Goal: Task Accomplishment & Management: Manage account settings

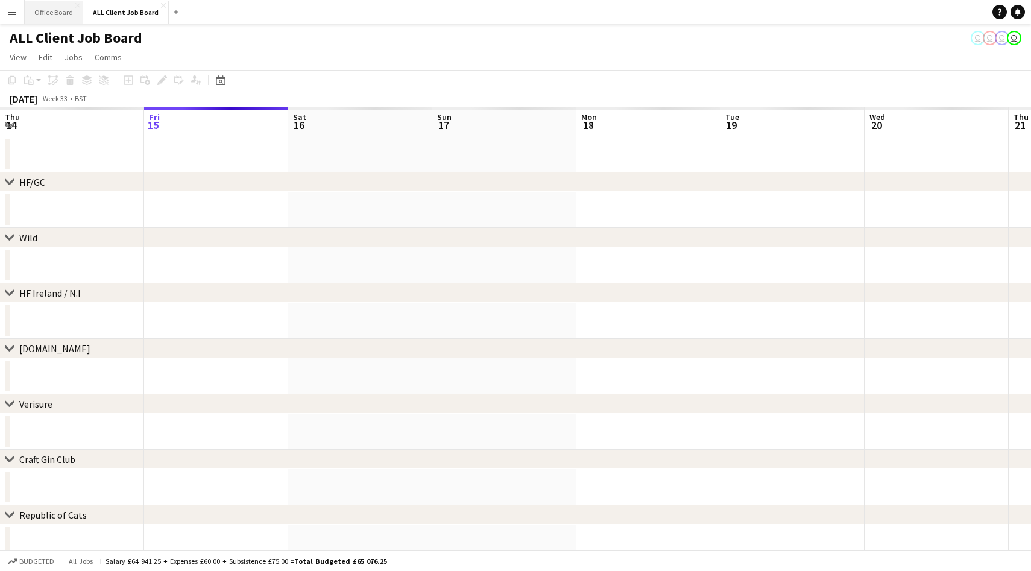
click at [49, 13] on button "Office Board Close" at bounding box center [54, 13] width 58 height 24
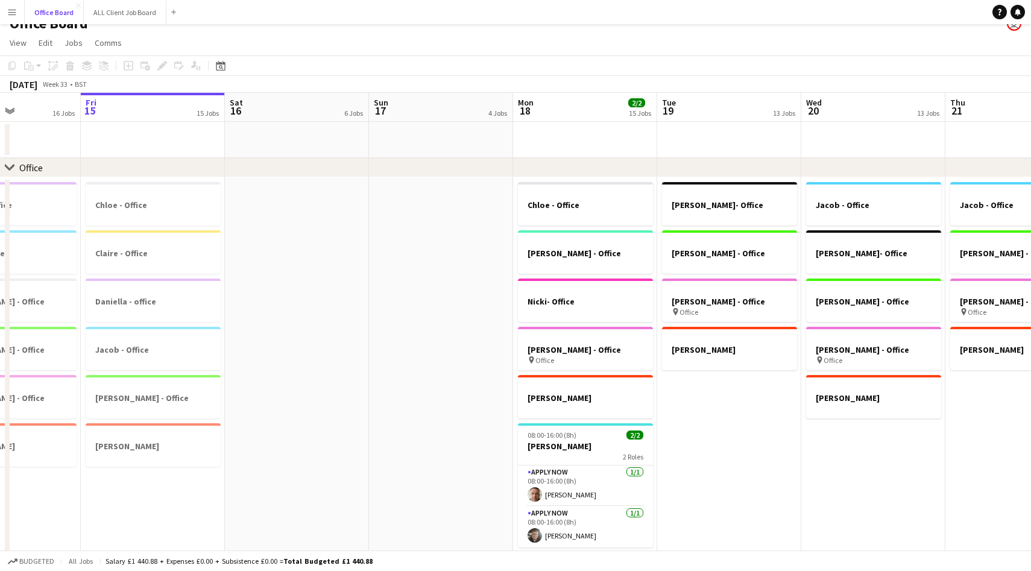
scroll to position [0, 494]
click at [125, 22] on button "ALL Client Job Board Close" at bounding box center [125, 13] width 83 height 24
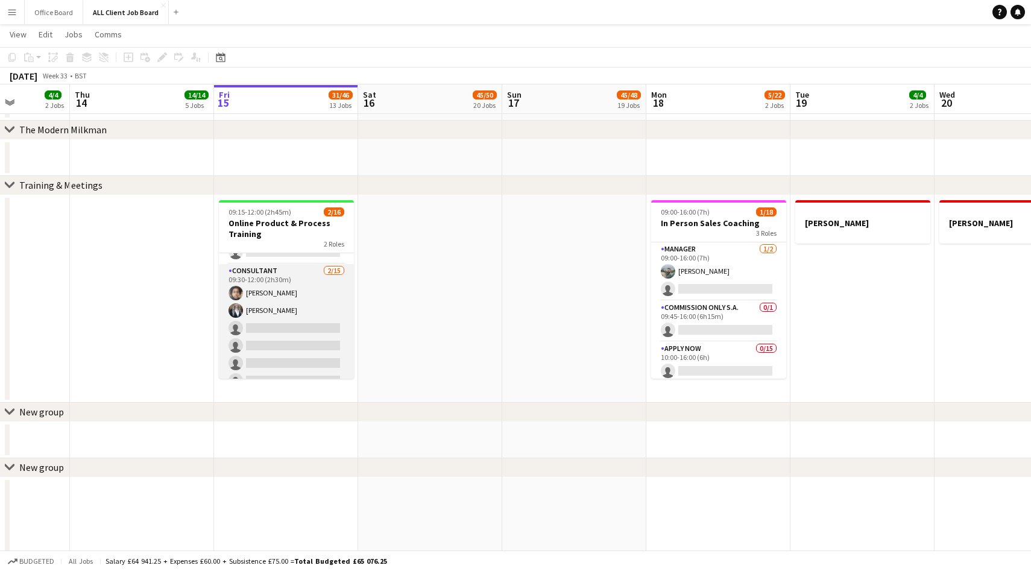
scroll to position [72, 0]
click at [234, 266] on app-user-avatar at bounding box center [235, 268] width 14 height 14
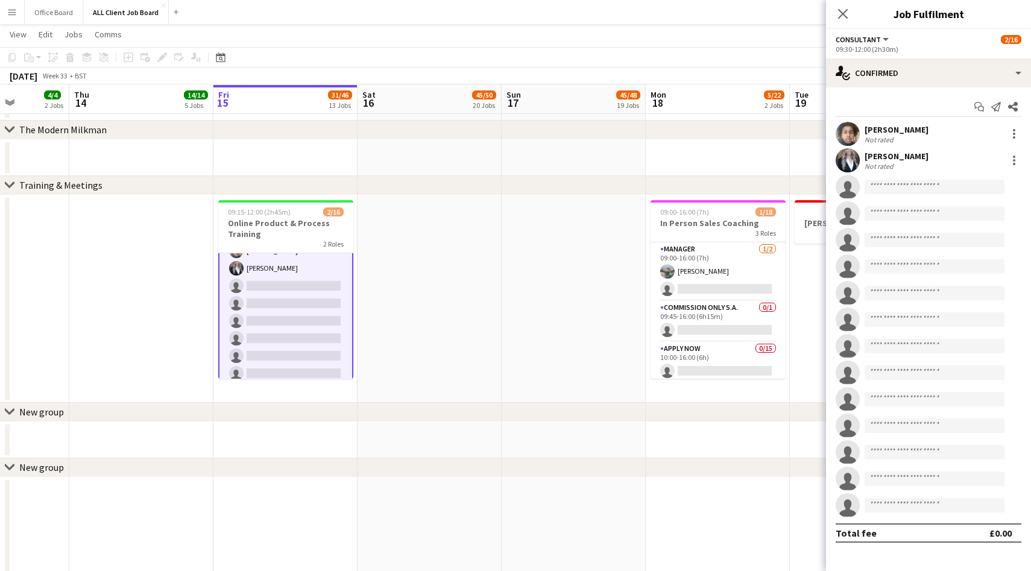
scroll to position [0, 0]
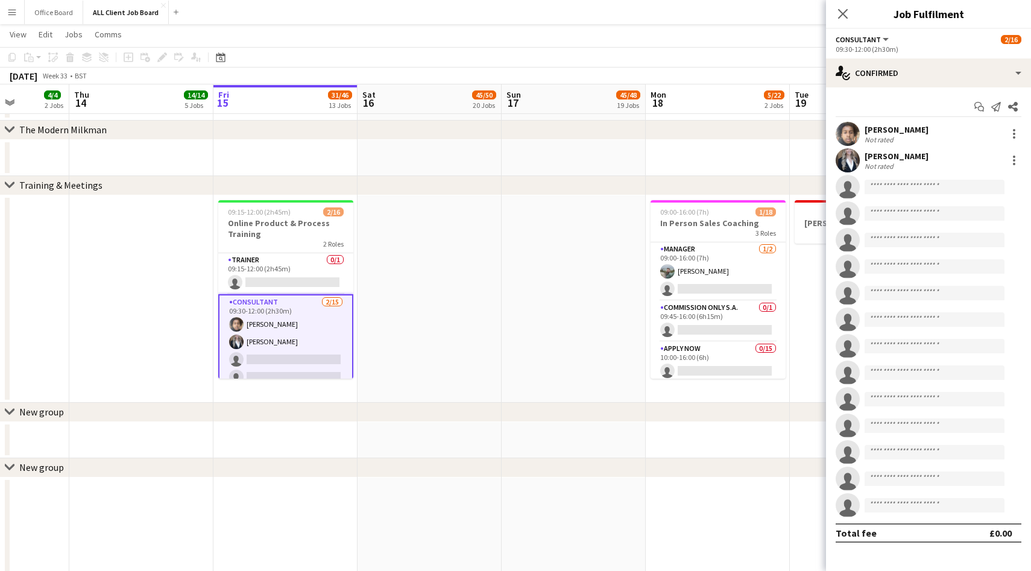
click at [234, 321] on app-user-avatar at bounding box center [236, 324] width 14 height 14
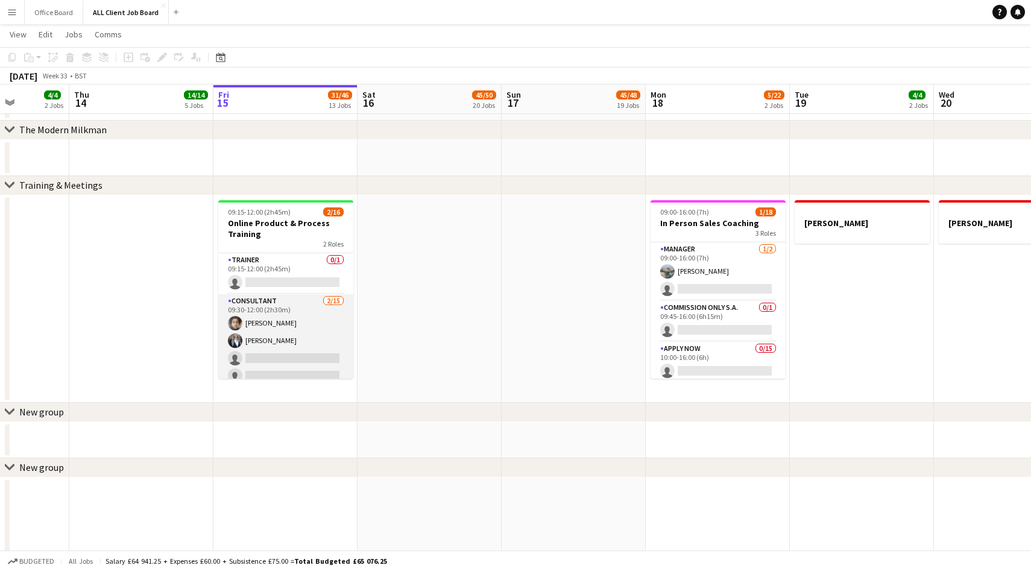
click at [234, 321] on app-user-avatar at bounding box center [235, 323] width 14 height 14
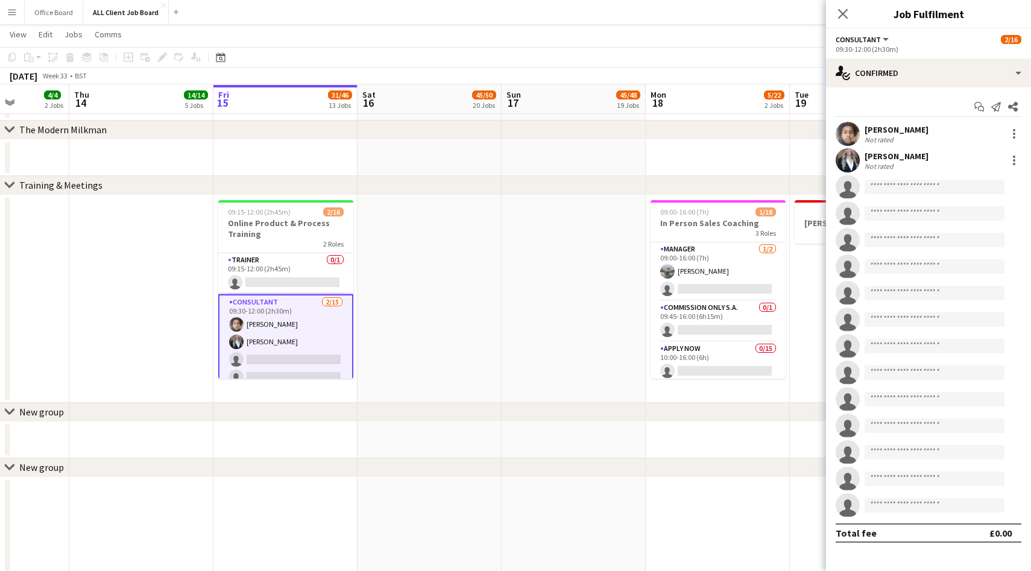
click at [847, 135] on app-user-avatar at bounding box center [847, 134] width 24 height 24
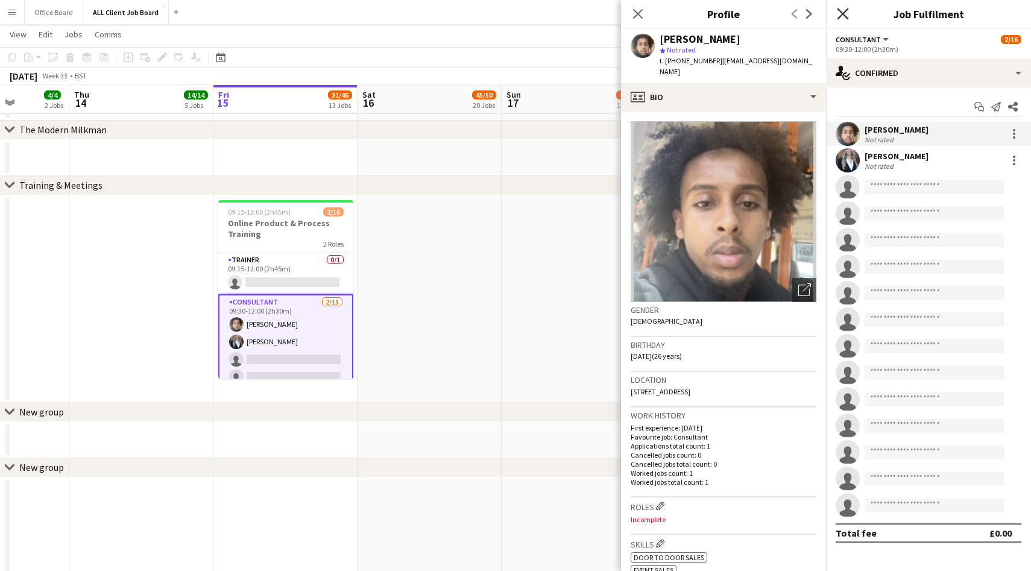
click at [842, 16] on icon "Close pop-in" at bounding box center [841, 13] width 11 height 11
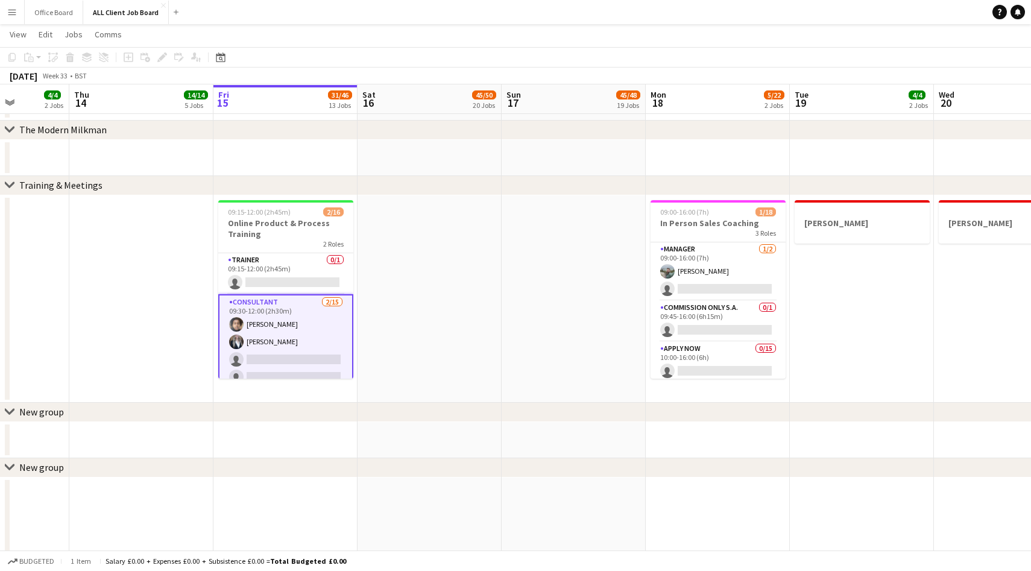
click at [233, 344] on app-user-avatar at bounding box center [236, 341] width 14 height 14
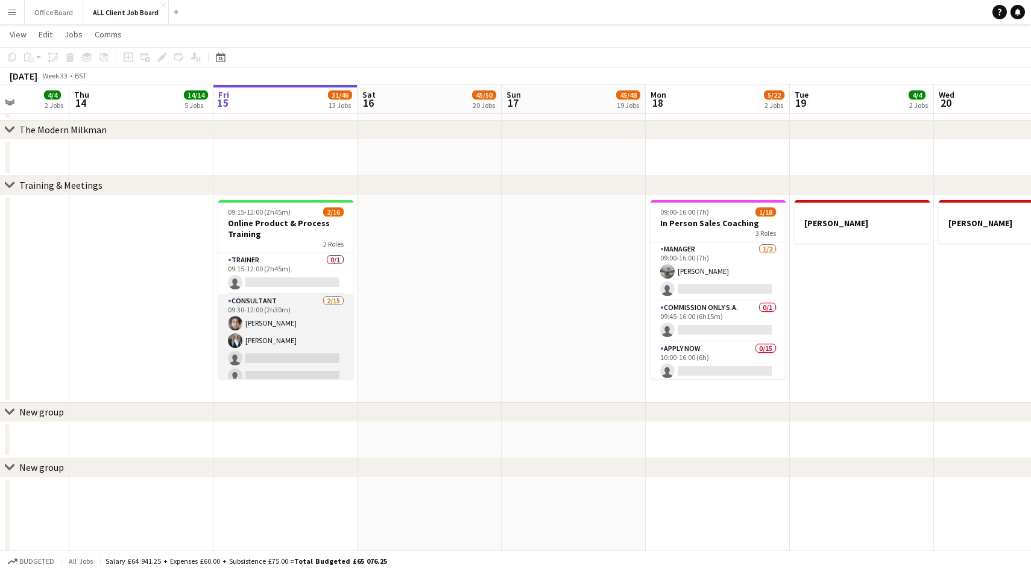
click at [233, 344] on app-user-avatar at bounding box center [235, 340] width 14 height 14
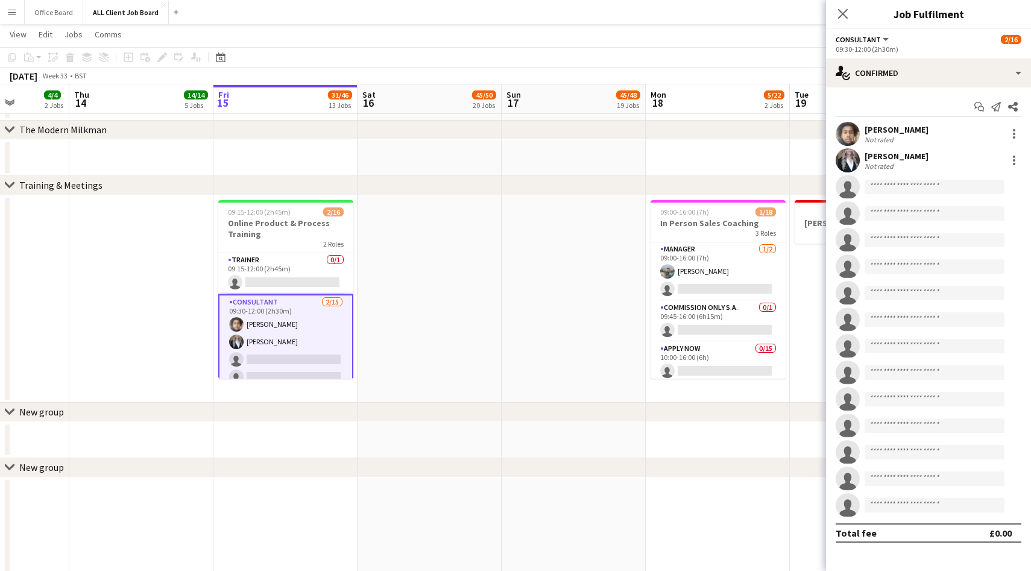
click at [859, 161] on div "Heather Lynn Not rated" at bounding box center [928, 160] width 205 height 24
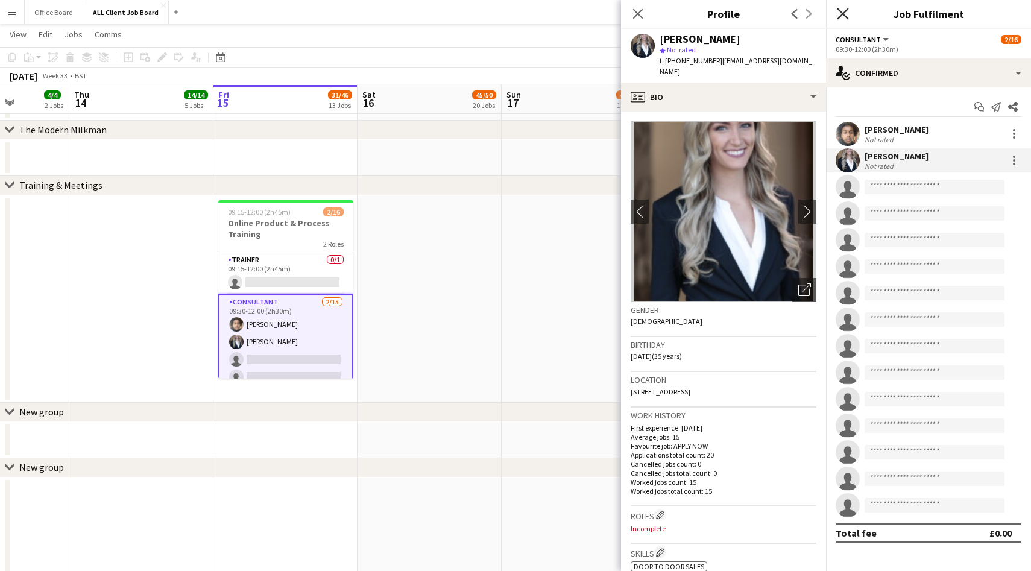
click at [840, 11] on icon at bounding box center [841, 13] width 11 height 11
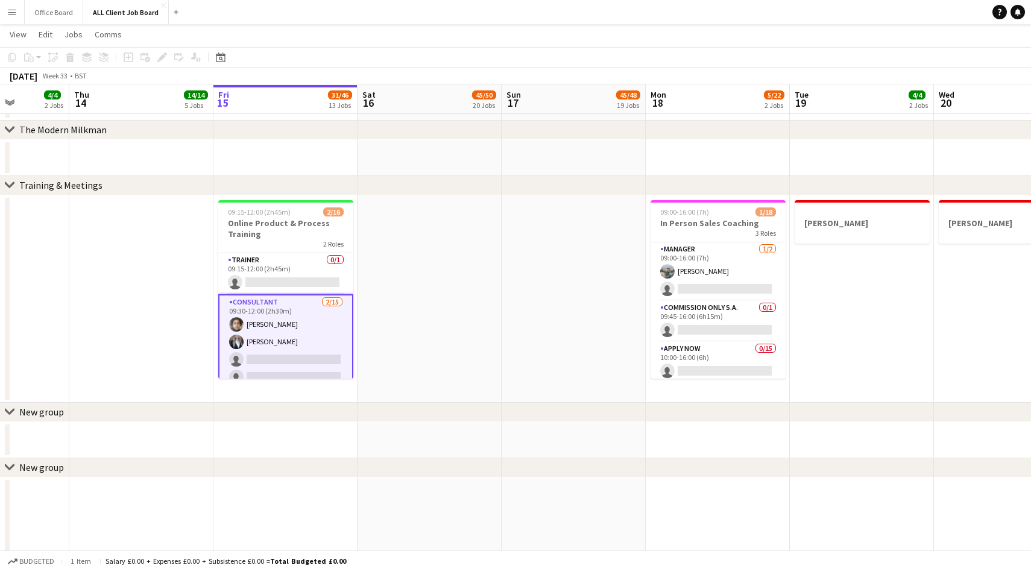
click at [545, 331] on app-date-cell at bounding box center [573, 298] width 144 height 207
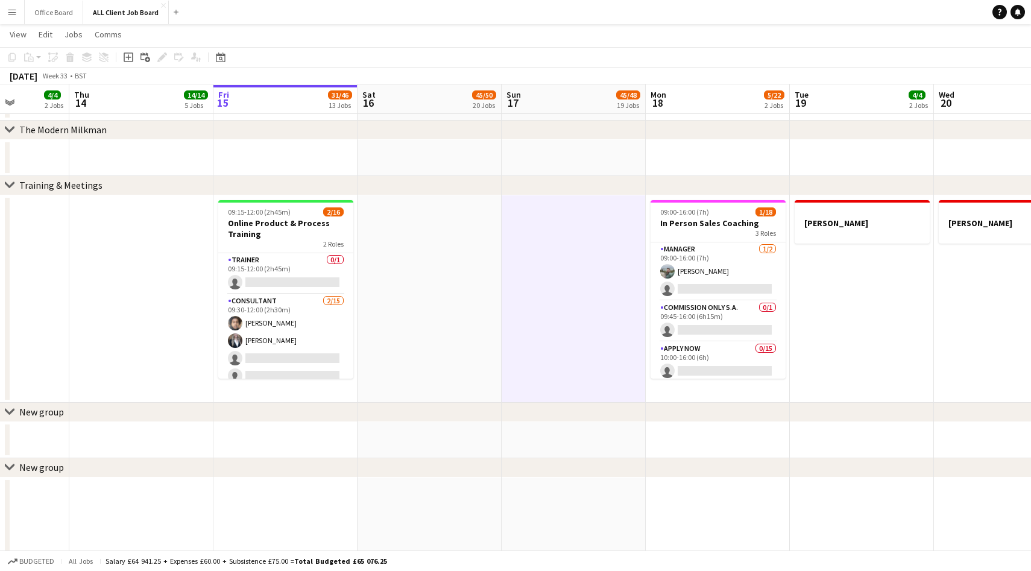
click at [545, 331] on app-date-cell at bounding box center [573, 298] width 144 height 207
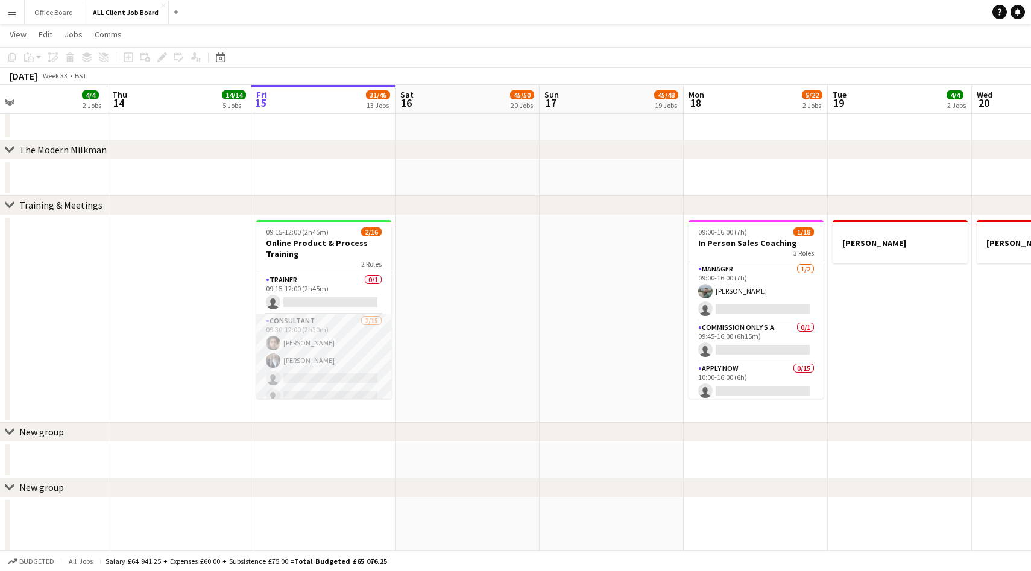
click at [269, 340] on app-user-avatar at bounding box center [273, 343] width 14 height 14
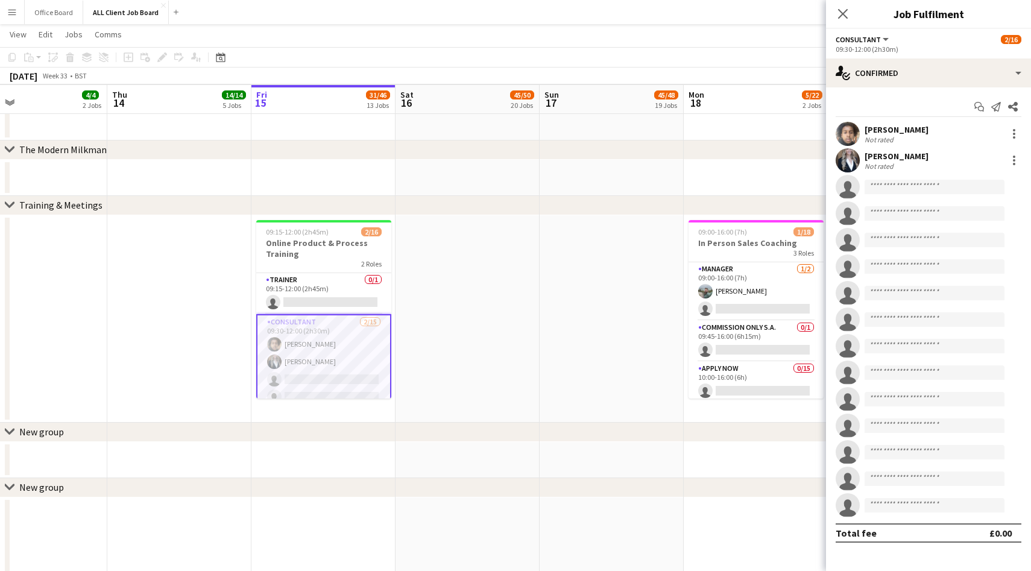
click at [851, 134] on app-user-avatar at bounding box center [847, 134] width 24 height 24
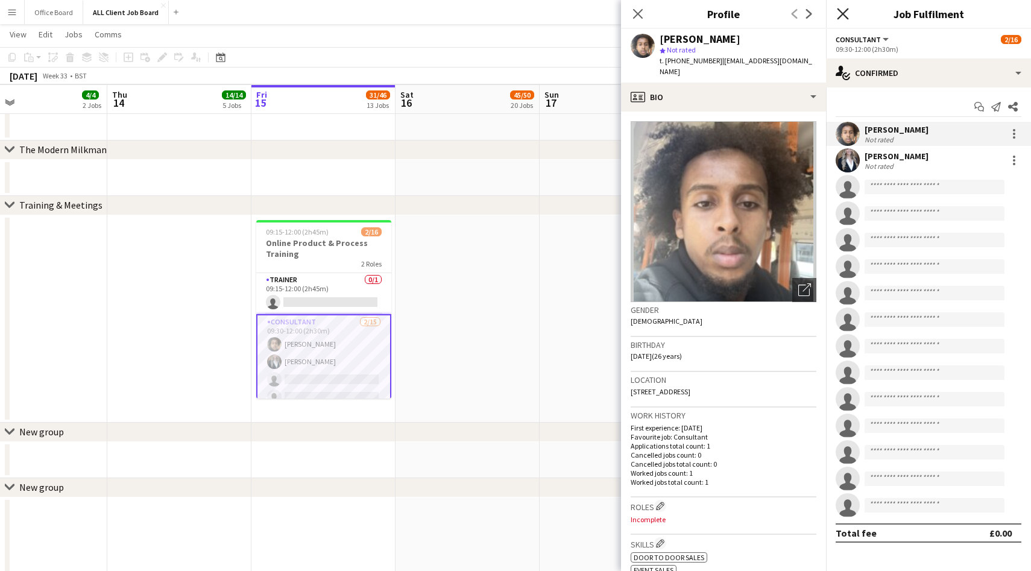
click at [846, 17] on icon at bounding box center [841, 13] width 11 height 11
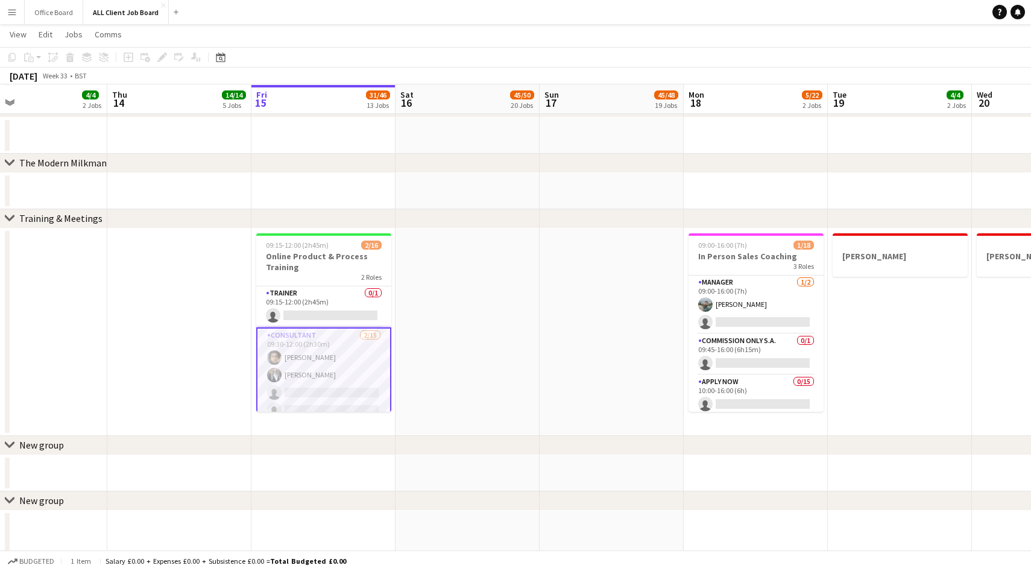
click at [270, 355] on app-user-avatar at bounding box center [274, 357] width 14 height 14
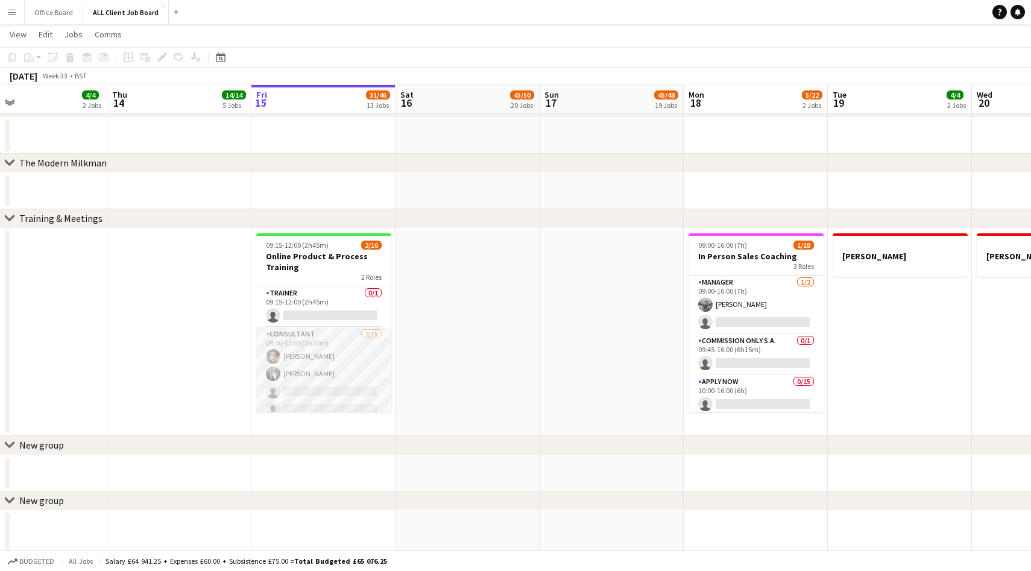
click at [272, 352] on app-user-avatar at bounding box center [273, 356] width 14 height 14
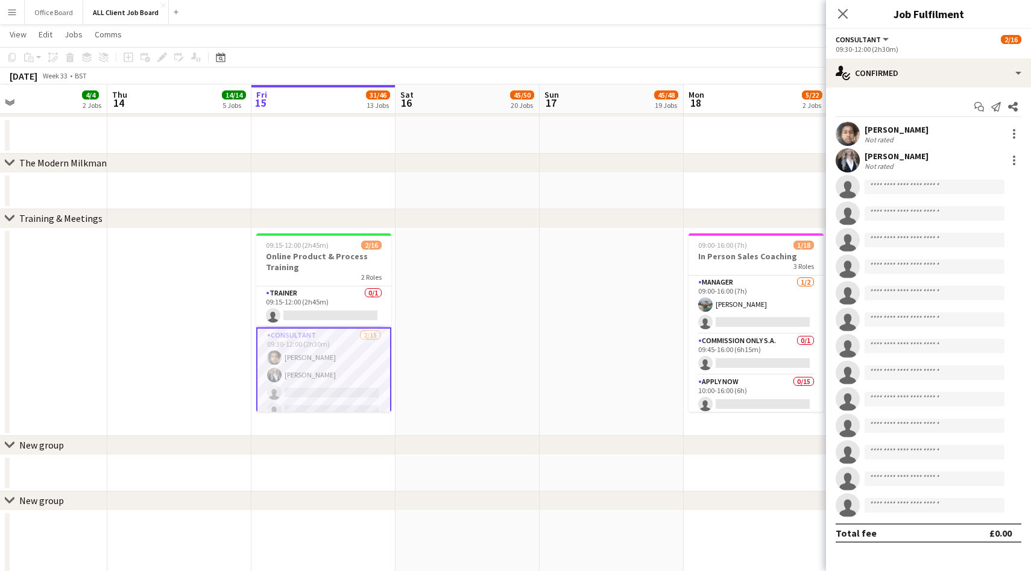
click at [849, 128] on app-user-avatar at bounding box center [847, 134] width 24 height 24
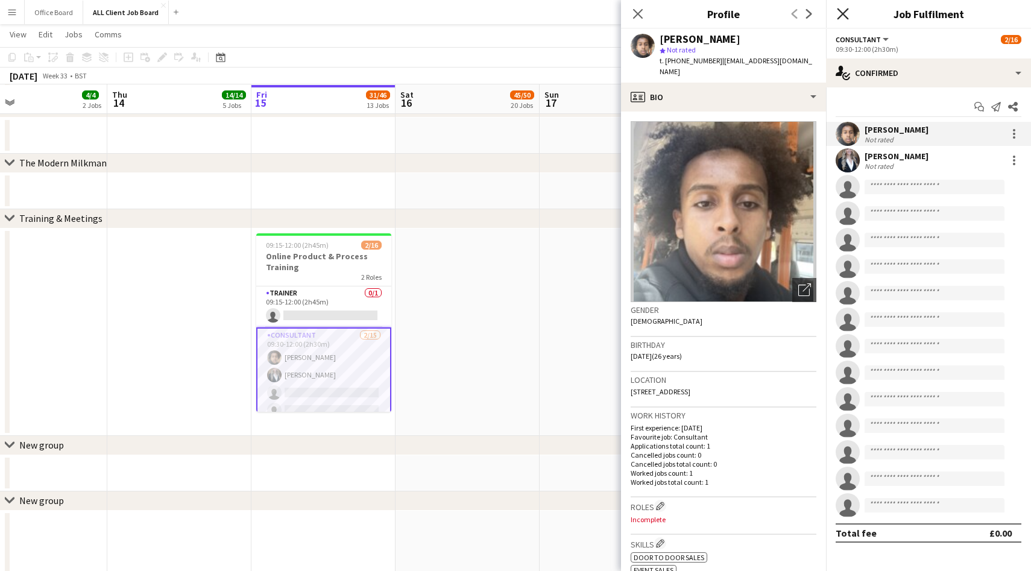
click at [843, 13] on icon at bounding box center [841, 13] width 11 height 11
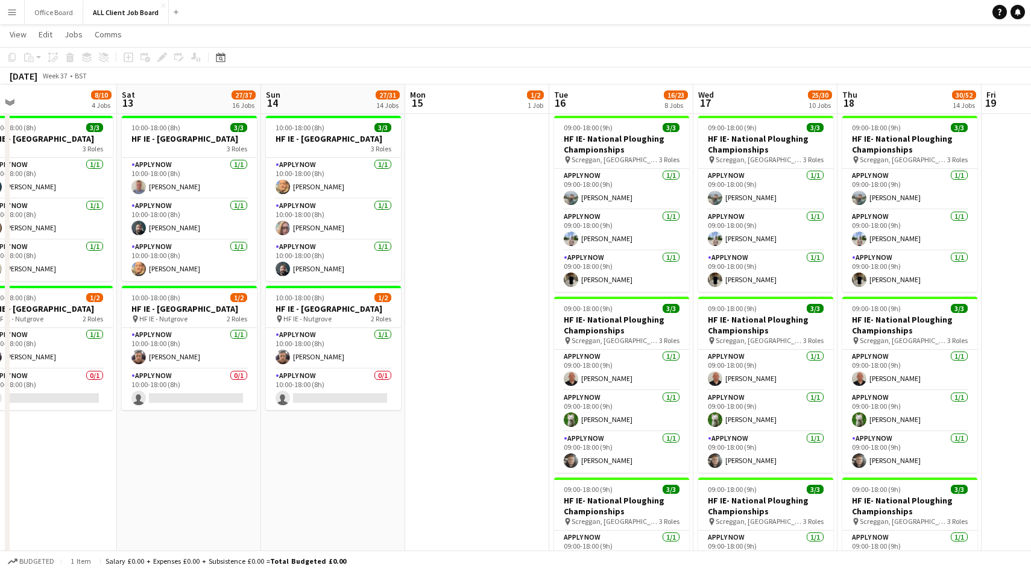
scroll to position [0, 368]
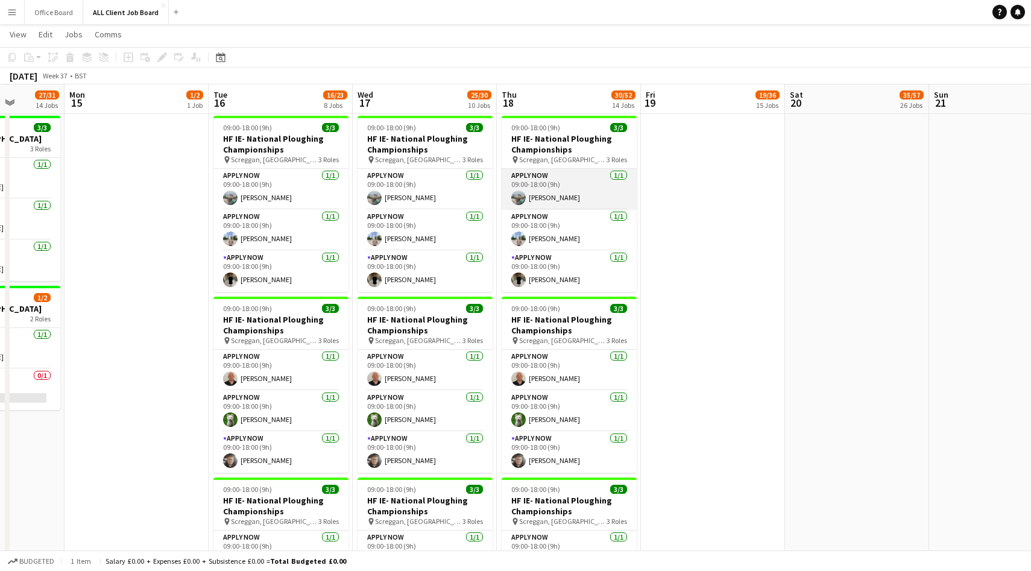
click at [551, 192] on app-card-role "APPLY NOW 1/1 09:00-18:00 (9h) Dan Holdaway" at bounding box center [568, 189] width 135 height 41
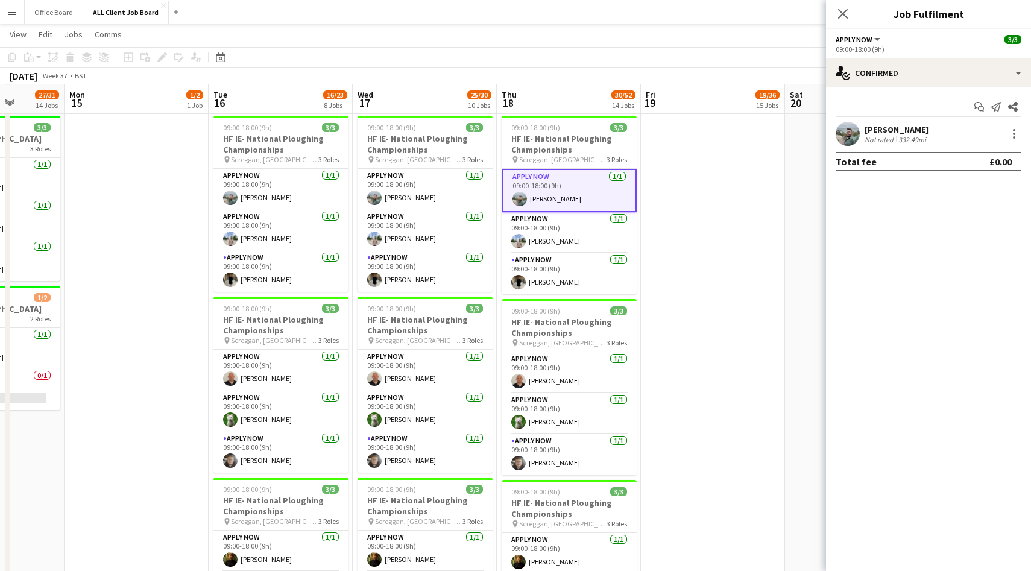
click at [674, 201] on app-date-cell at bounding box center [713, 486] width 144 height 751
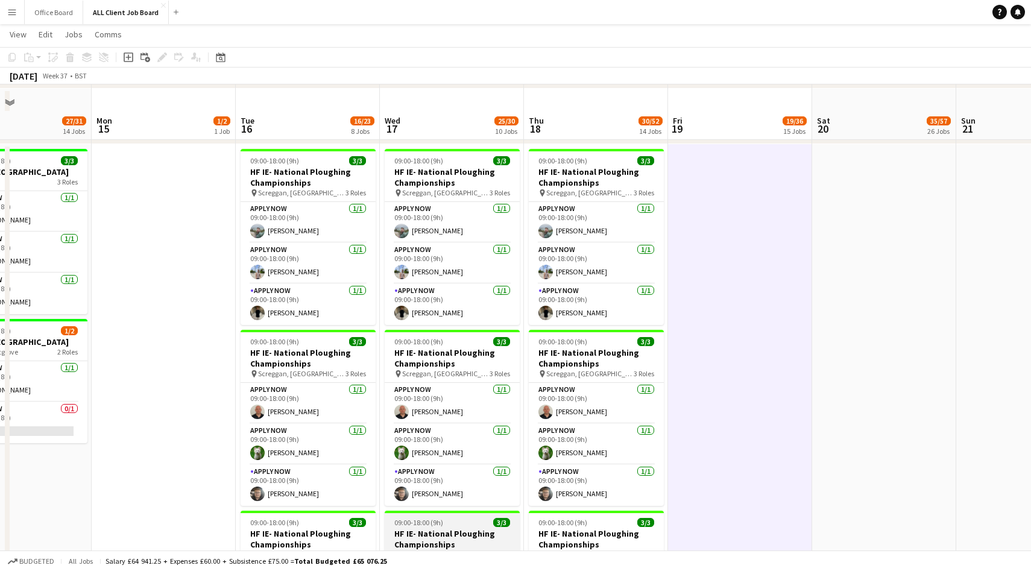
scroll to position [3670, 0]
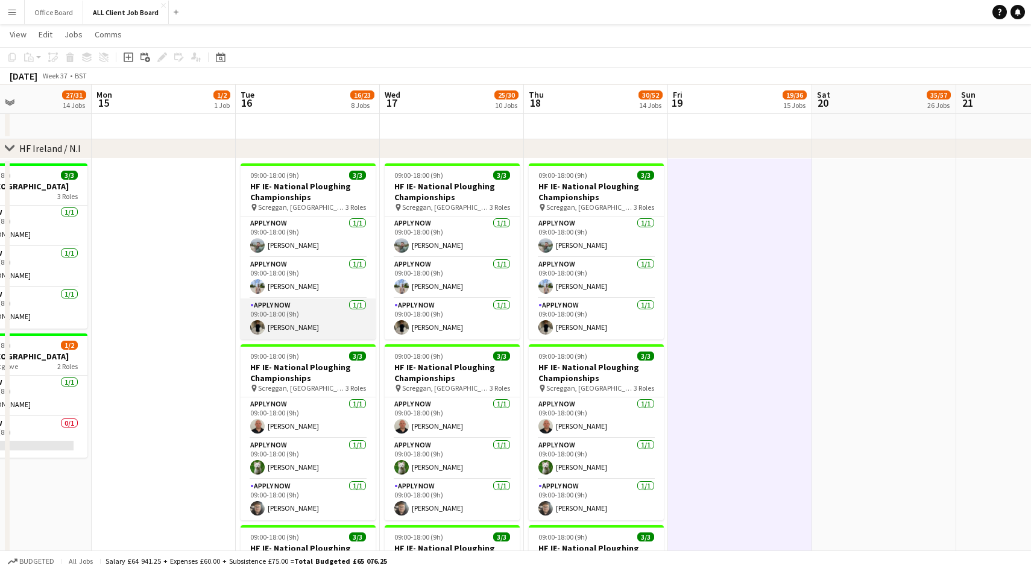
click at [319, 327] on app-card-role "APPLY NOW 1/1 09:00-18:00 (9h) Adam Connor" at bounding box center [307, 318] width 135 height 41
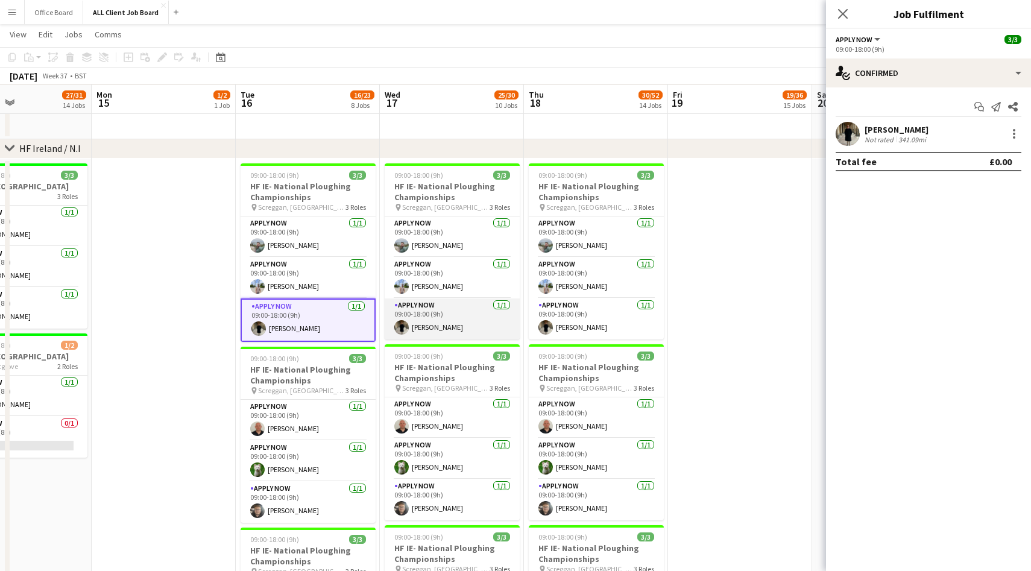
click at [462, 328] on app-card-role "APPLY NOW 1/1 09:00-18:00 (9h) Adam Connor" at bounding box center [451, 318] width 135 height 41
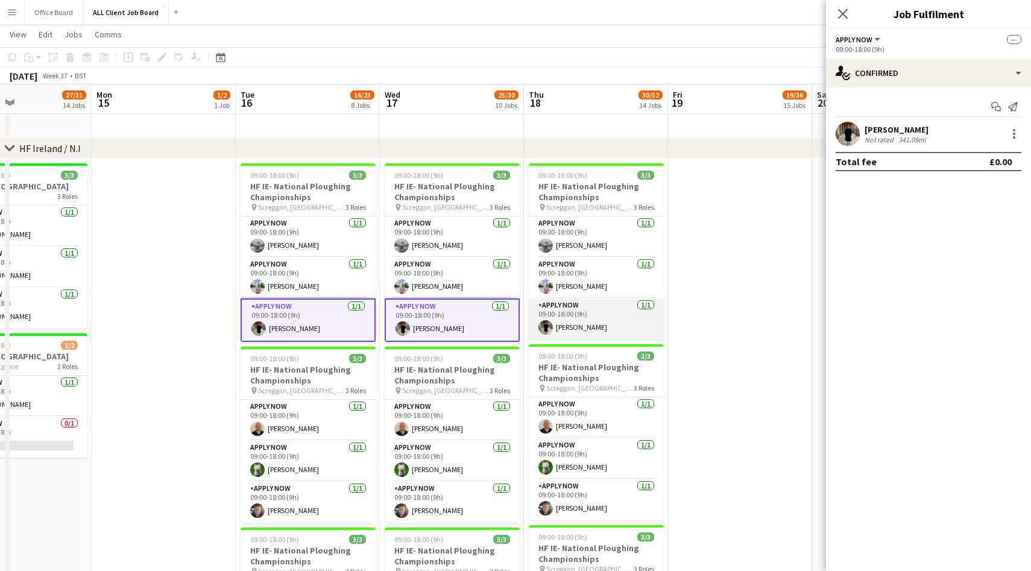
click at [576, 319] on app-card-role "APPLY NOW 1/1 09:00-18:00 (9h) Adam Connor" at bounding box center [596, 318] width 135 height 41
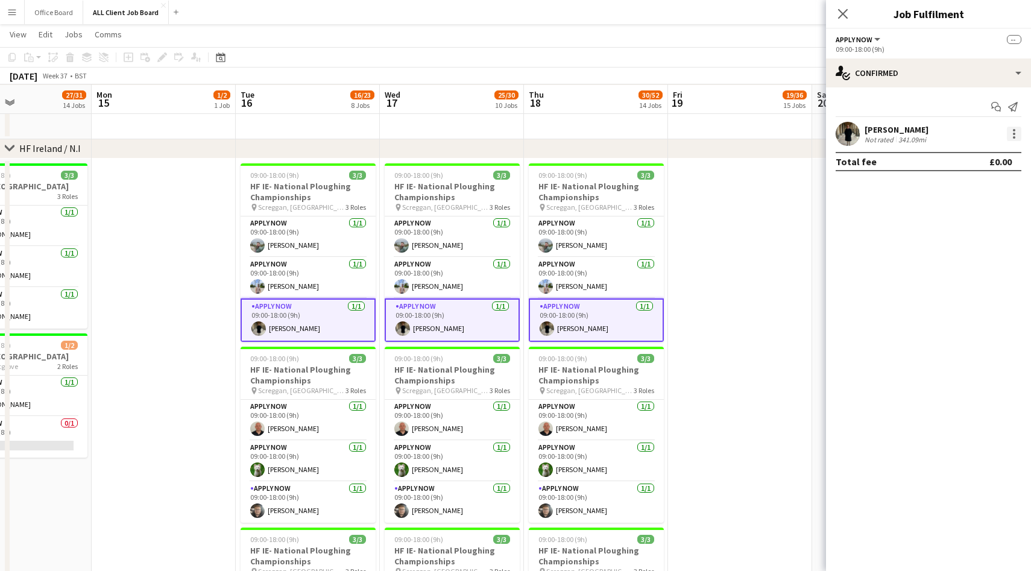
click at [1012, 136] on div at bounding box center [1013, 134] width 14 height 14
click at [970, 237] on button "Remove" at bounding box center [974, 242] width 94 height 29
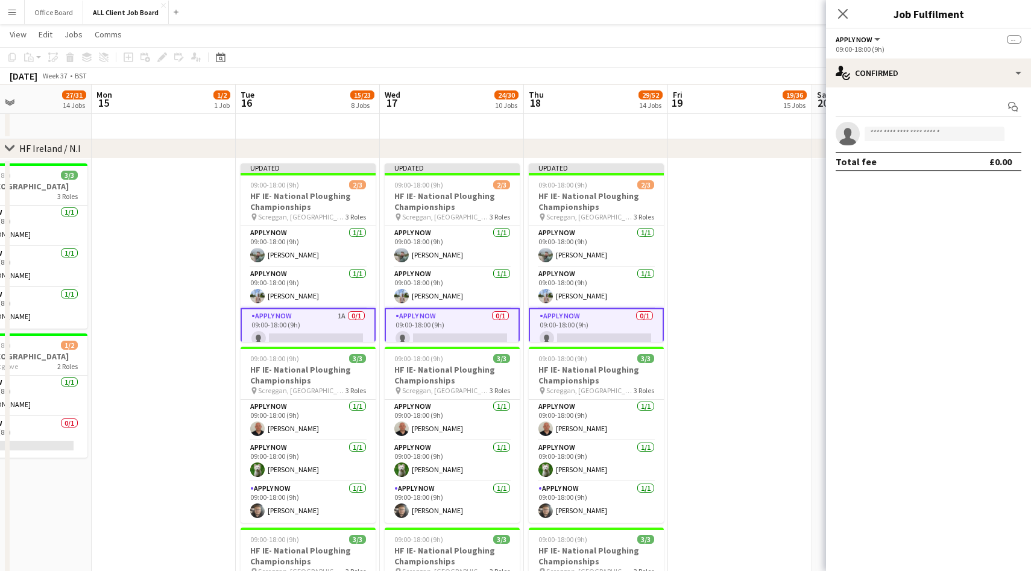
click at [830, 1] on div "Close pop-in" at bounding box center [843, 14] width 34 height 28
click at [835, 15] on app-icon "Close pop-in" at bounding box center [842, 13] width 17 height 17
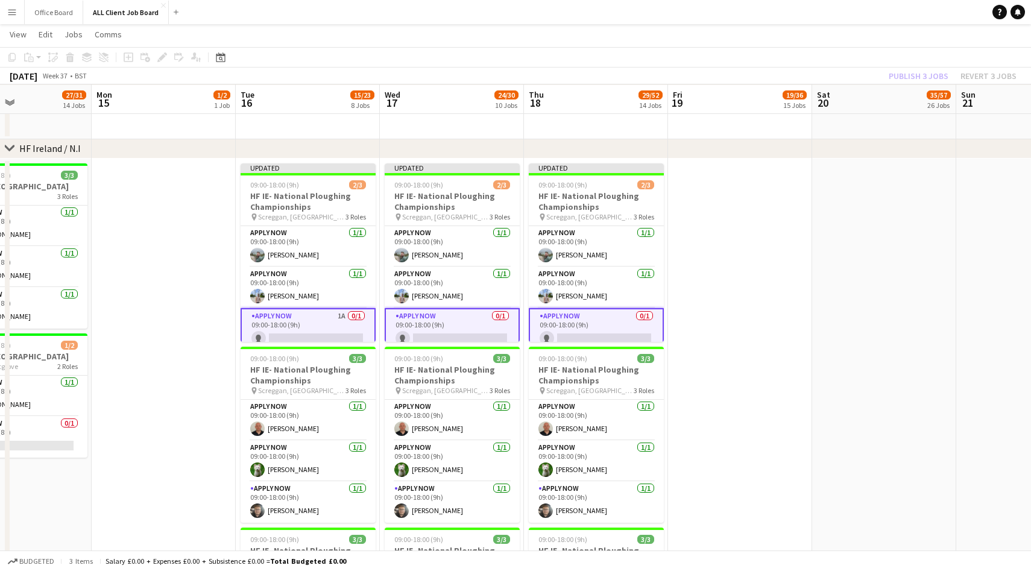
click at [911, 75] on div "Publish 3 jobs Revert 3 jobs" at bounding box center [952, 76] width 157 height 16
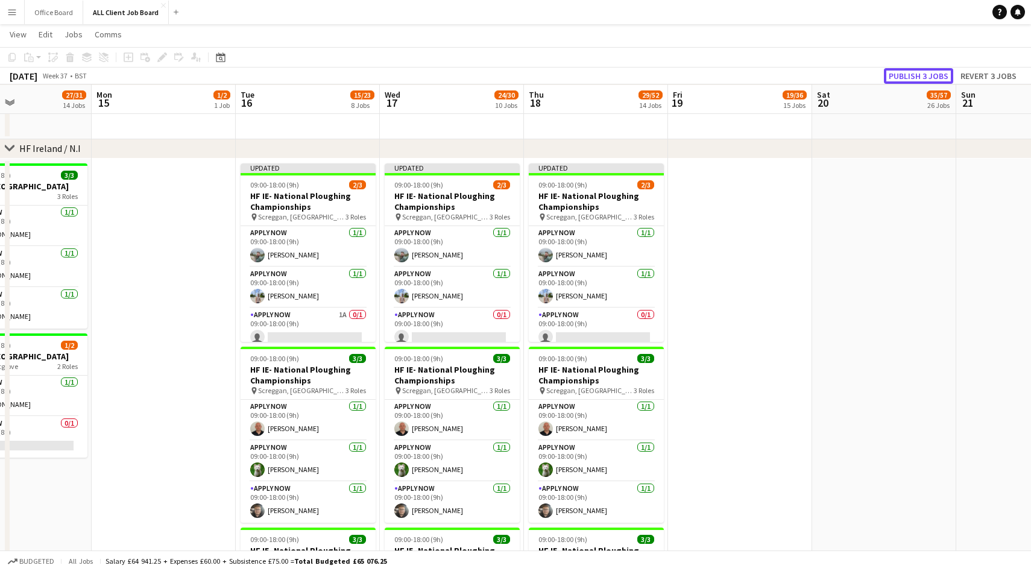
click at [911, 75] on button "Publish 3 jobs" at bounding box center [918, 76] width 69 height 16
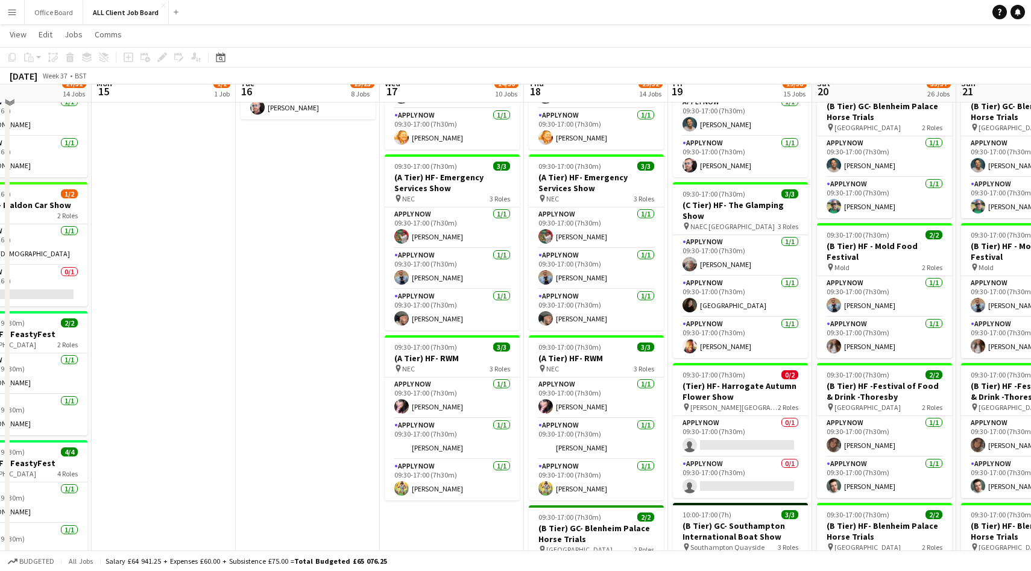
scroll to position [830, 0]
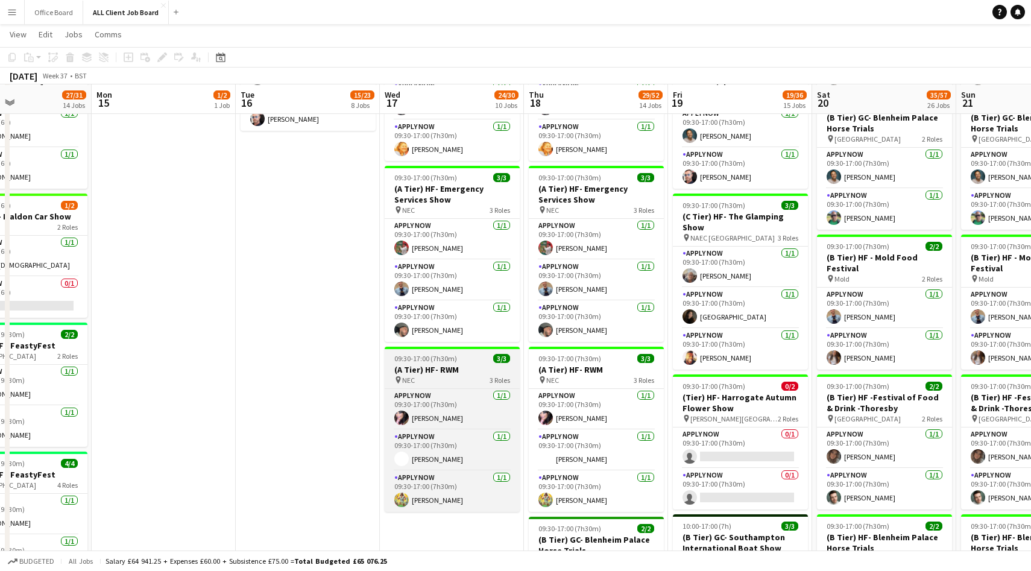
click at [480, 370] on h3 "(A Tier) HF- RWM" at bounding box center [451, 369] width 135 height 11
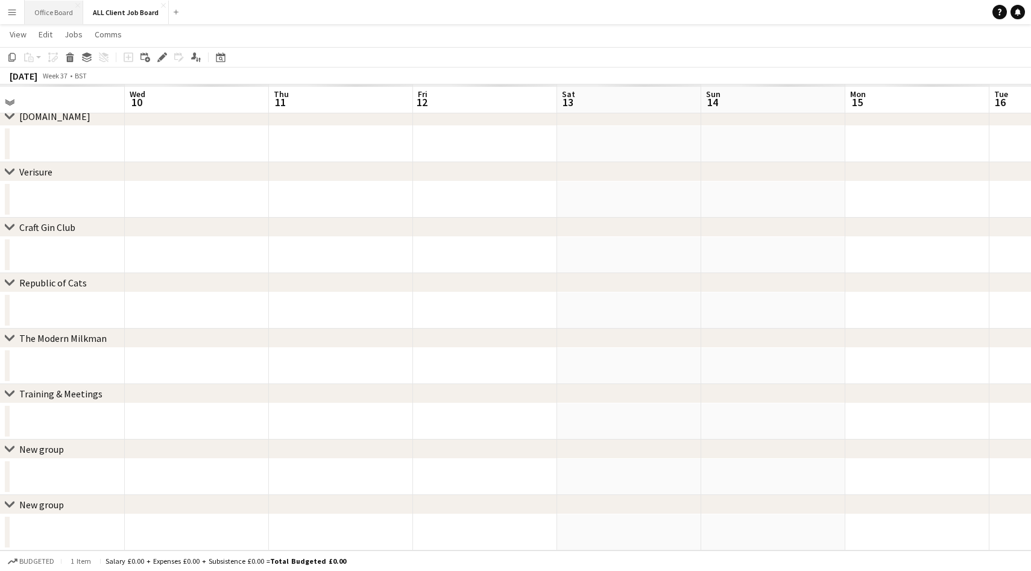
scroll to position [334, 0]
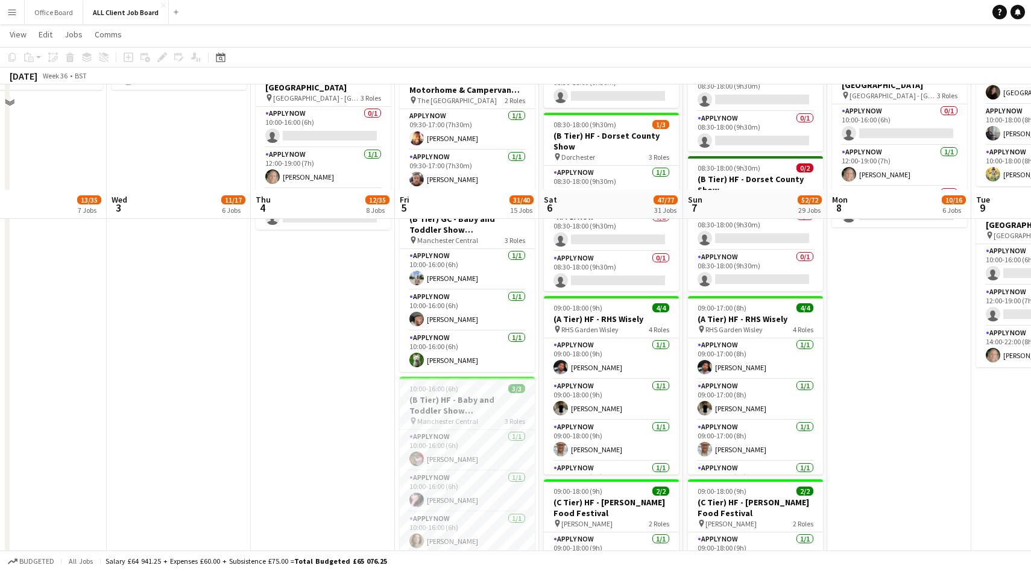
scroll to position [1075, 0]
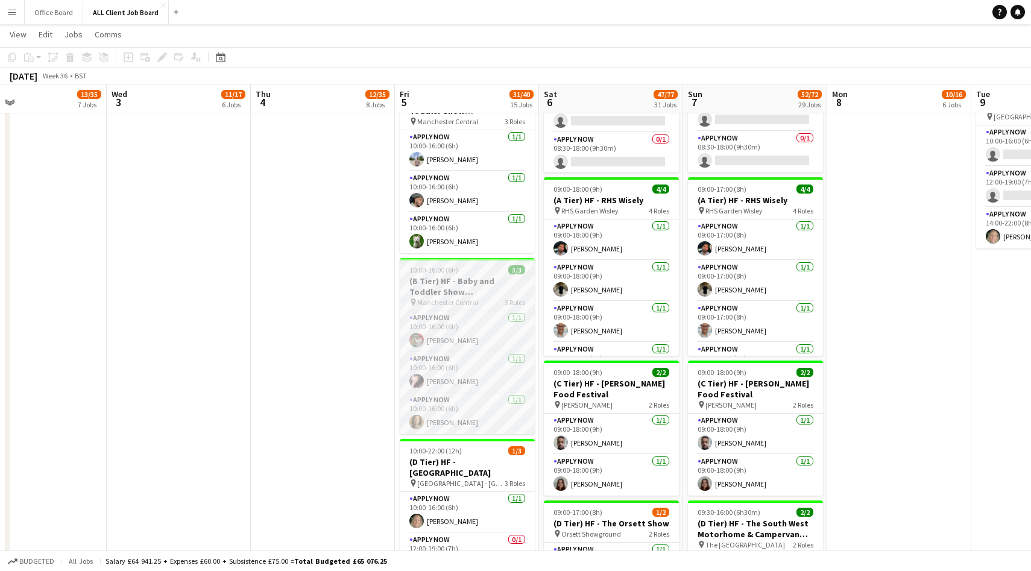
click at [474, 288] on h3 "(B Tier) HF - Baby and Toddler Show [GEOGRAPHIC_DATA]" at bounding box center [467, 286] width 135 height 22
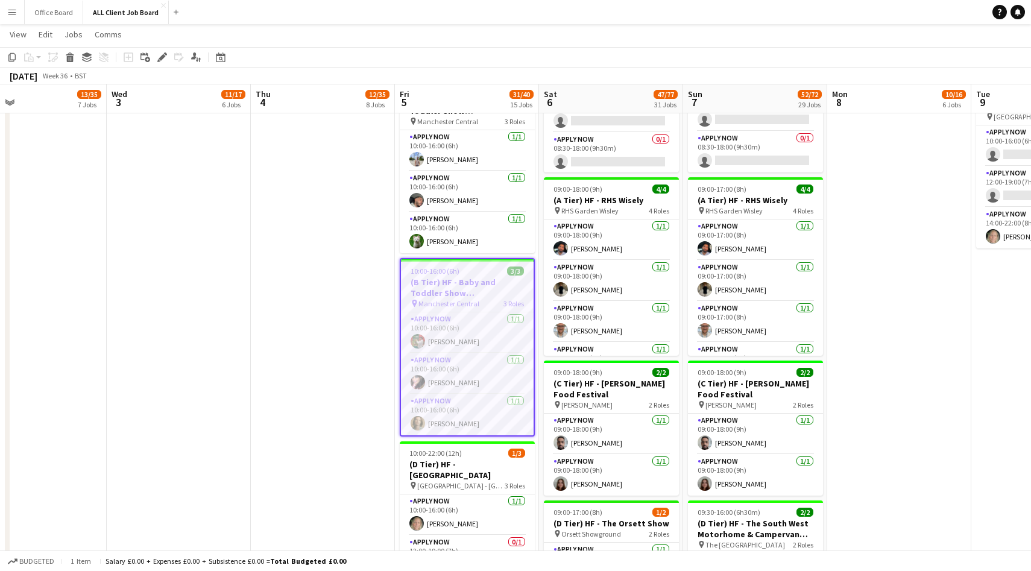
drag, startPoint x: 158, startPoint y: 54, endPoint x: 347, endPoint y: 45, distance: 188.9
click at [158, 55] on icon "Edit" at bounding box center [162, 57] width 10 height 10
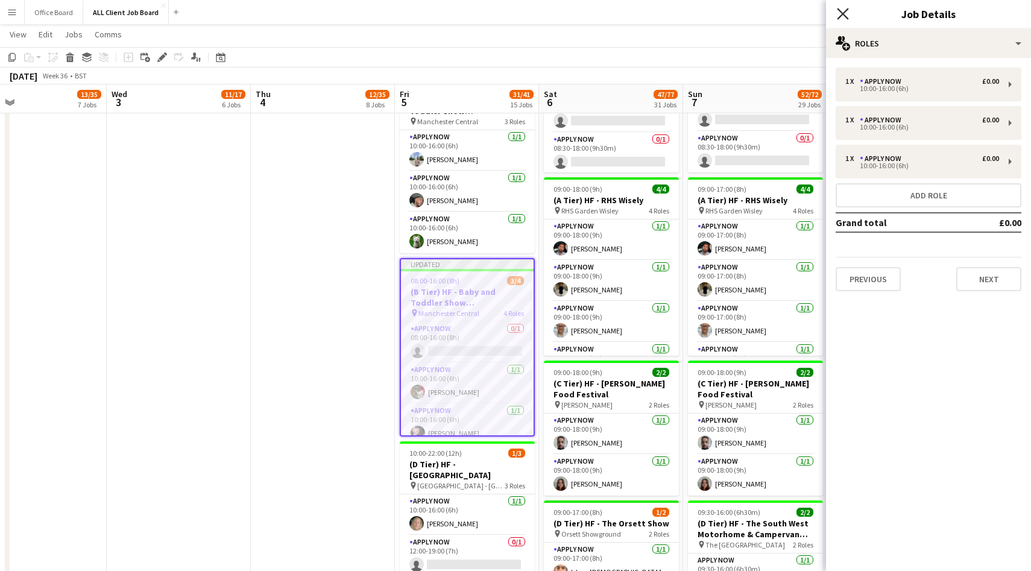
click at [846, 16] on icon "Close pop-in" at bounding box center [841, 13] width 11 height 11
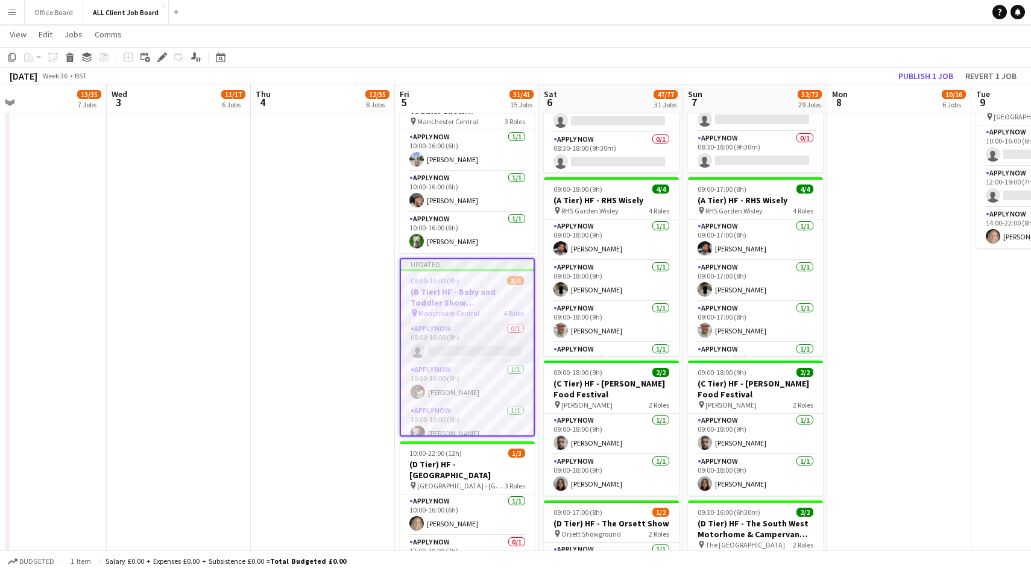
click at [480, 342] on app-card-role "APPLY NOW 0/1 08:00-16:00 (8h) single-neutral-actions" at bounding box center [467, 342] width 133 height 41
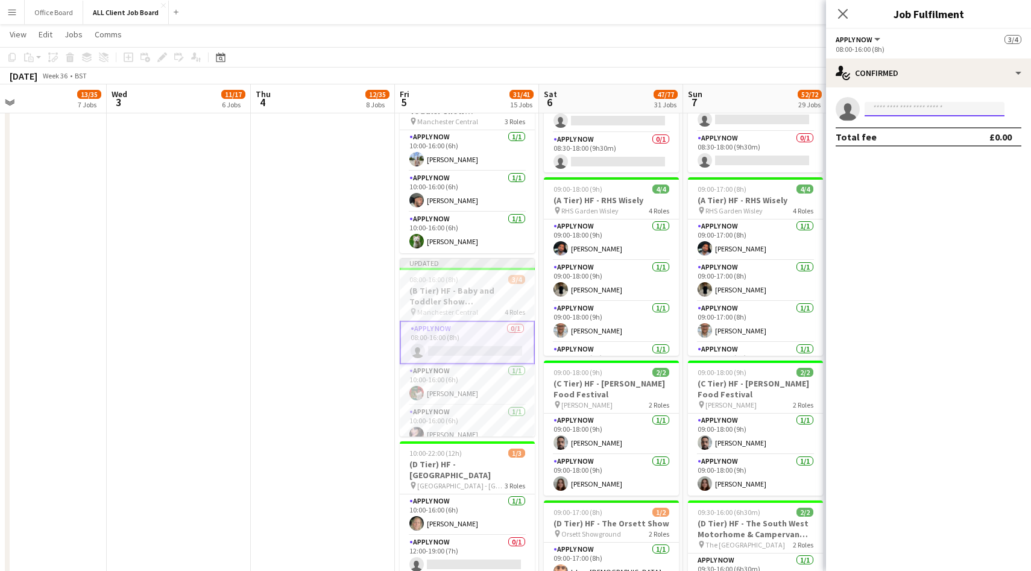
click at [877, 111] on input at bounding box center [934, 109] width 140 height 14
click at [840, 11] on icon at bounding box center [841, 13] width 11 height 11
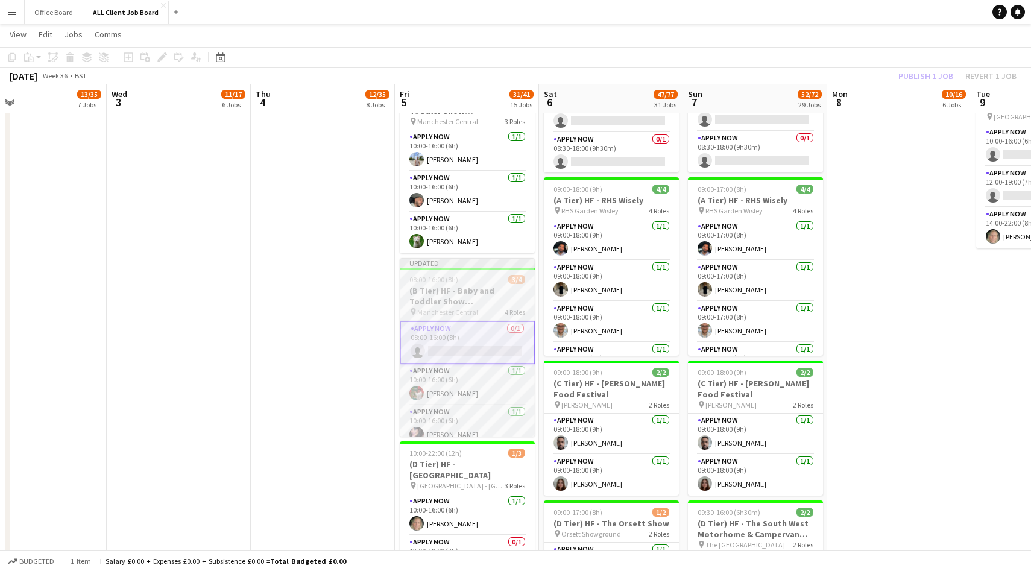
click at [499, 299] on h3 "(B Tier) HF - Baby and Toddler Show [GEOGRAPHIC_DATA]" at bounding box center [467, 296] width 135 height 22
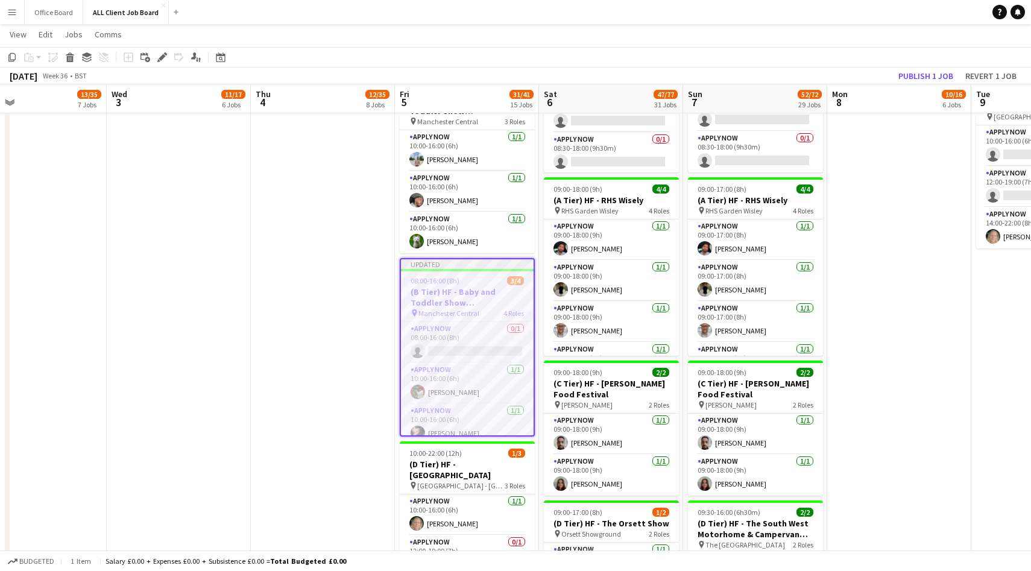
drag, startPoint x: 166, startPoint y: 58, endPoint x: 184, endPoint y: 58, distance: 17.5
click at [166, 59] on icon "Edit" at bounding box center [162, 57] width 10 height 10
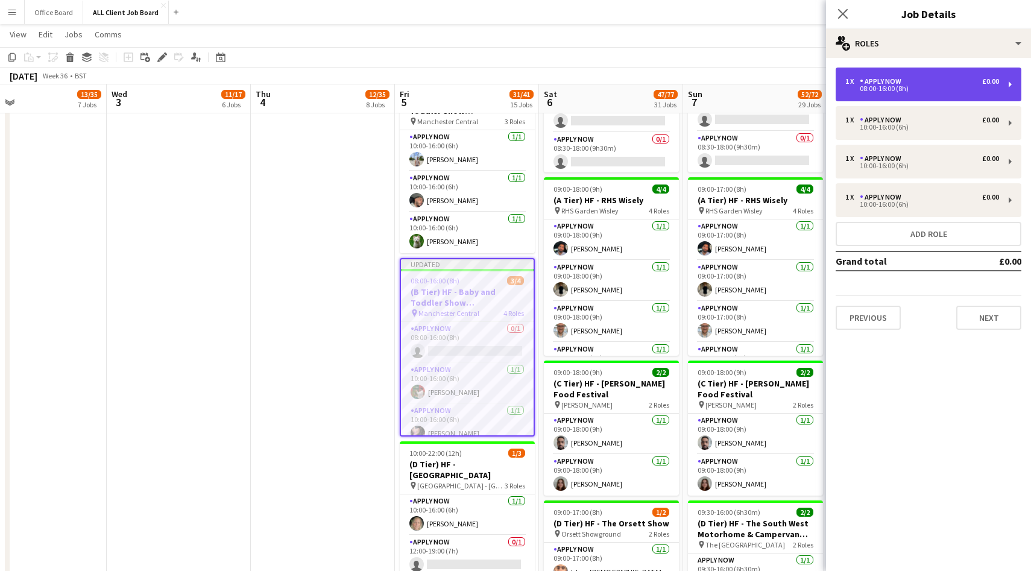
click at [909, 89] on div "08:00-16:00 (8h)" at bounding box center [922, 89] width 154 height 6
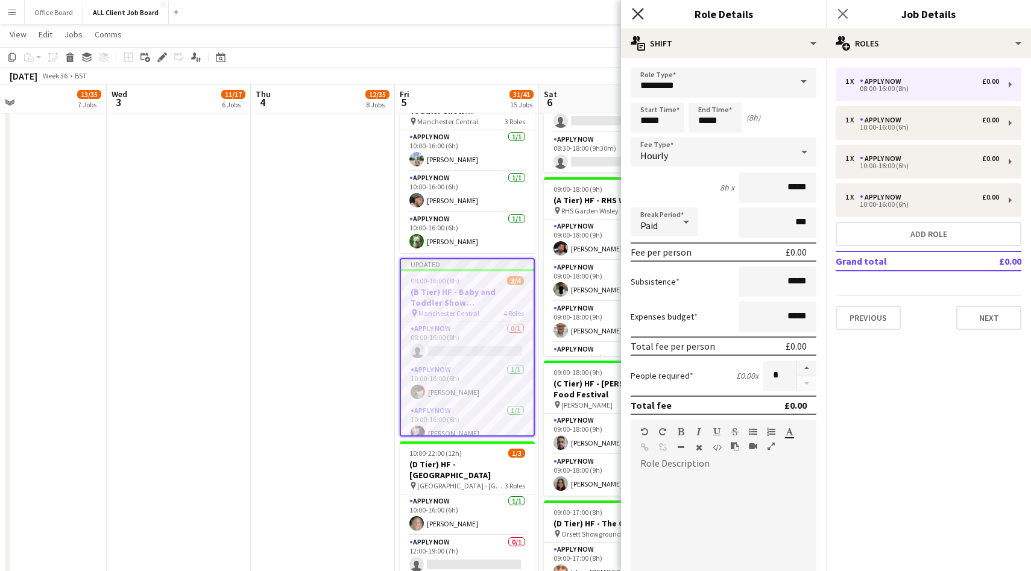
click at [636, 13] on icon at bounding box center [637, 13] width 11 height 11
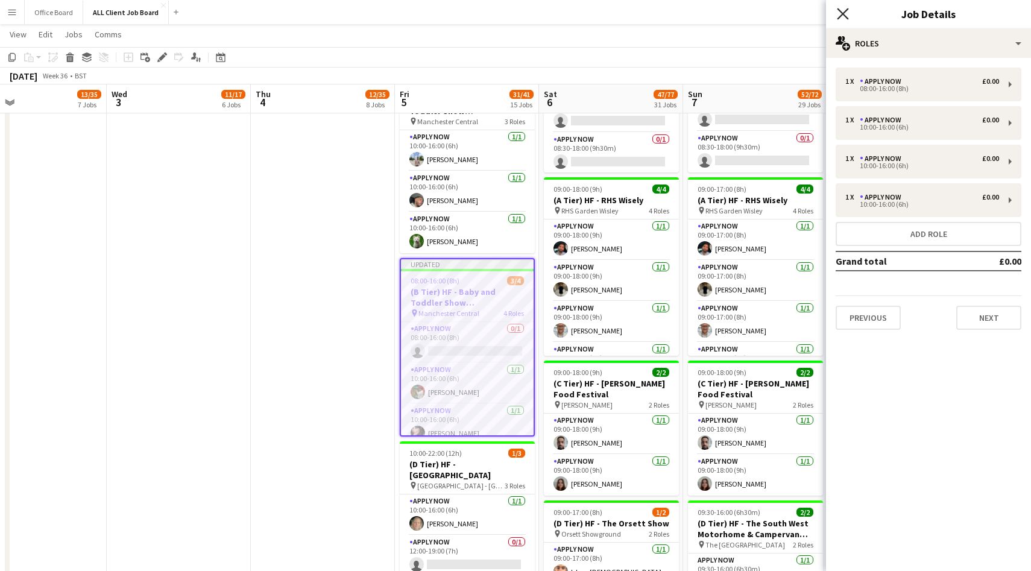
click at [845, 13] on icon "Close pop-in" at bounding box center [841, 13] width 11 height 11
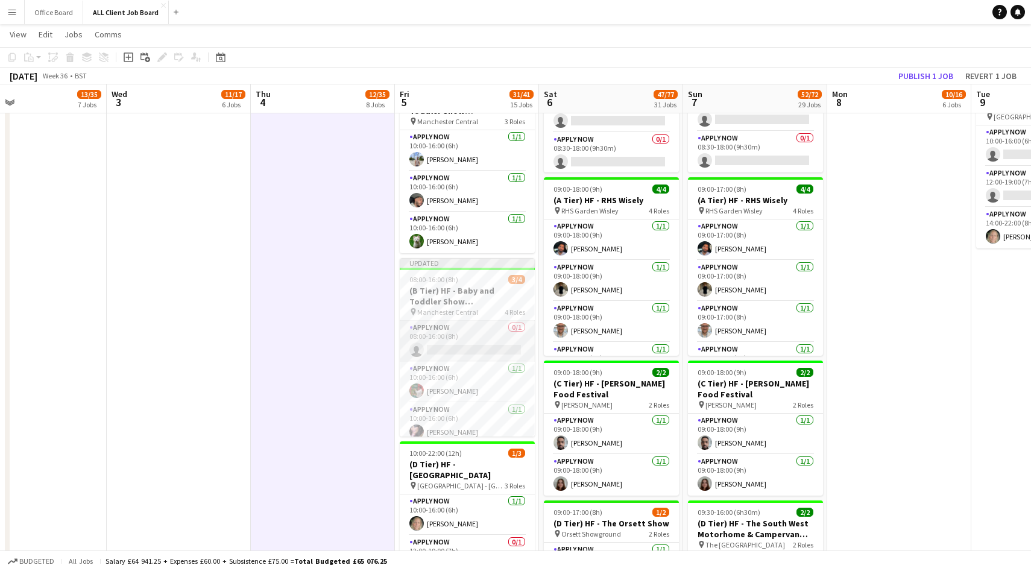
click at [464, 347] on app-card-role "APPLY NOW 0/1 08:00-16:00 (8h) single-neutral-actions" at bounding box center [467, 341] width 135 height 41
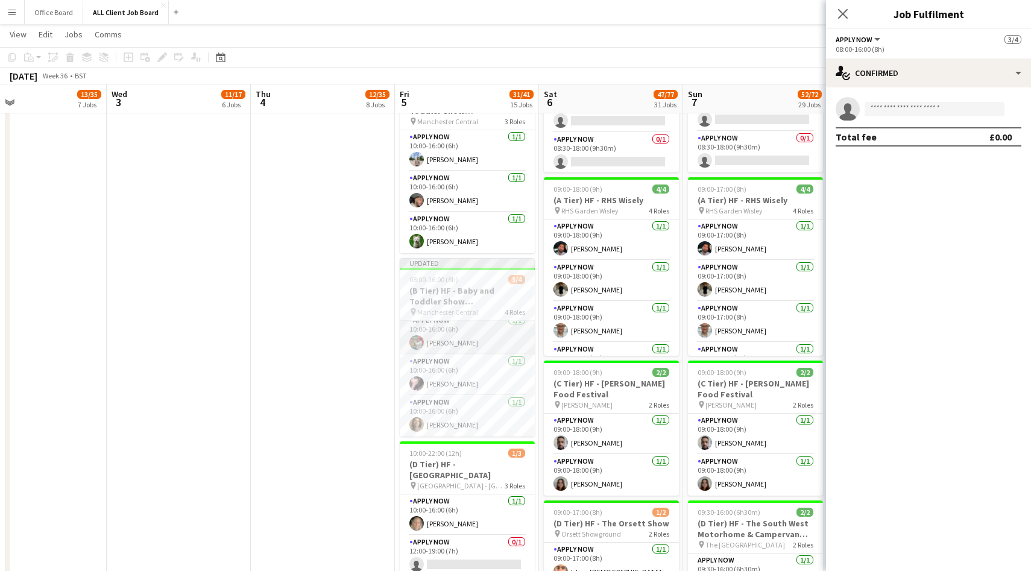
scroll to position [0, 0]
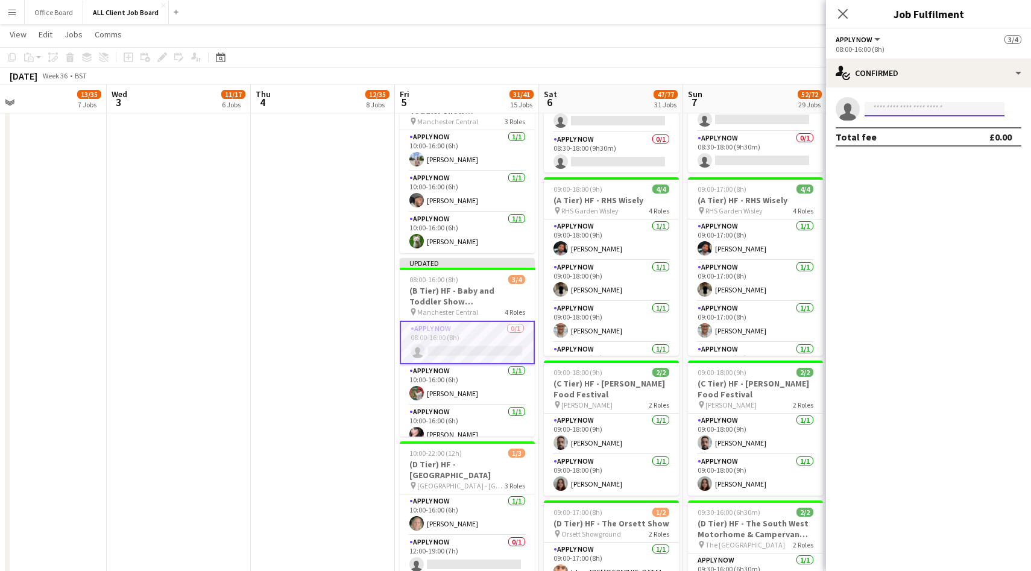
click at [905, 108] on input at bounding box center [934, 109] width 140 height 14
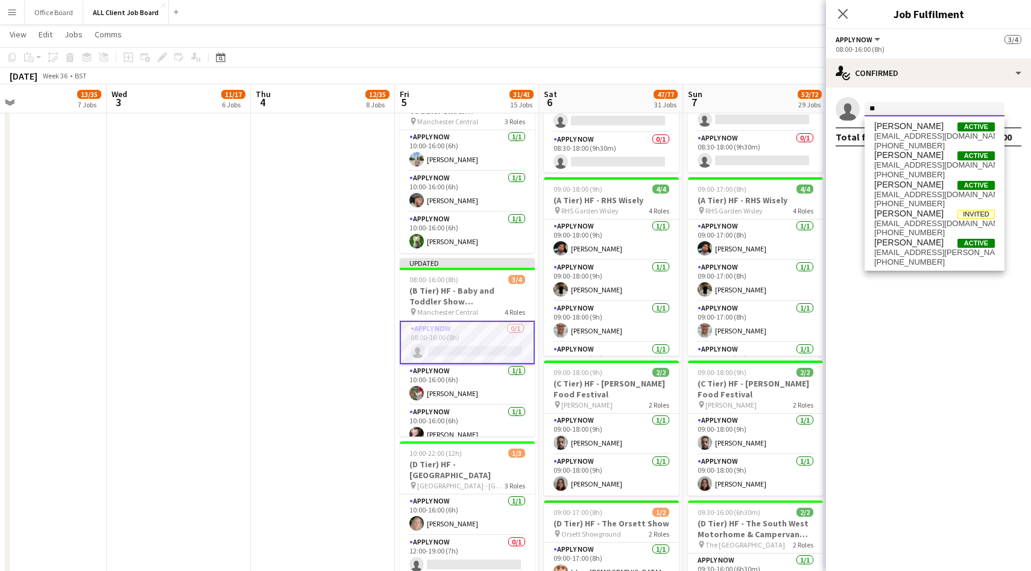
type input "*"
click at [844, 12] on icon at bounding box center [841, 13] width 11 height 11
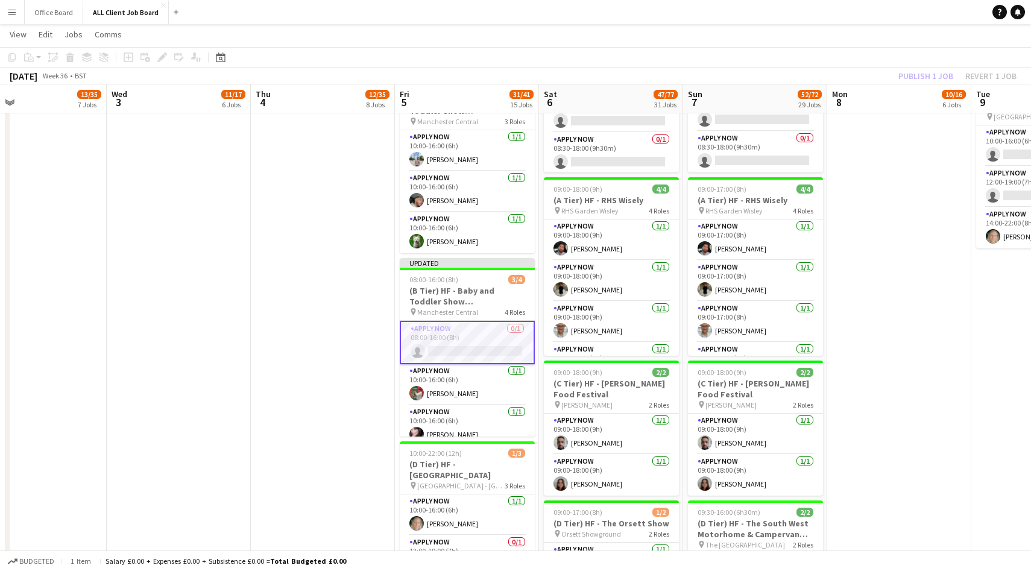
click at [467, 337] on app-card-role "APPLY NOW 0/1 08:00-16:00 (8h) single-neutral-actions" at bounding box center [467, 342] width 135 height 43
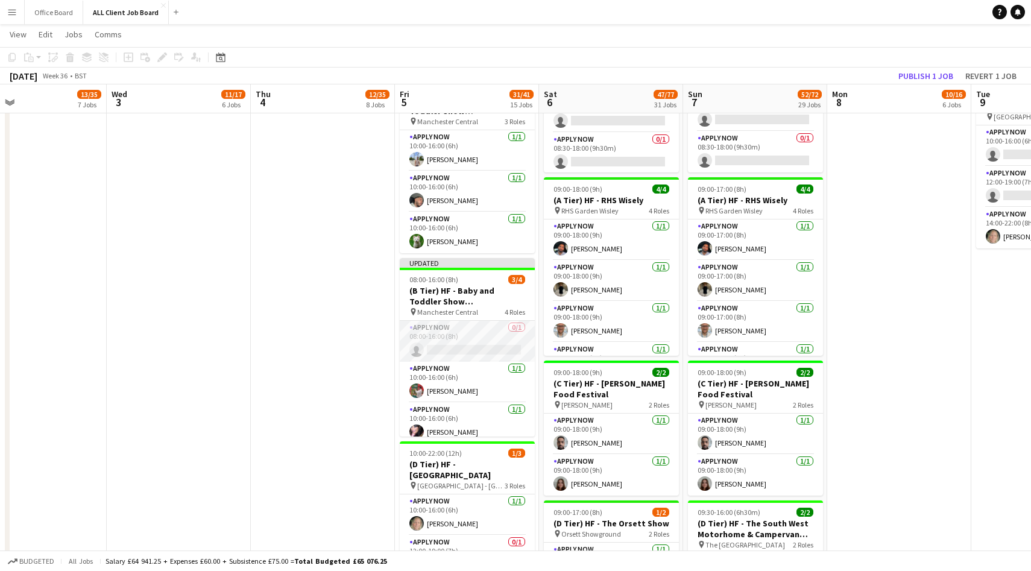
click at [467, 337] on app-card-role "APPLY NOW 0/1 08:00-16:00 (8h) single-neutral-actions" at bounding box center [467, 341] width 135 height 41
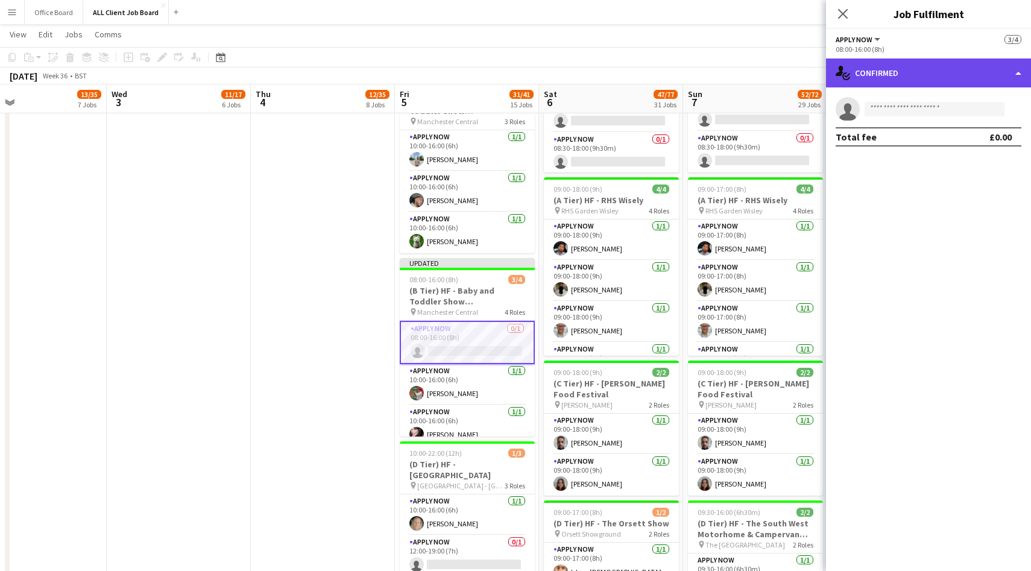
click at [897, 68] on div "single-neutral-actions-check-2 Confirmed" at bounding box center [928, 72] width 205 height 29
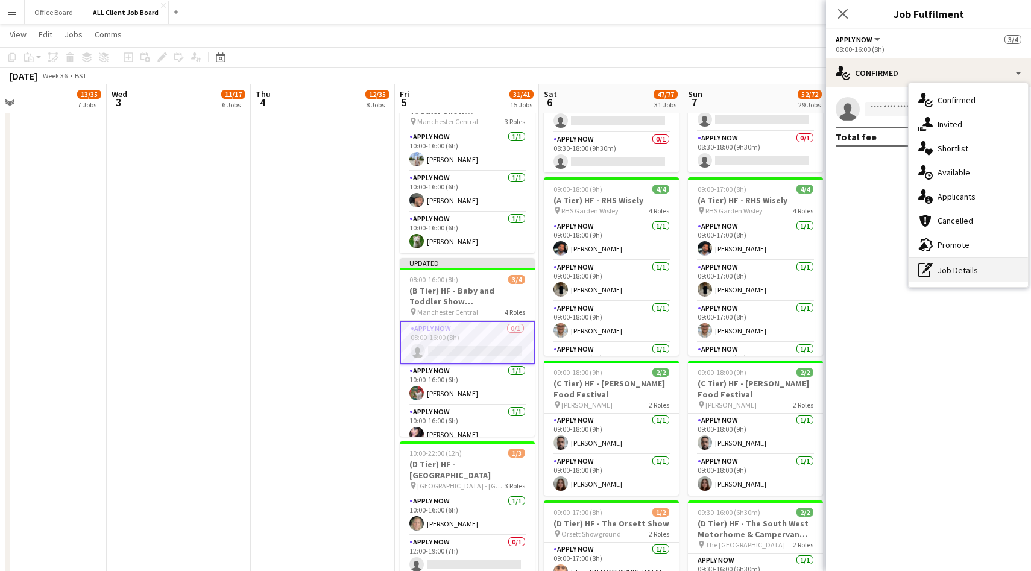
click at [952, 276] on div "pen-write Job Details" at bounding box center [967, 270] width 119 height 24
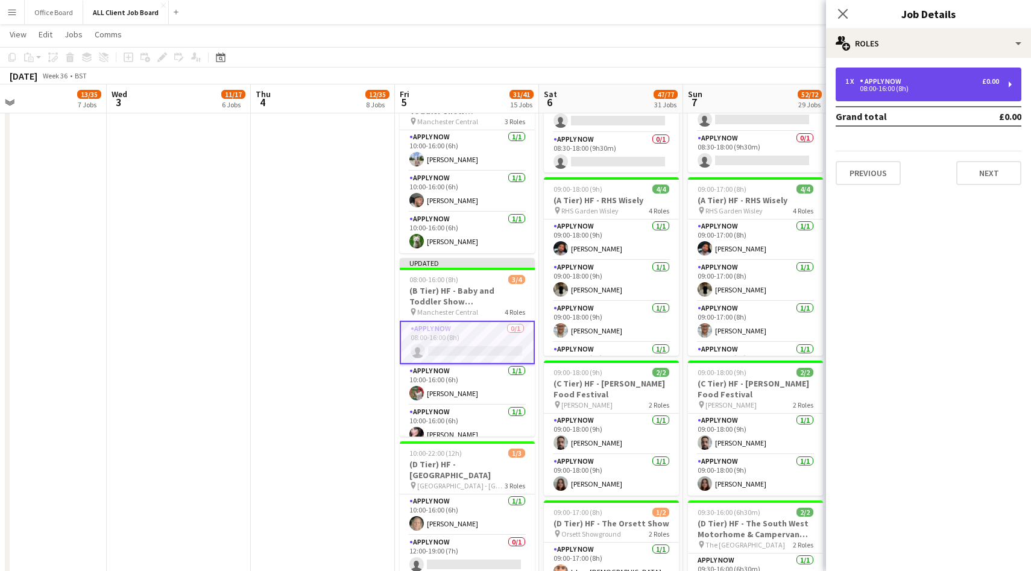
click at [900, 89] on div "08:00-16:00 (8h)" at bounding box center [922, 89] width 154 height 6
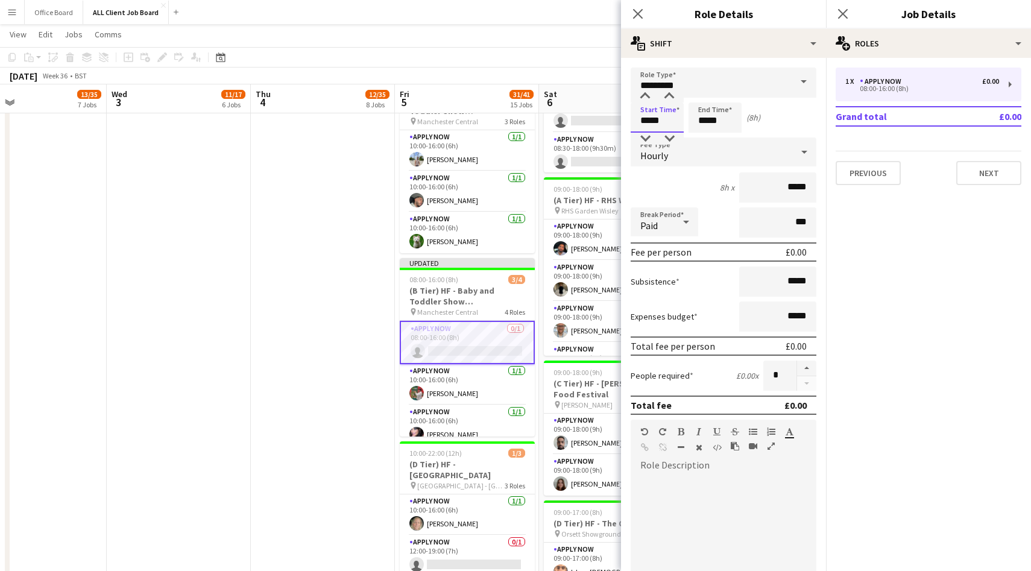
click at [650, 118] on input "*****" at bounding box center [656, 117] width 53 height 30
click at [647, 97] on div at bounding box center [645, 96] width 24 height 12
type input "*****"
click at [647, 97] on div at bounding box center [645, 96] width 24 height 12
click at [836, 14] on icon "Close pop-in" at bounding box center [841, 13] width 11 height 11
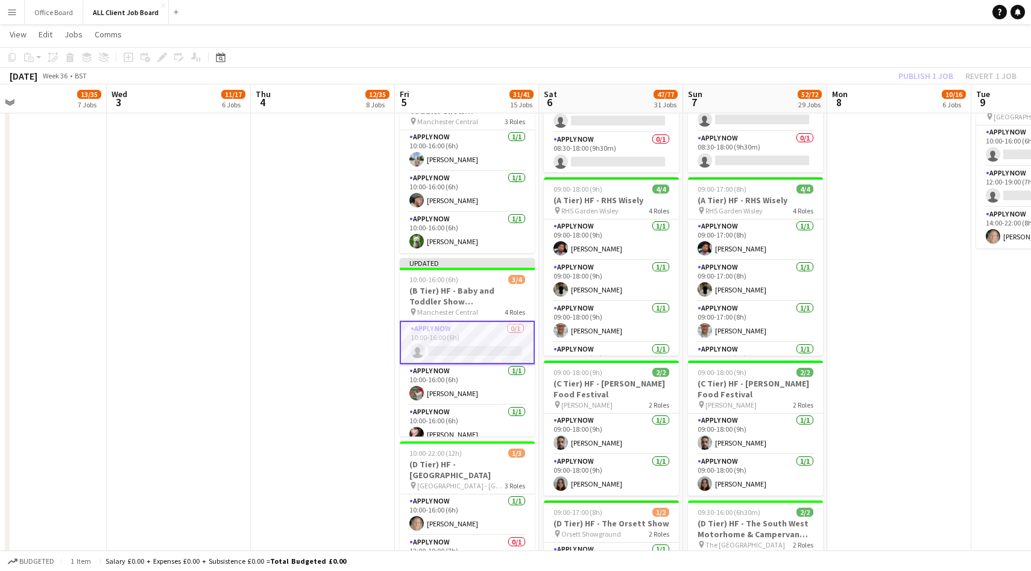
click at [918, 80] on div "Publish 1 job Revert 1 job" at bounding box center [957, 76] width 147 height 16
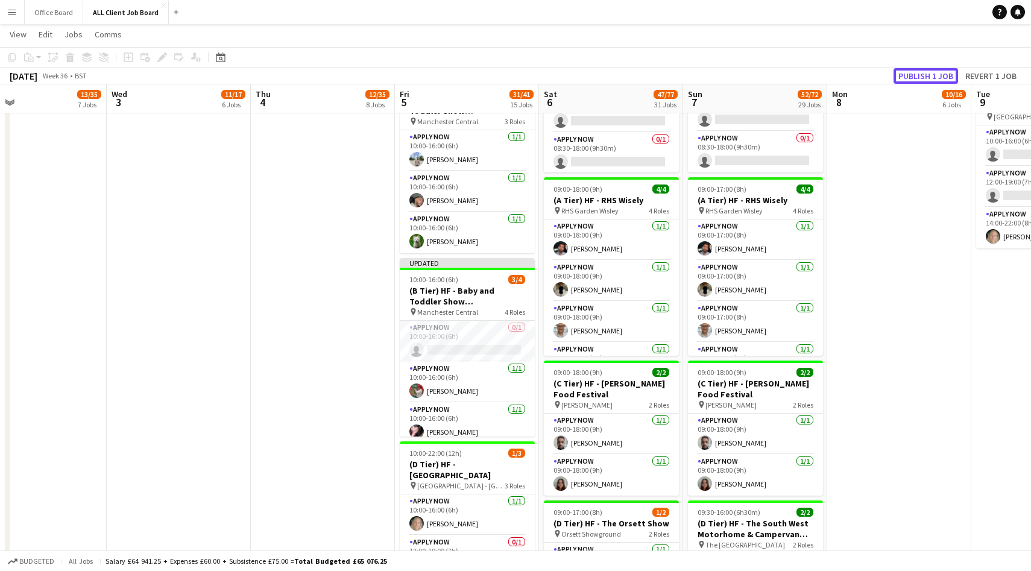
click at [918, 80] on button "Publish 1 job" at bounding box center [925, 76] width 64 height 16
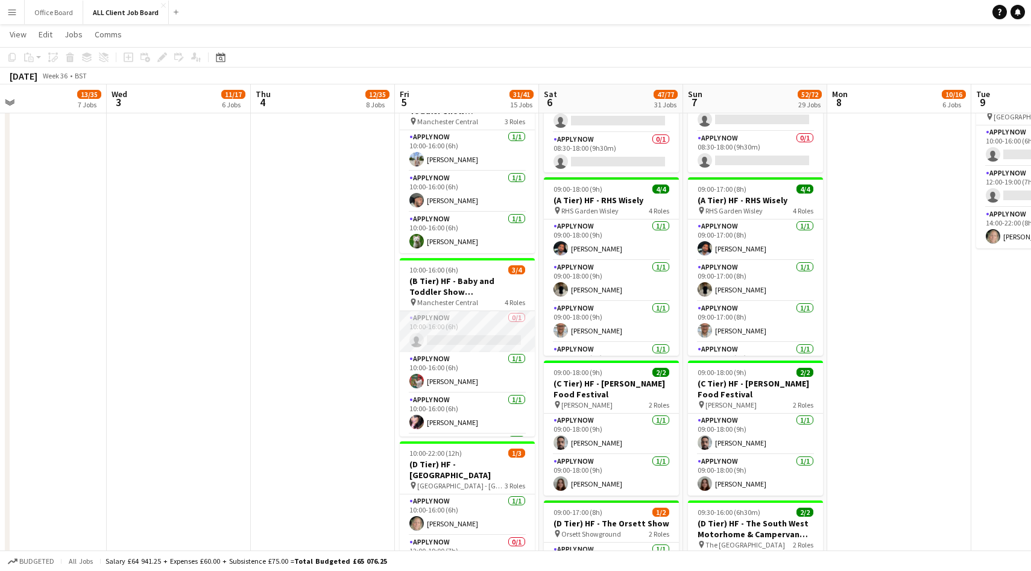
click at [491, 331] on app-card-role "APPLY NOW 0/1 10:00-16:00 (6h) single-neutral-actions" at bounding box center [467, 331] width 135 height 41
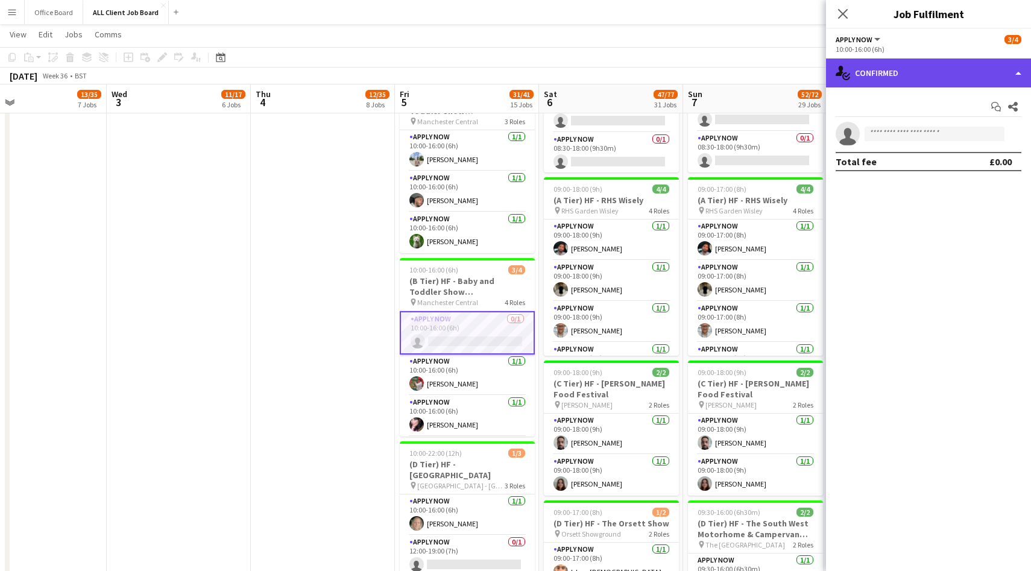
click at [927, 78] on div "single-neutral-actions-check-2 Confirmed" at bounding box center [928, 72] width 205 height 29
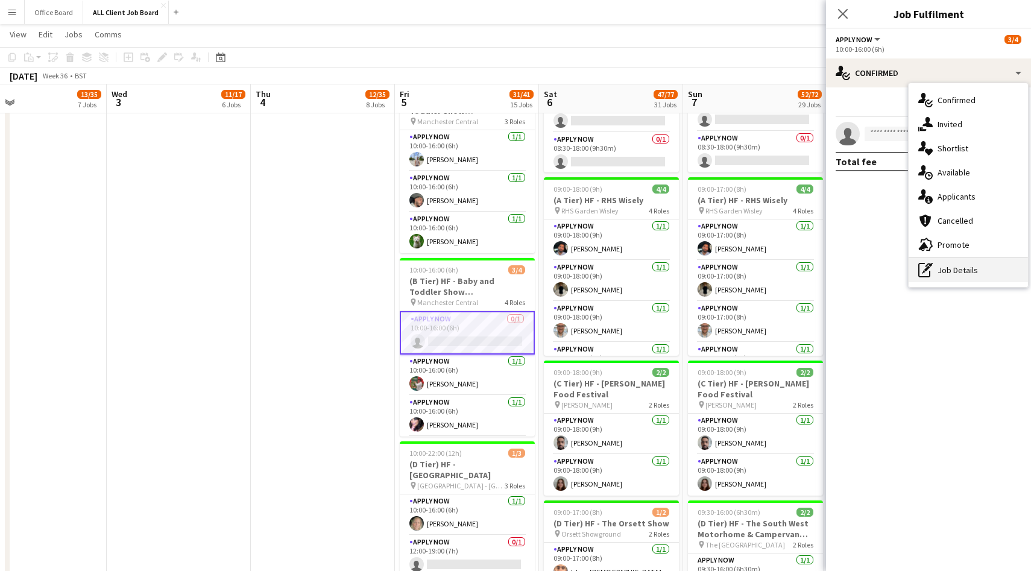
click at [944, 264] on div "pen-write Job Details" at bounding box center [967, 270] width 119 height 24
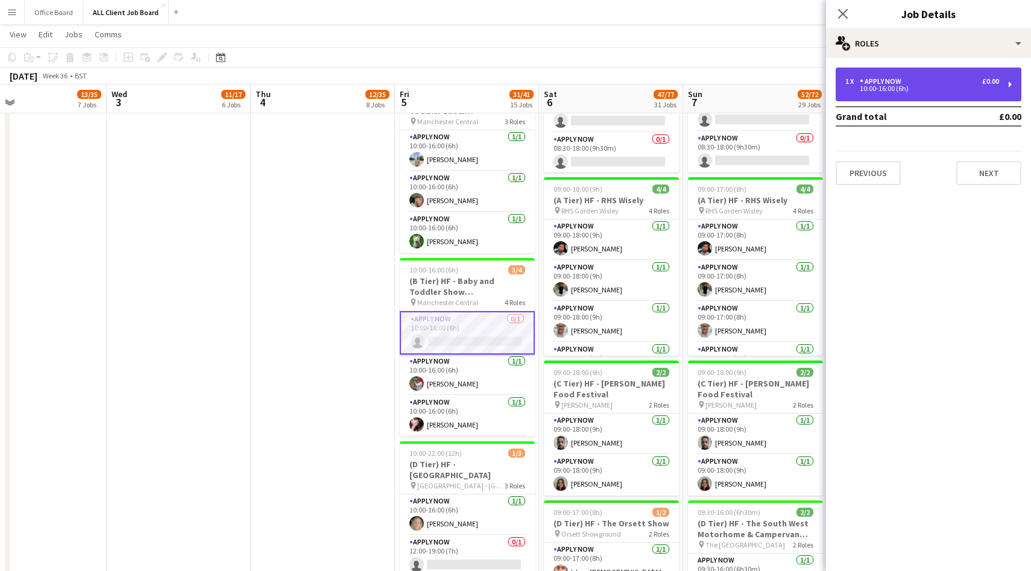
click at [893, 82] on div "APPLY NOW" at bounding box center [882, 81] width 46 height 8
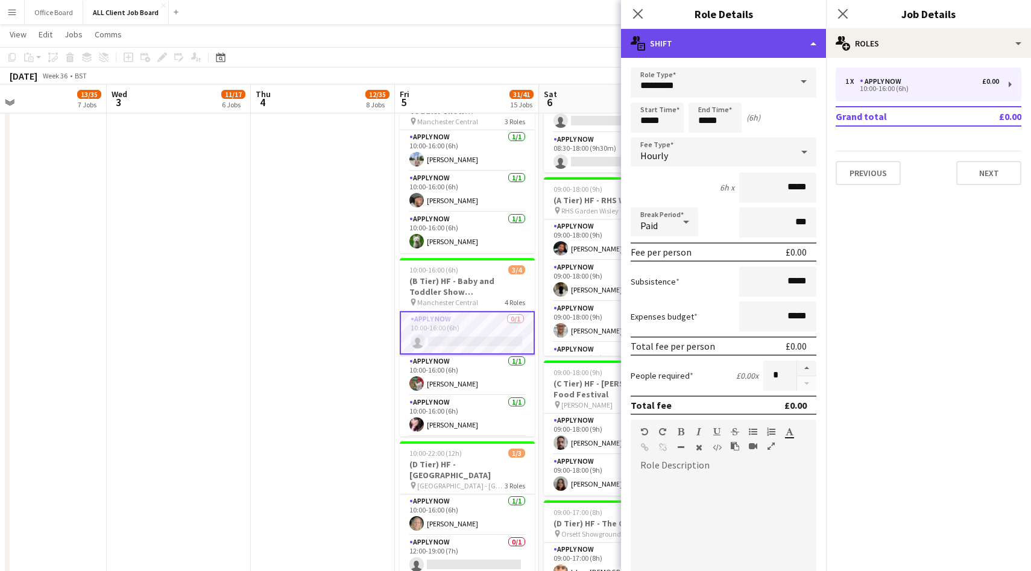
click at [720, 46] on div "multiple-actions-text Shift" at bounding box center [723, 43] width 205 height 29
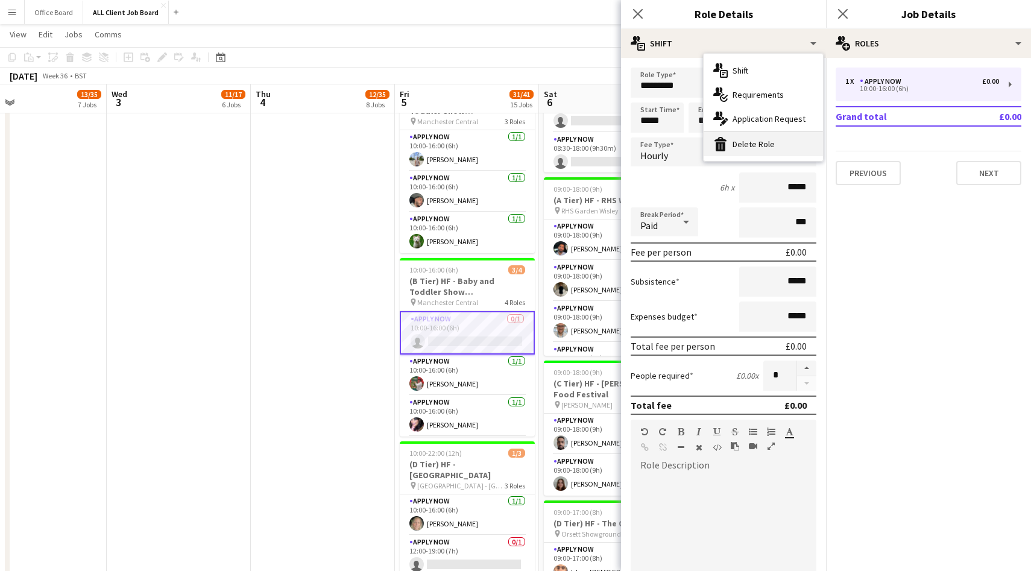
click at [762, 148] on div "bin-2 Delete Role" at bounding box center [762, 144] width 119 height 24
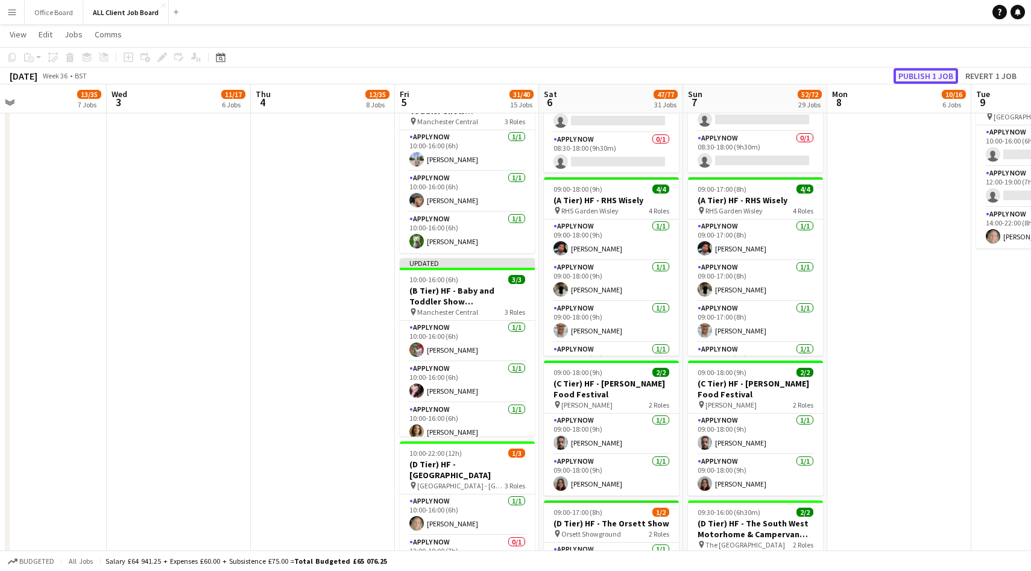
click at [925, 74] on button "Publish 1 job" at bounding box center [925, 76] width 64 height 16
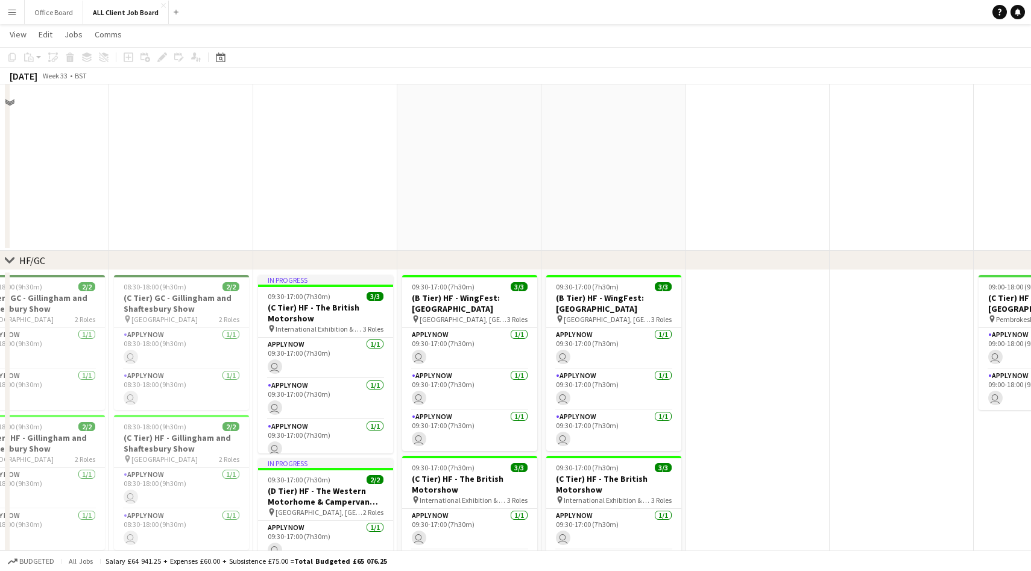
scroll to position [3729, 0]
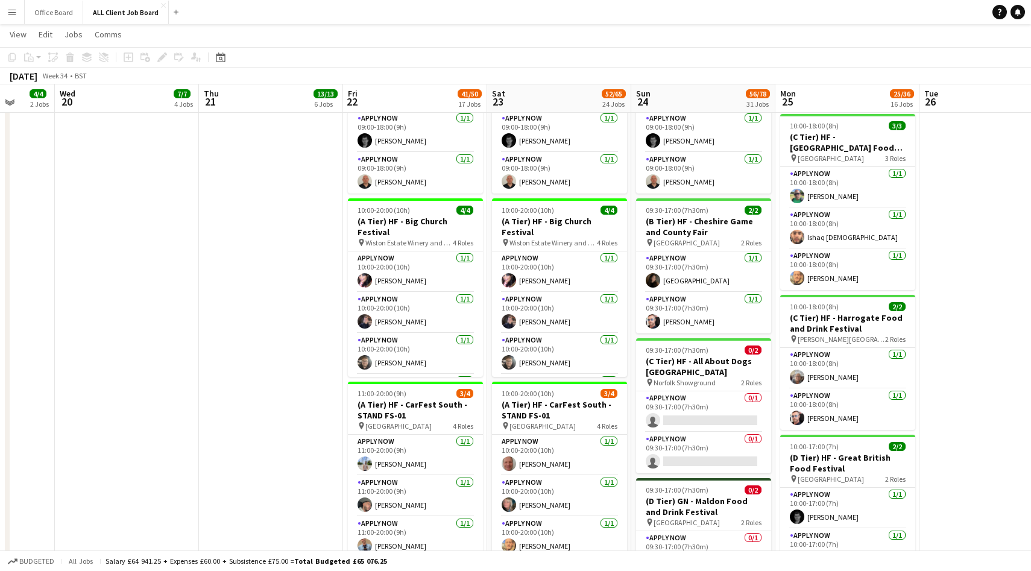
scroll to position [950, 0]
click at [418, 347] on app-card-role "APPLY NOW 1/1 10:00-20:00 (10h) Joseph Grayson" at bounding box center [415, 354] width 135 height 41
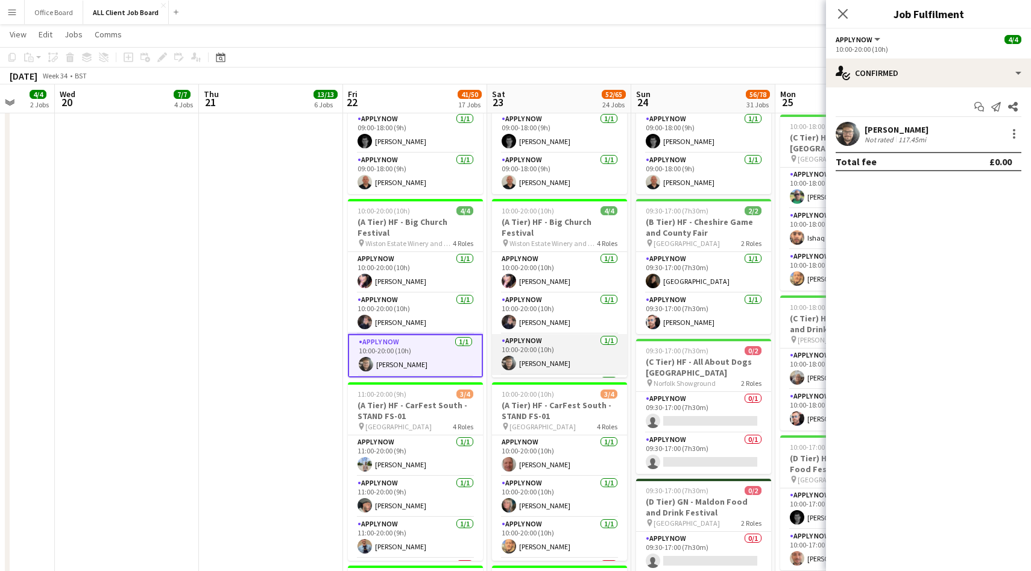
click at [532, 362] on app-card-role "APPLY NOW 1/1 10:00-20:00 (10h) Joseph Grayson" at bounding box center [559, 354] width 135 height 41
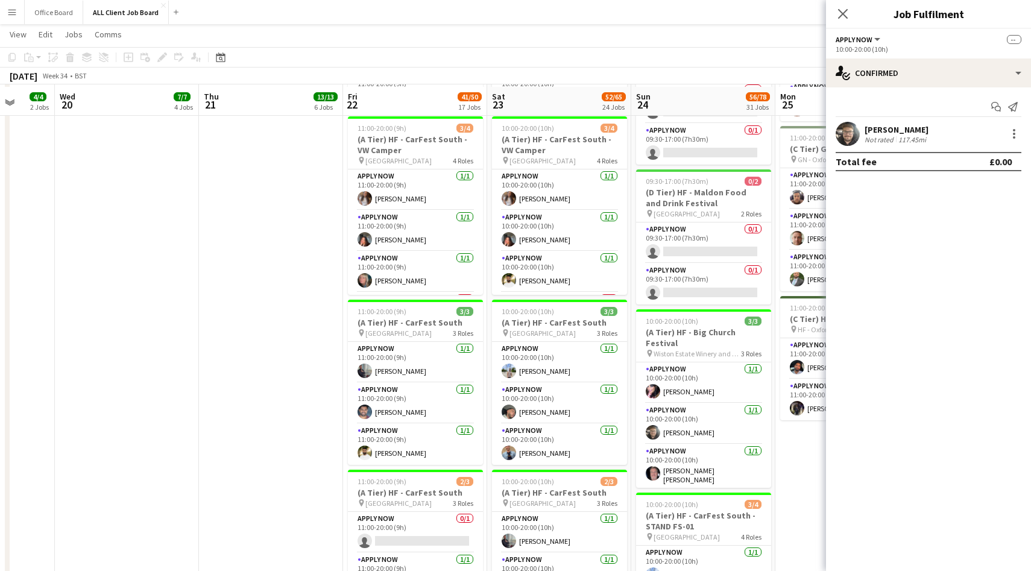
scroll to position [1402, 0]
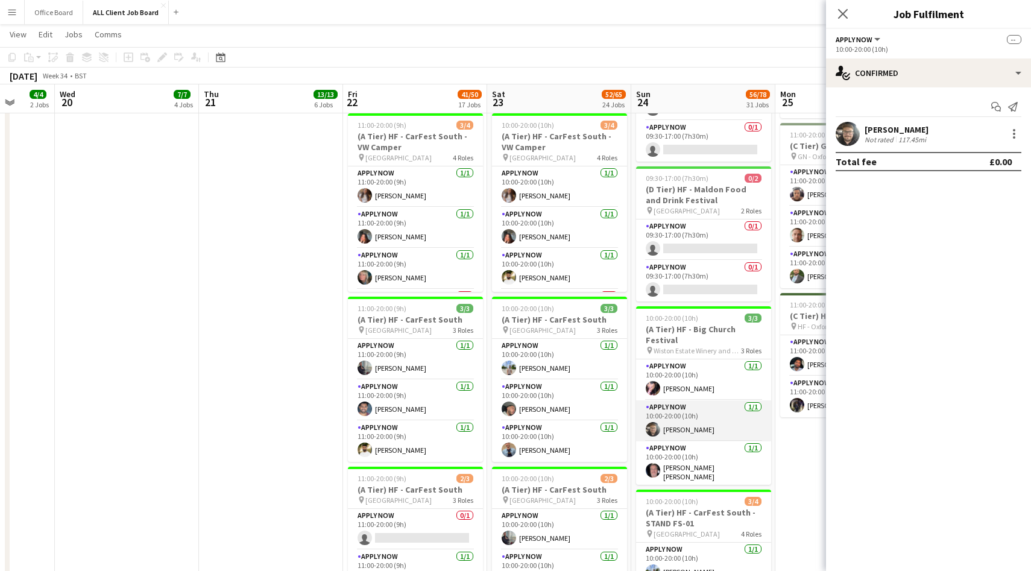
click at [706, 418] on app-card-role "APPLY NOW 1/1 10:00-20:00 (10h) Joseph Grayson" at bounding box center [703, 420] width 135 height 41
click at [1017, 127] on div at bounding box center [1013, 134] width 14 height 14
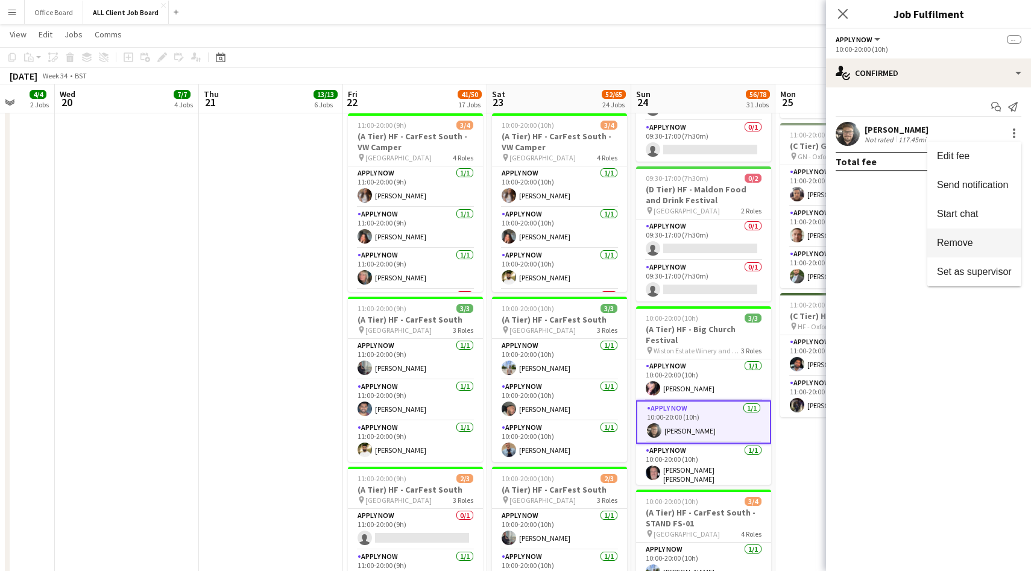
click at [955, 244] on span "Remove" at bounding box center [955, 242] width 36 height 10
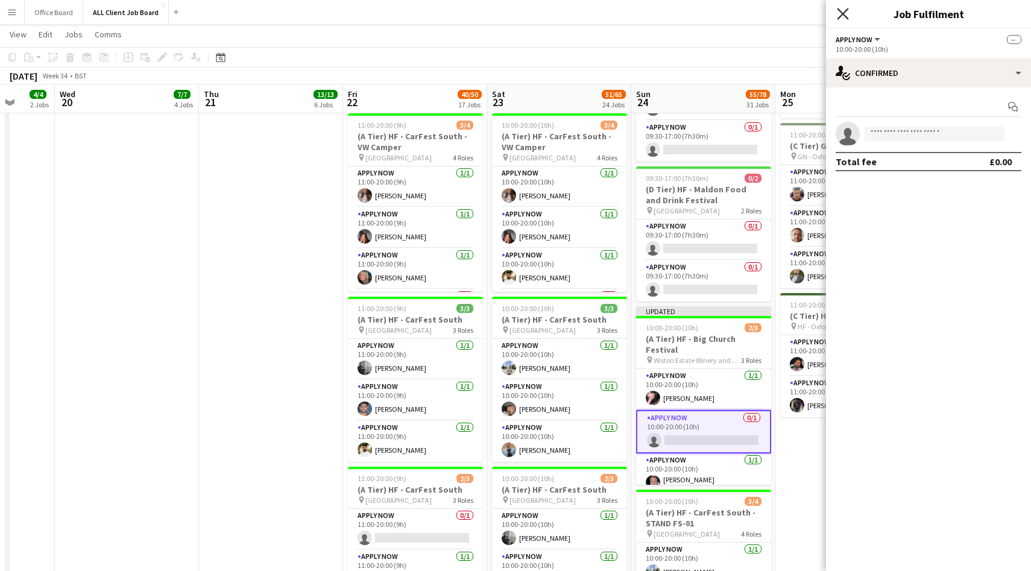
click at [841, 14] on icon "Close pop-in" at bounding box center [841, 13] width 11 height 11
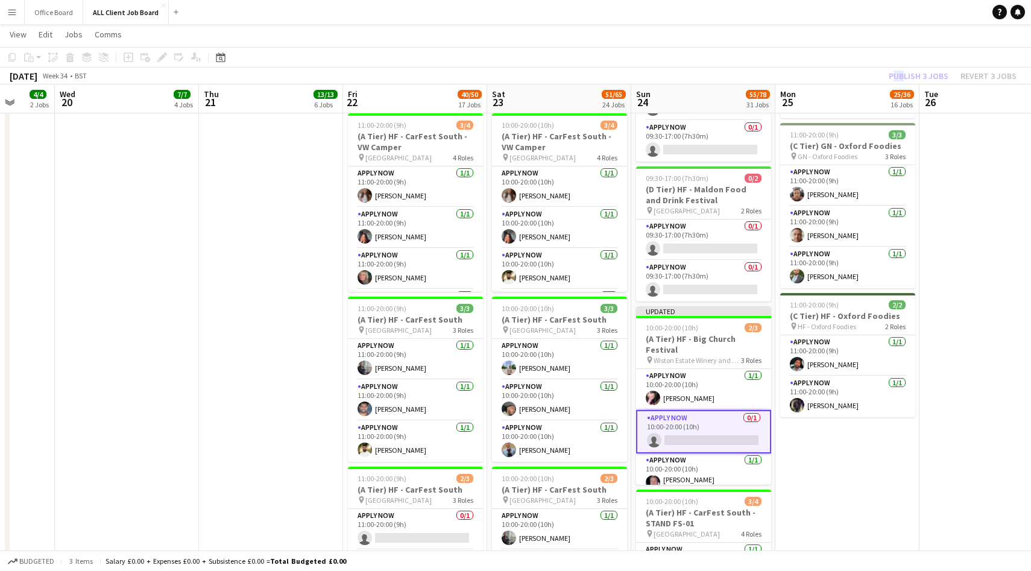
click at [901, 70] on div "Publish 3 jobs Revert 3 jobs" at bounding box center [952, 76] width 157 height 16
click at [901, 70] on button "Publish 3 jobs" at bounding box center [918, 76] width 69 height 16
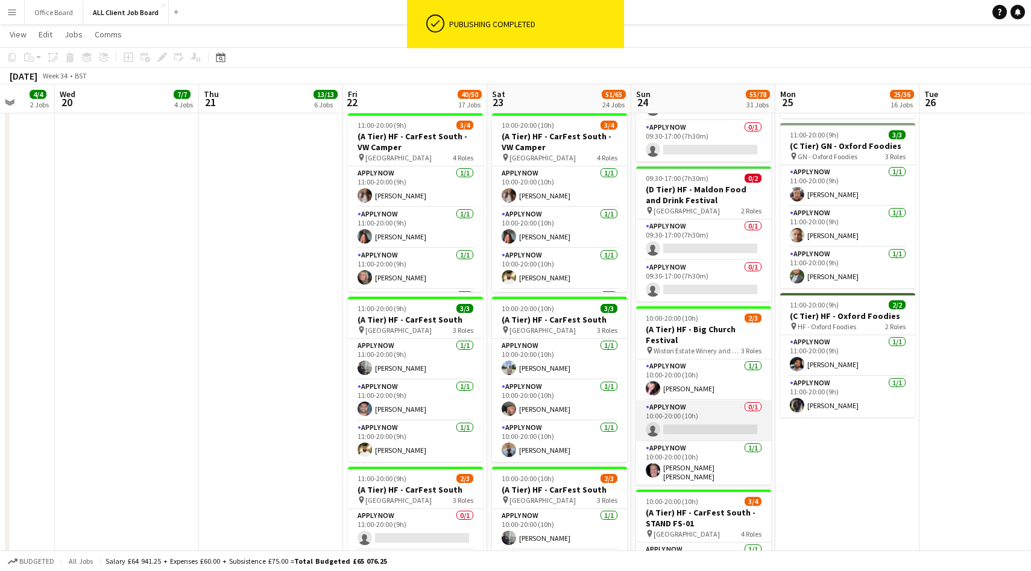
click at [692, 417] on app-card-role "APPLY NOW 0/1 10:00-20:00 (10h) single-neutral-actions" at bounding box center [703, 420] width 135 height 41
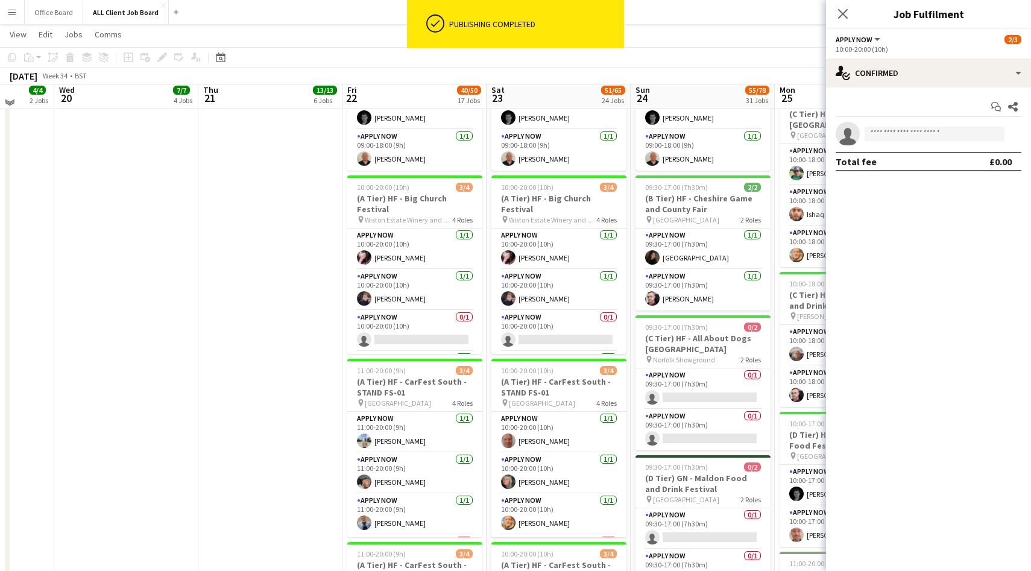
scroll to position [965, 0]
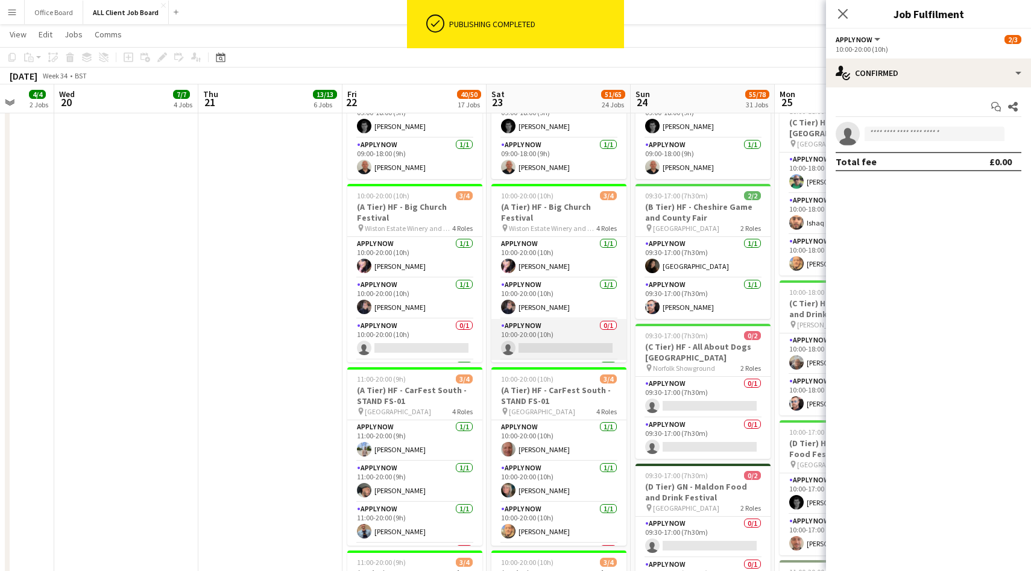
click at [563, 336] on app-card-role "APPLY NOW 0/1 10:00-20:00 (10h) single-neutral-actions" at bounding box center [558, 339] width 135 height 41
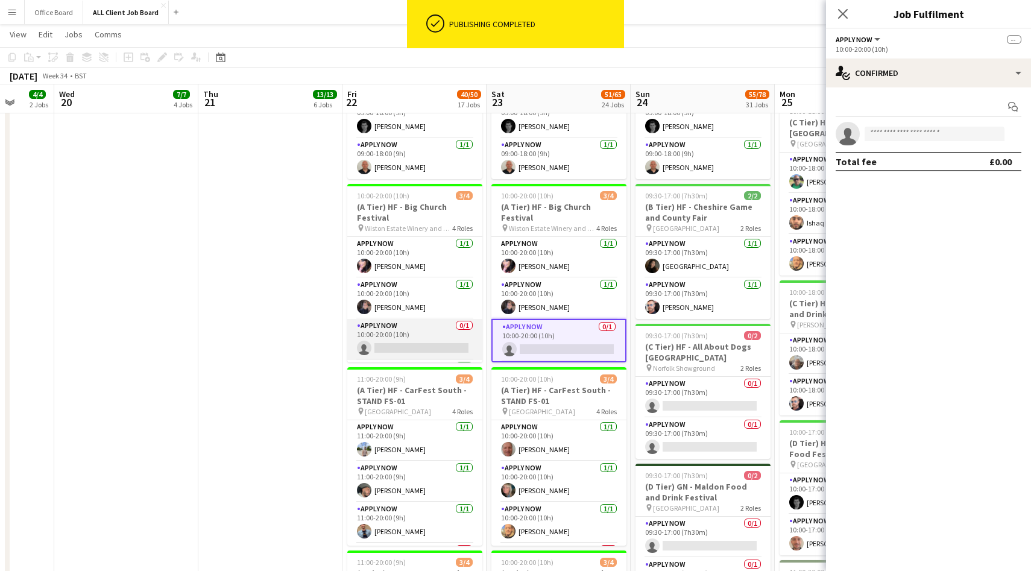
click at [439, 333] on app-card-role "APPLY NOW 0/1 10:00-20:00 (10h) single-neutral-actions" at bounding box center [414, 339] width 135 height 41
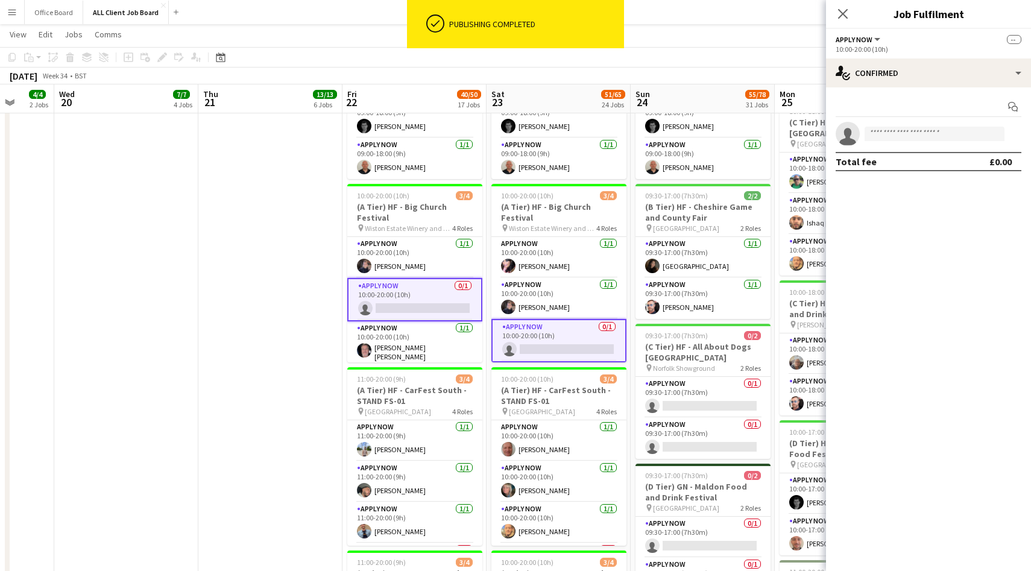
scroll to position [41, 0]
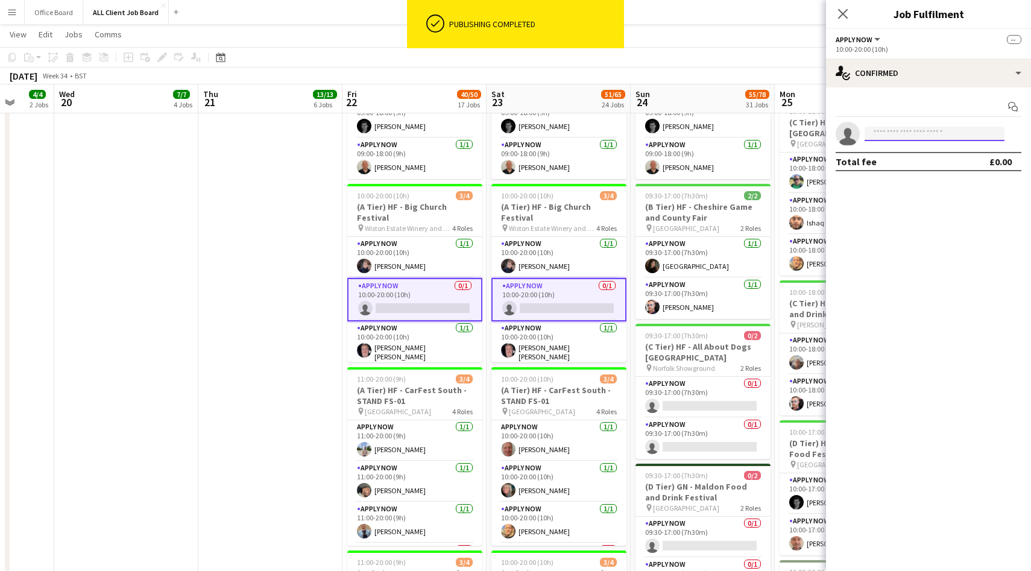
click at [921, 137] on input at bounding box center [934, 134] width 140 height 14
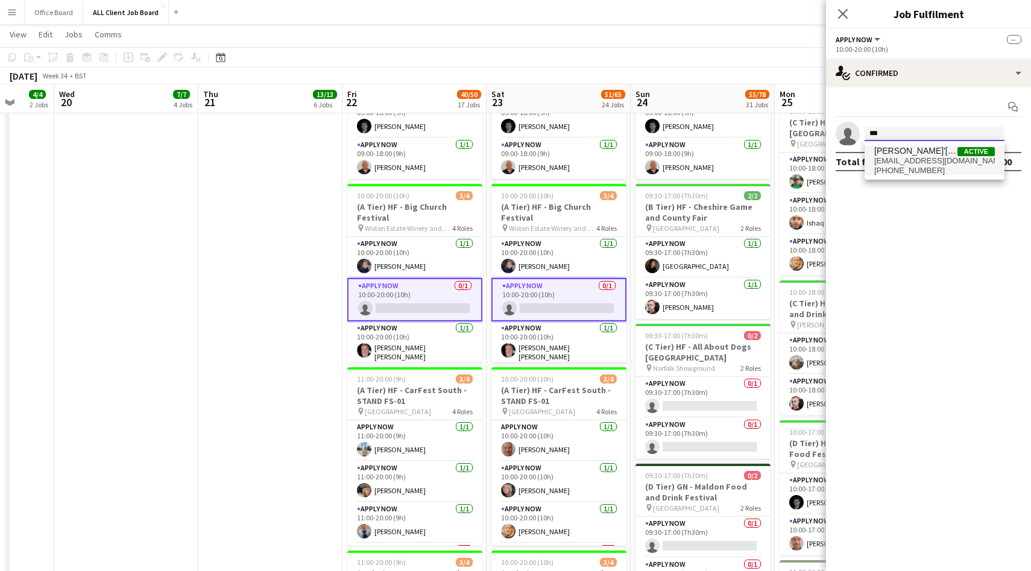
type input "***"
click at [916, 159] on span "raeven.sb7@gmail.com" at bounding box center [934, 161] width 121 height 10
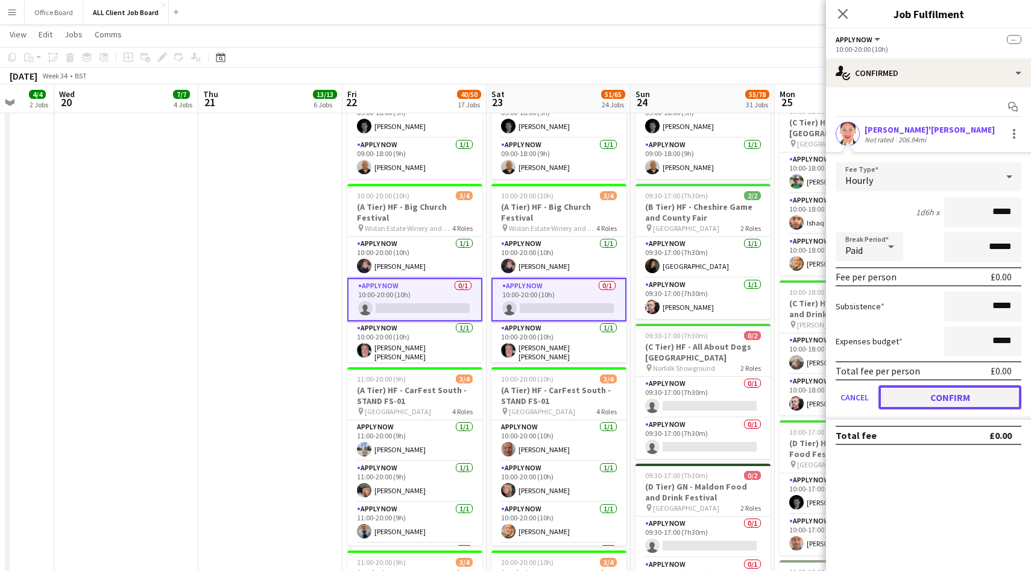
click at [929, 402] on button "Confirm" at bounding box center [949, 397] width 143 height 24
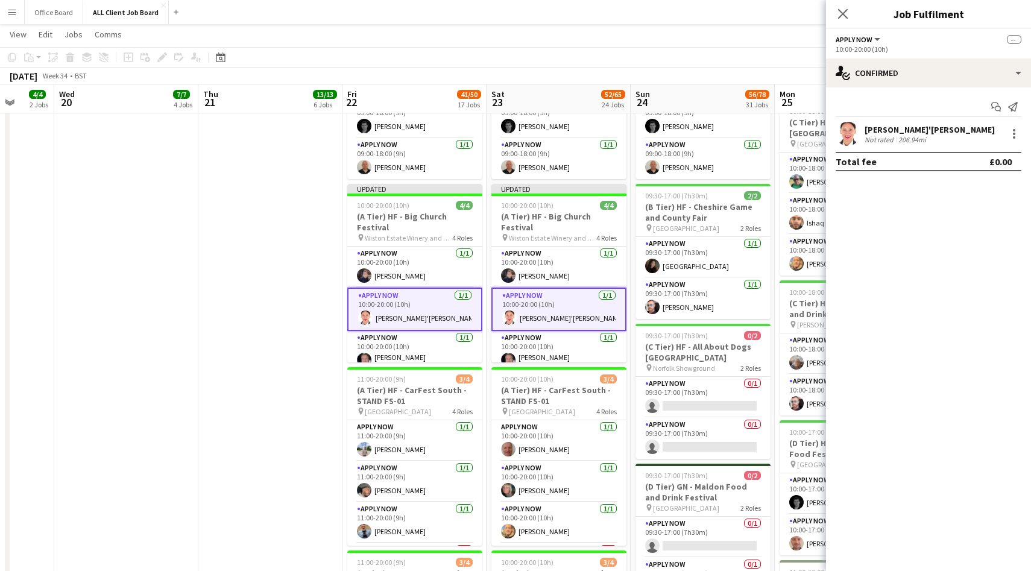
click at [853, 13] on div "Close pop-in" at bounding box center [843, 14] width 34 height 28
click at [843, 13] on icon at bounding box center [841, 13] width 11 height 11
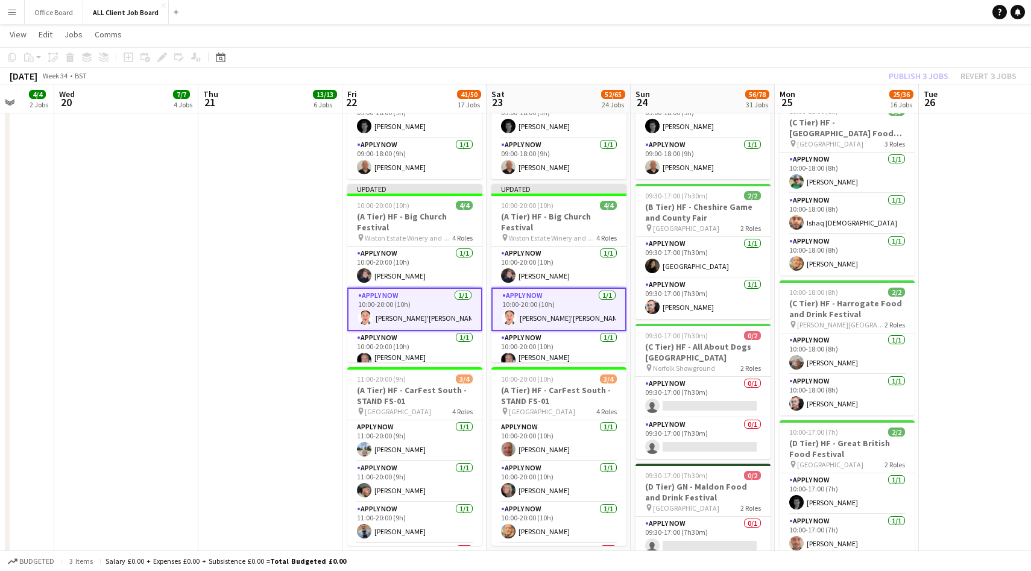
click at [905, 72] on div "Publish 3 jobs Revert 3 jobs" at bounding box center [952, 76] width 157 height 16
click at [905, 72] on button "Publish 3 jobs" at bounding box center [918, 76] width 69 height 16
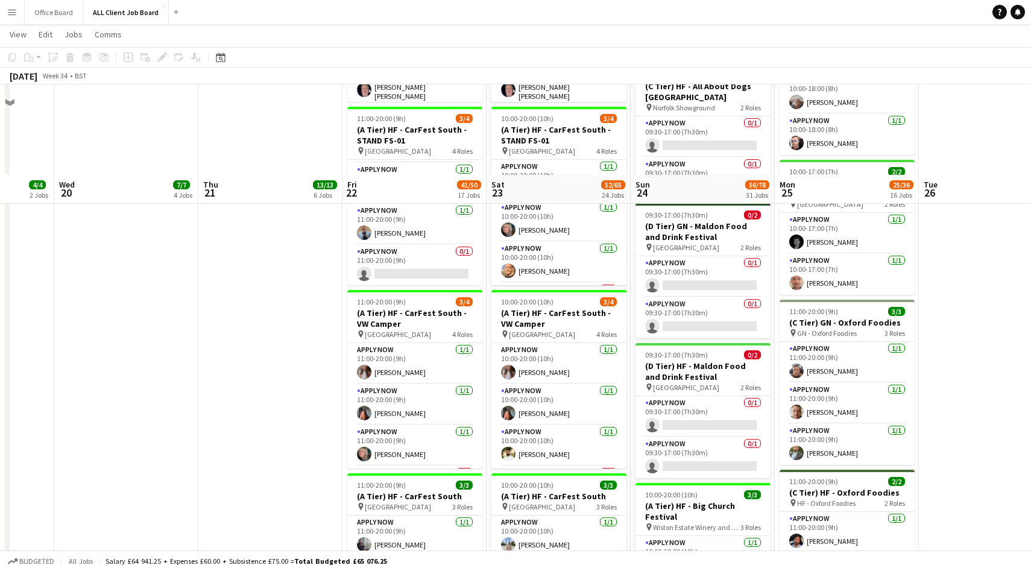
scroll to position [1327, 0]
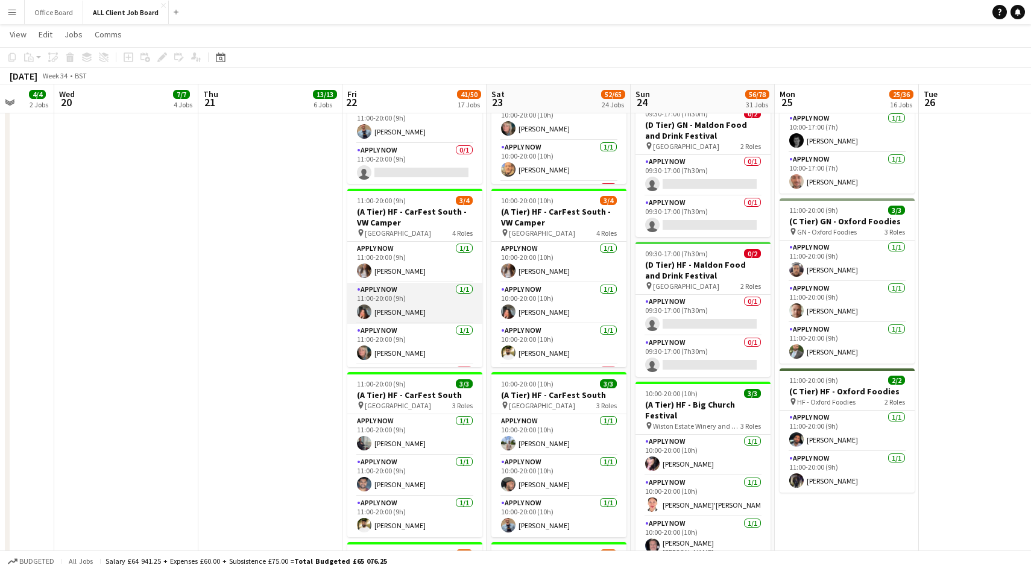
click at [398, 308] on app-card-role "APPLY NOW 1/1 11:00-20:00 (9h) Megan Morgan" at bounding box center [414, 303] width 135 height 41
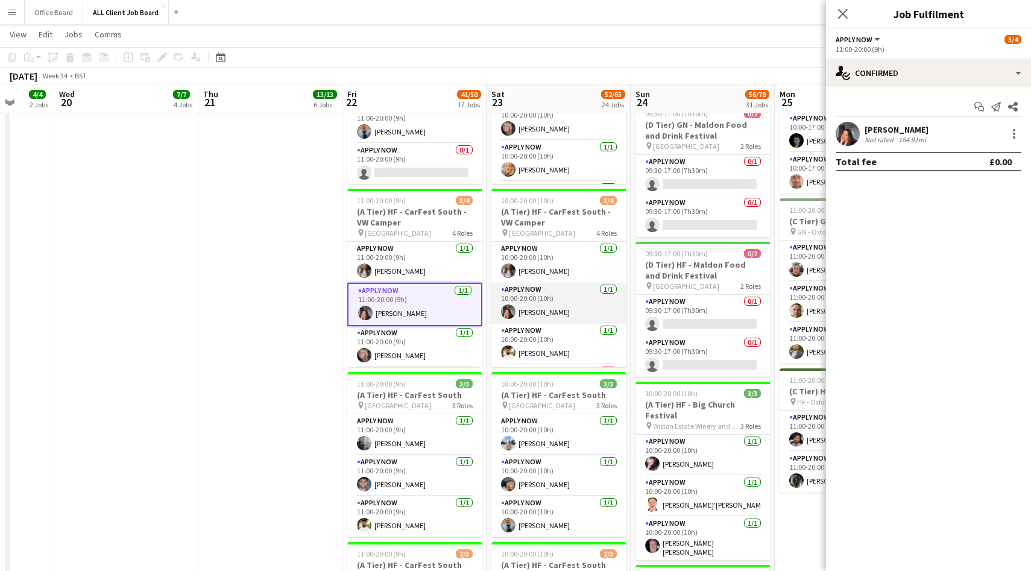
click at [532, 295] on app-card-role "APPLY NOW 1/1 10:00-20:00 (10h) Megan Morgan" at bounding box center [558, 303] width 135 height 41
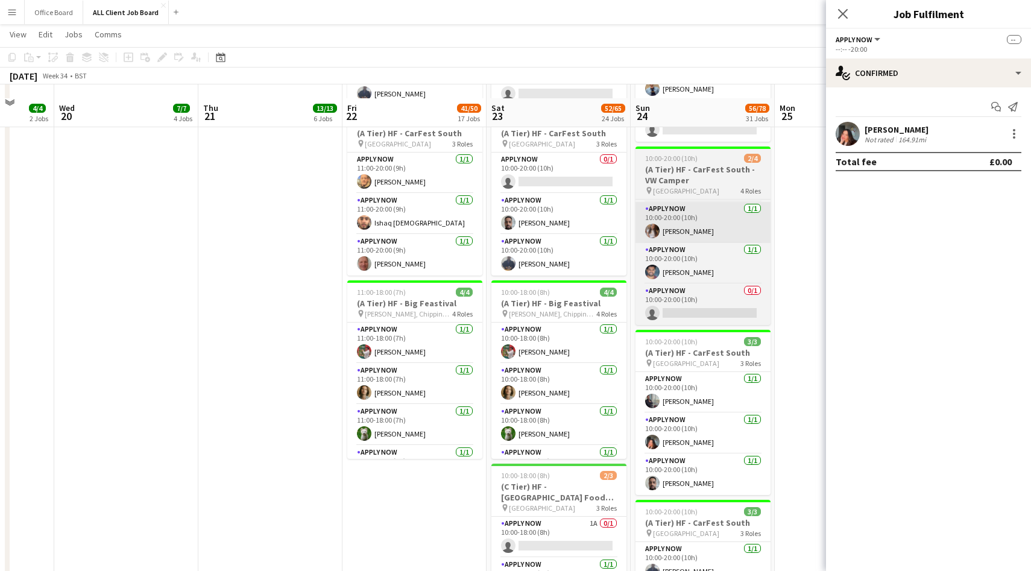
scroll to position [1944, 0]
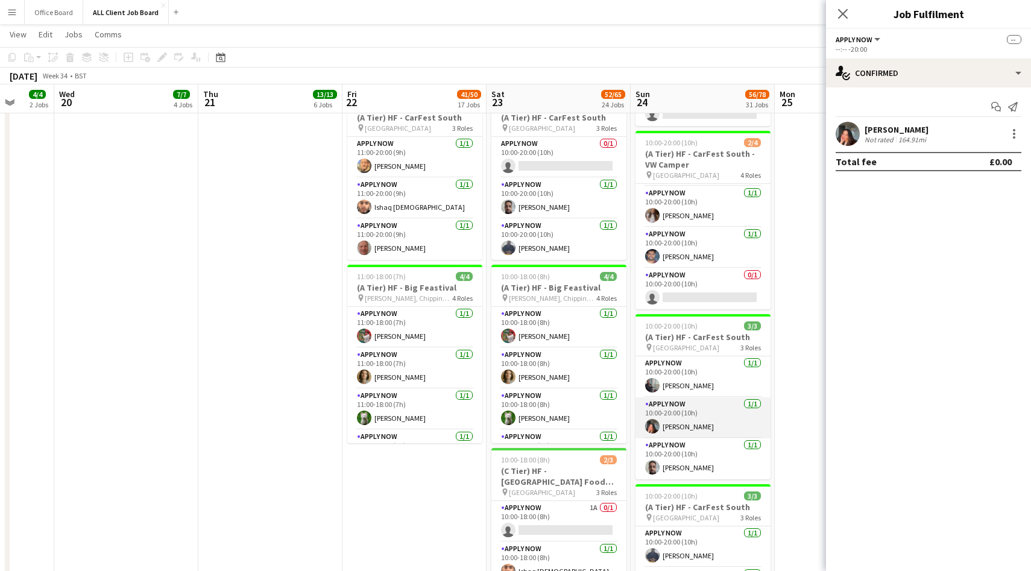
click at [719, 424] on app-card-role "APPLY NOW 1/1 10:00-20:00 (10h) Megan Morgan" at bounding box center [702, 417] width 135 height 41
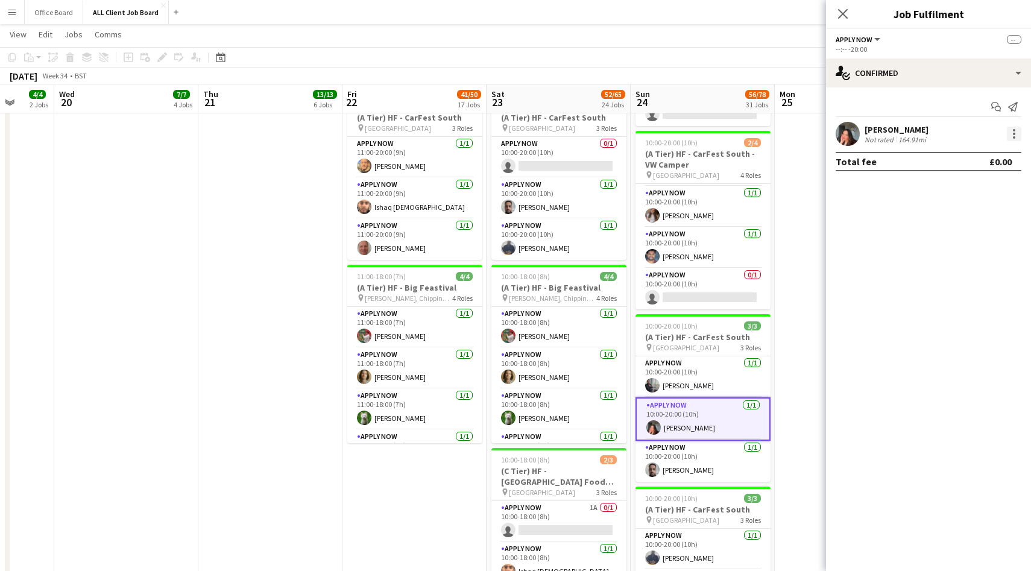
click at [1012, 134] on div at bounding box center [1013, 134] width 2 height 2
click at [959, 243] on span "Remove" at bounding box center [955, 242] width 36 height 10
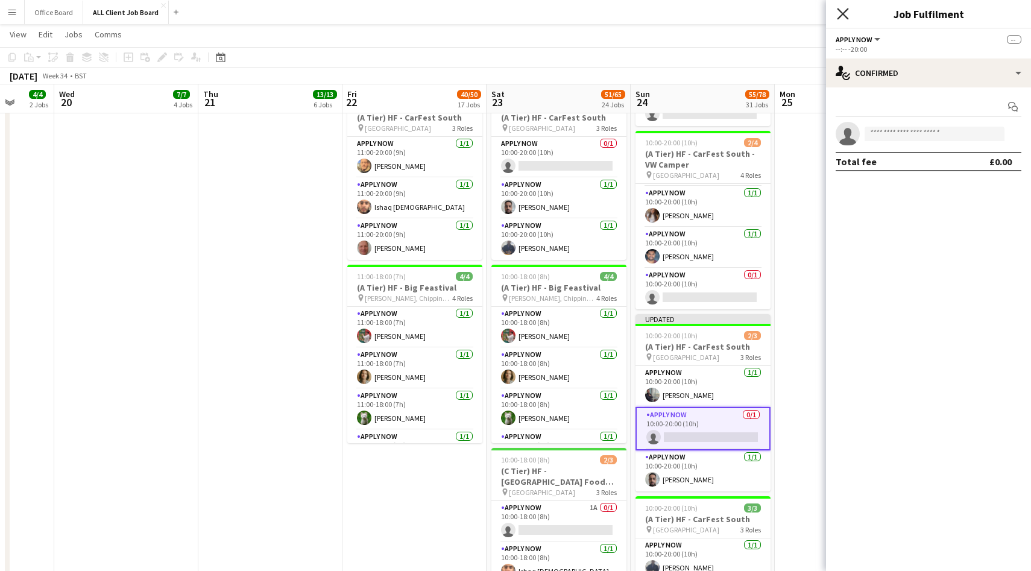
click at [838, 13] on icon "Close pop-in" at bounding box center [841, 13] width 11 height 11
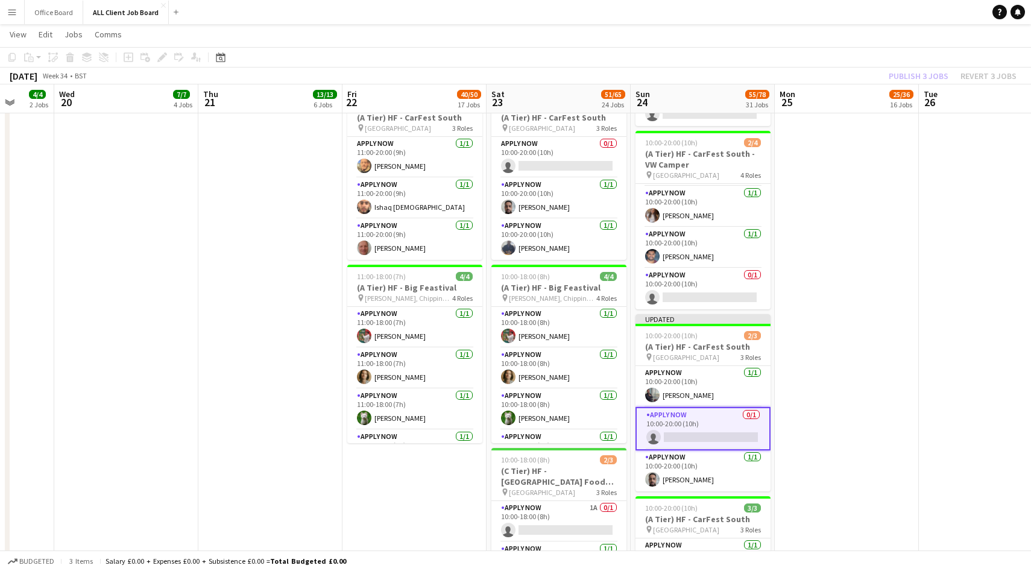
click at [918, 73] on div "Publish 3 jobs Revert 3 jobs" at bounding box center [952, 76] width 157 height 16
click at [918, 73] on button "Publish 3 jobs" at bounding box center [918, 76] width 69 height 16
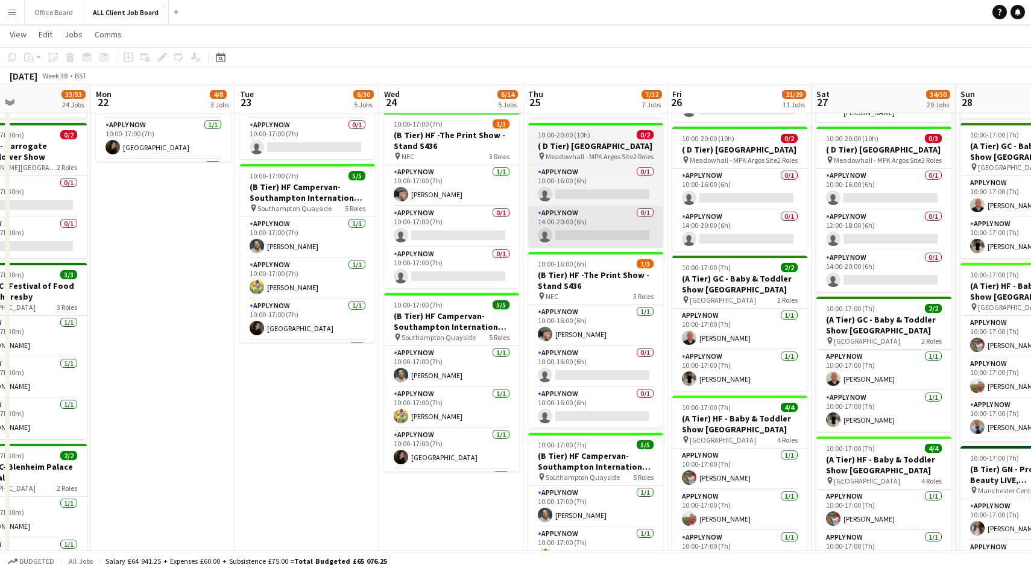
scroll to position [521, 0]
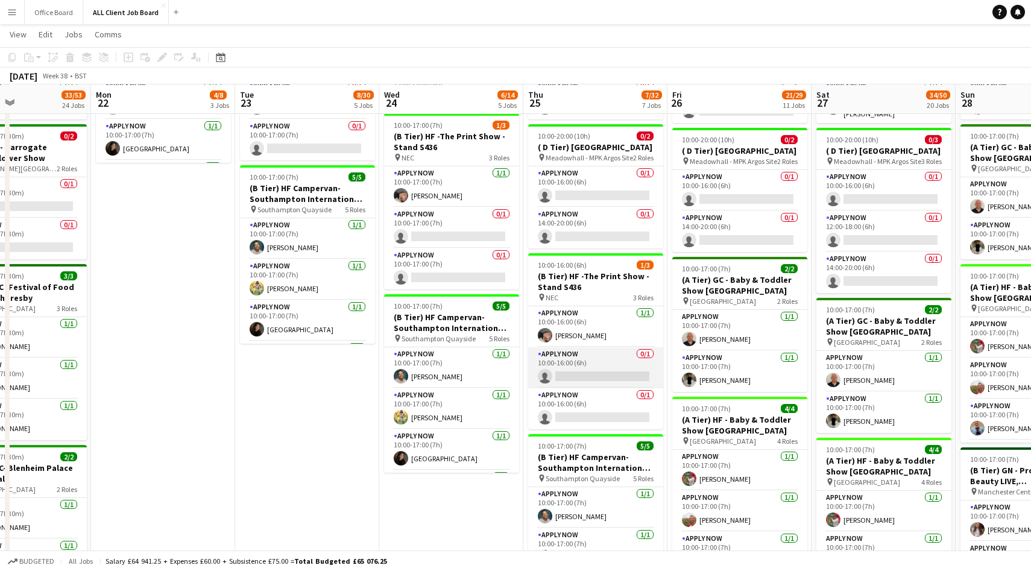
click at [627, 378] on app-card-role "APPLY NOW 0/1 10:00-16:00 (6h) single-neutral-actions" at bounding box center [595, 367] width 135 height 41
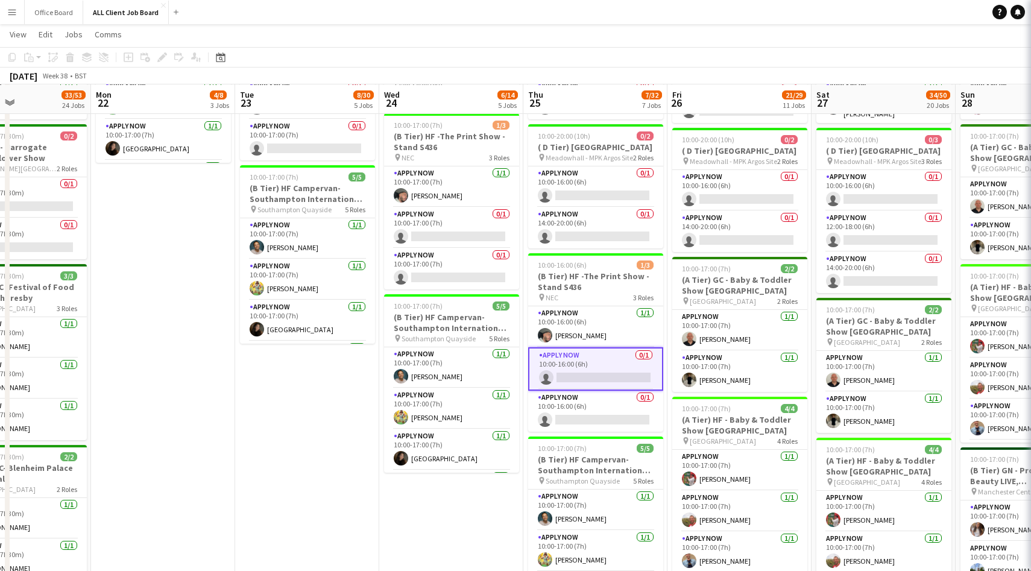
scroll to position [0, 342]
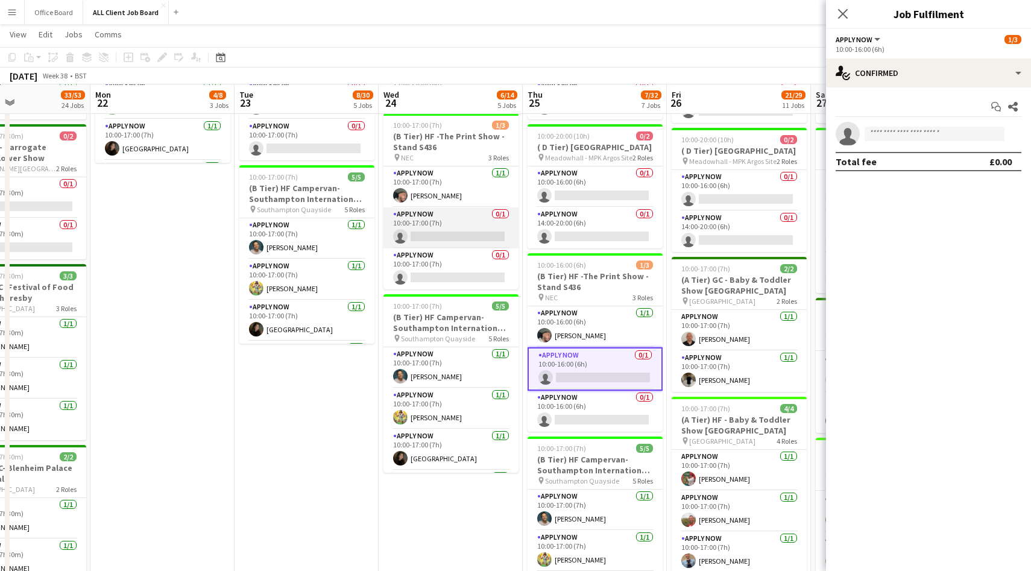
click at [479, 244] on app-card-role "APPLY NOW 0/1 10:00-17:00 (7h) single-neutral-actions" at bounding box center [450, 227] width 135 height 41
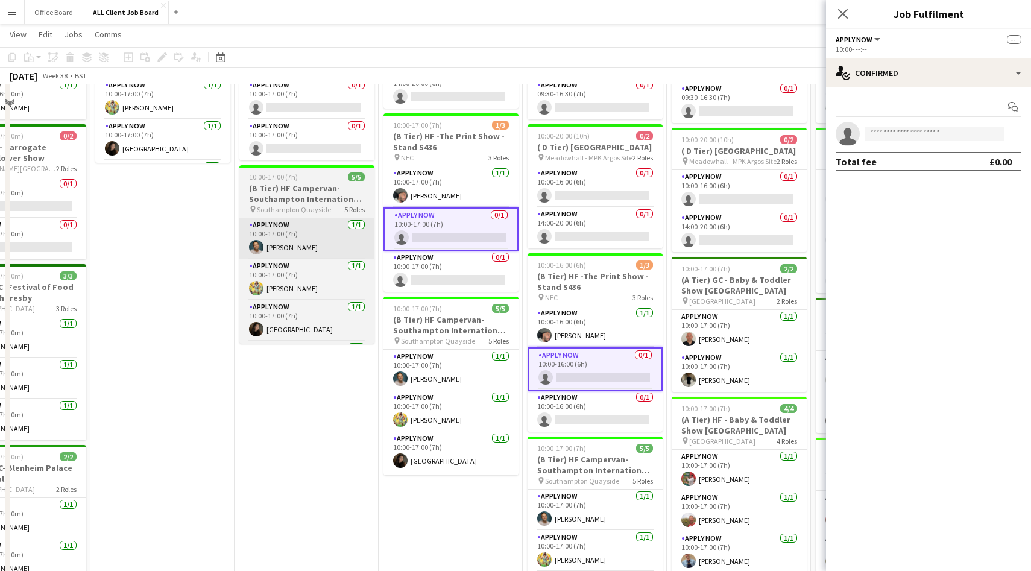
scroll to position [380, 0]
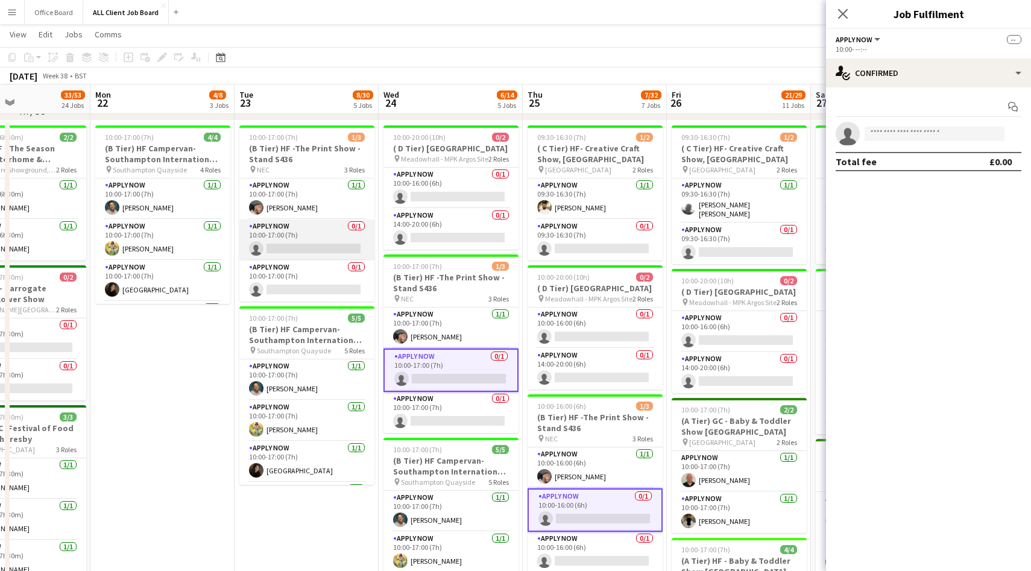
click at [313, 241] on app-card-role "APPLY NOW 0/1 10:00-17:00 (7h) single-neutral-actions" at bounding box center [306, 239] width 135 height 41
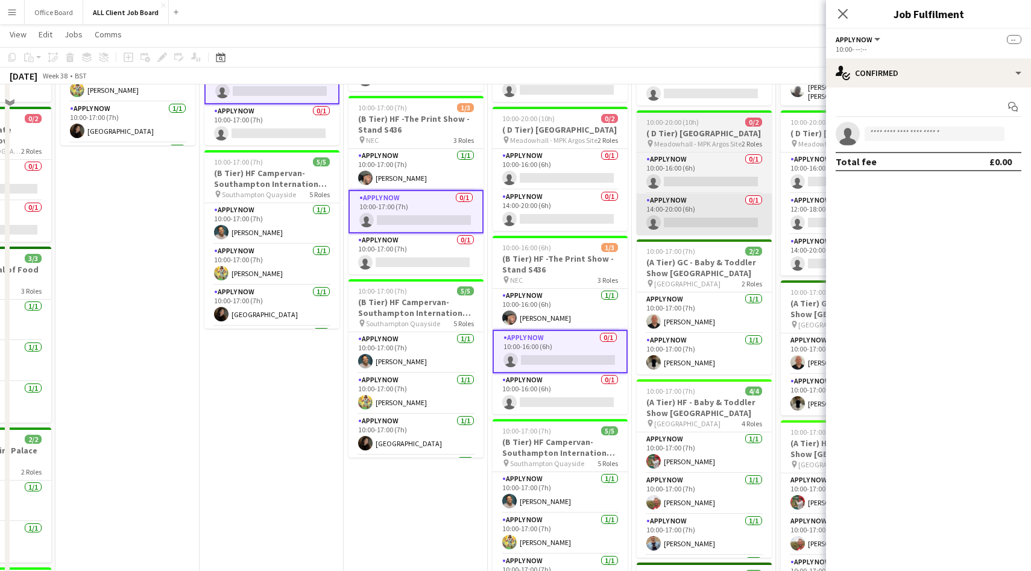
scroll to position [494, 0]
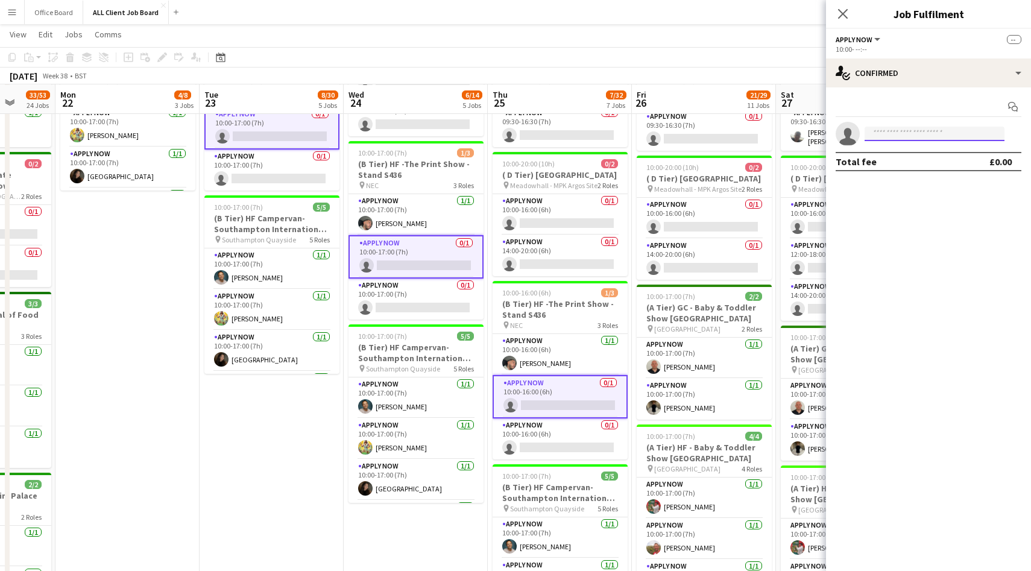
click at [880, 127] on input at bounding box center [934, 134] width 140 height 14
type input "*****"
click at [888, 156] on span "navidnasseri7@gmail.com" at bounding box center [934, 161] width 121 height 10
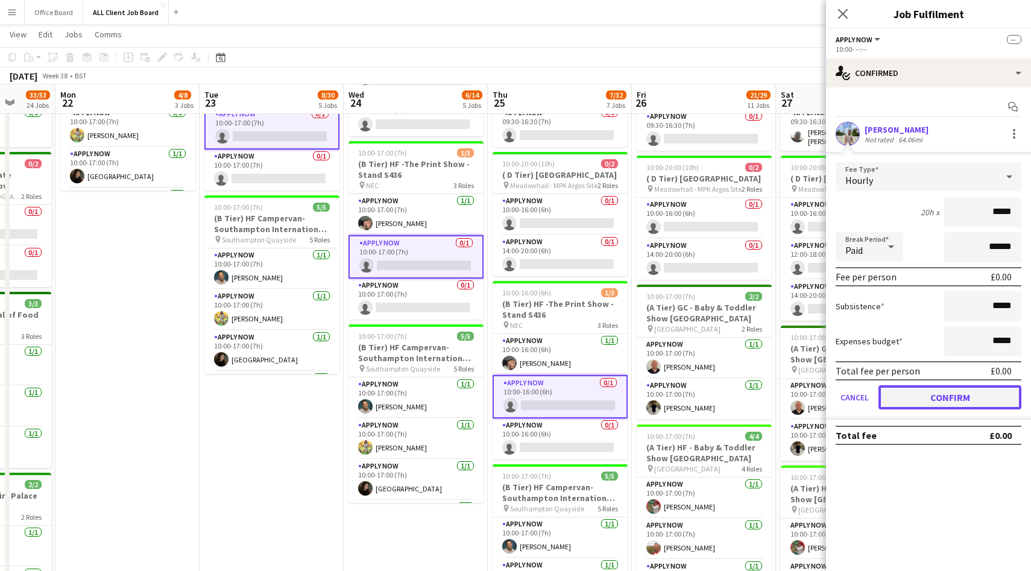
click at [946, 398] on button "Confirm" at bounding box center [949, 397] width 143 height 24
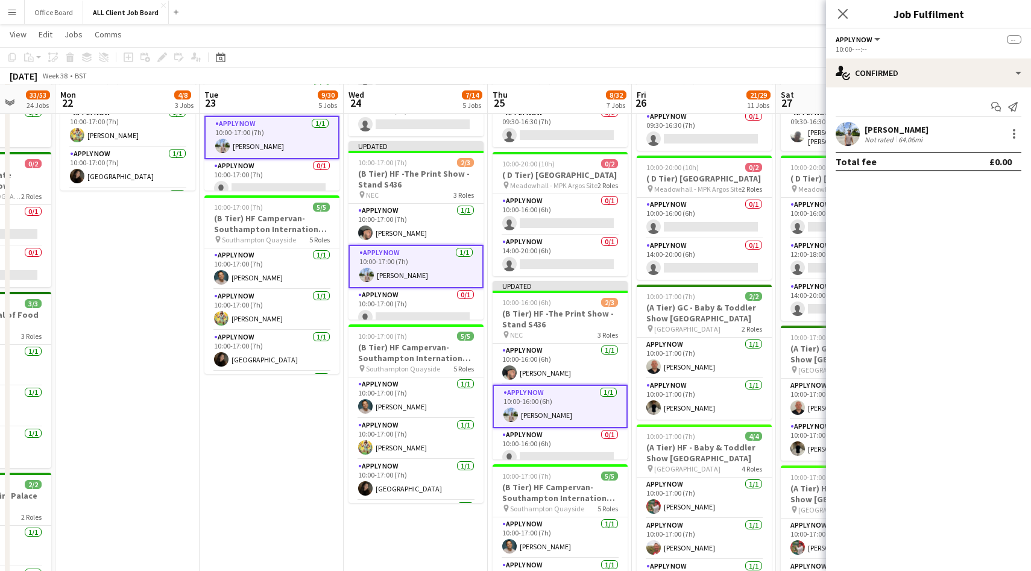
click at [838, 5] on div "Close pop-in" at bounding box center [843, 14] width 34 height 28
click at [838, 7] on app-icon "Close pop-in" at bounding box center [842, 13] width 17 height 17
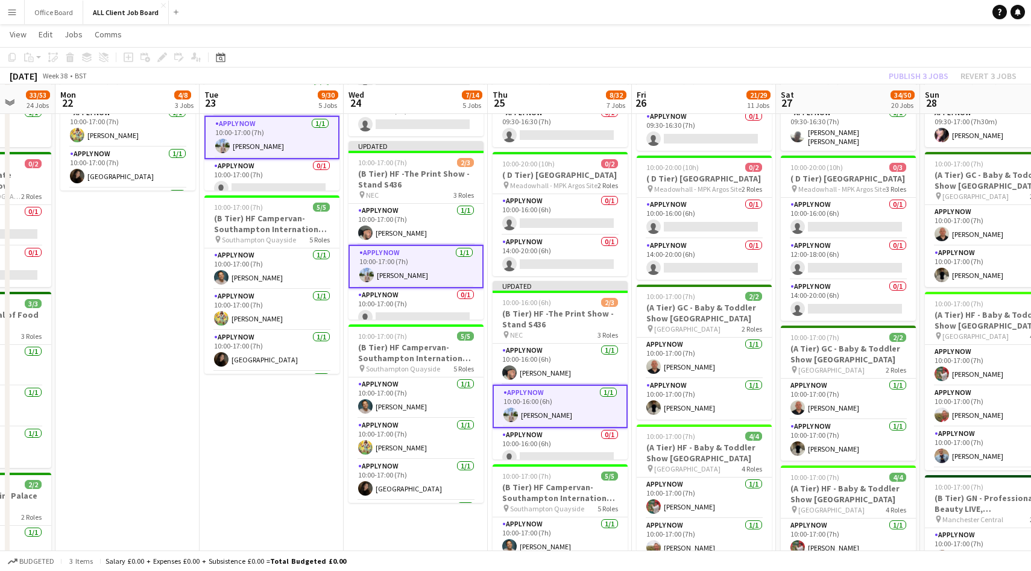
click at [914, 77] on div "Publish 3 jobs Revert 3 jobs" at bounding box center [952, 76] width 157 height 16
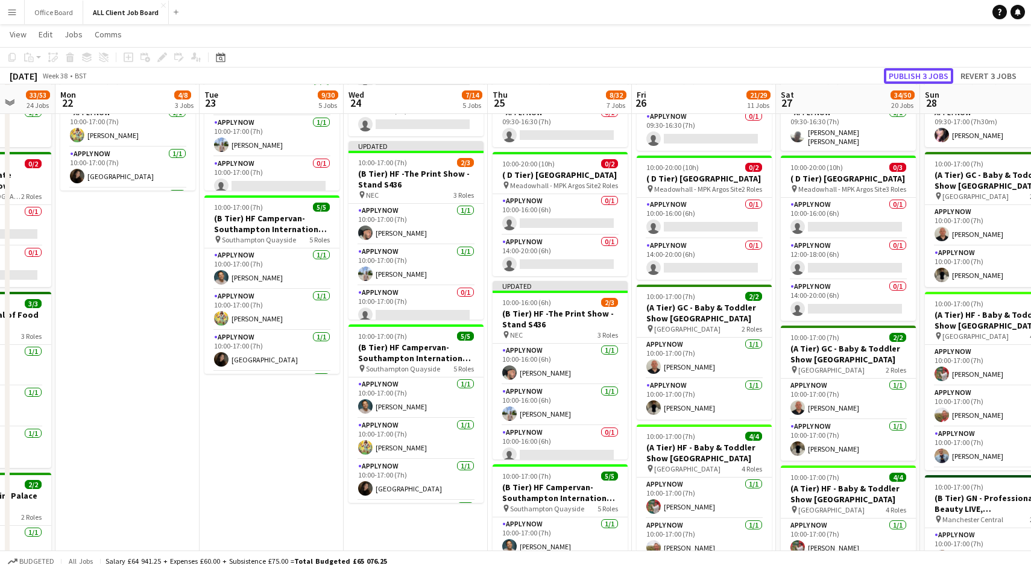
click at [914, 77] on button "Publish 3 jobs" at bounding box center [918, 76] width 69 height 16
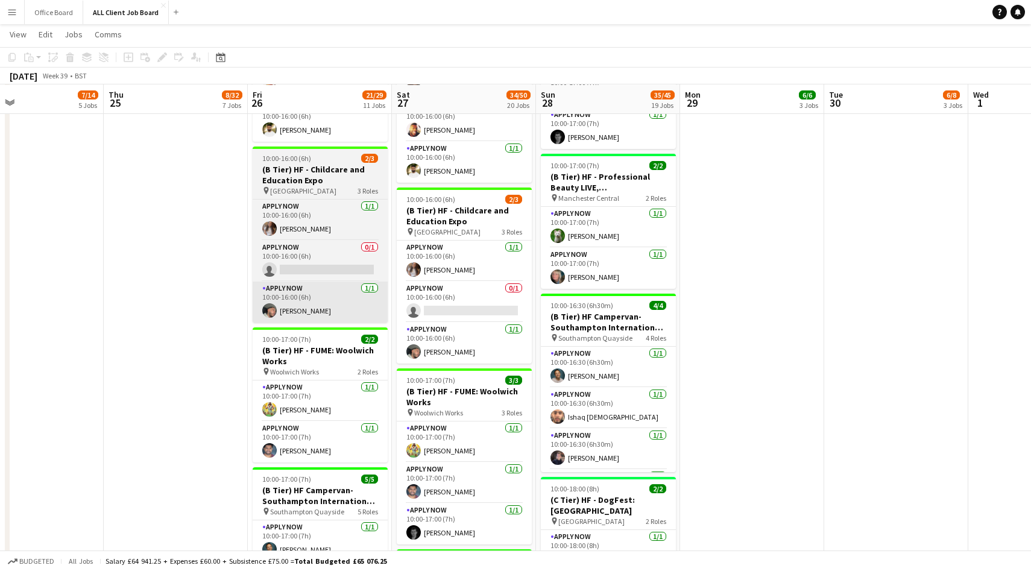
scroll to position [1134, 0]
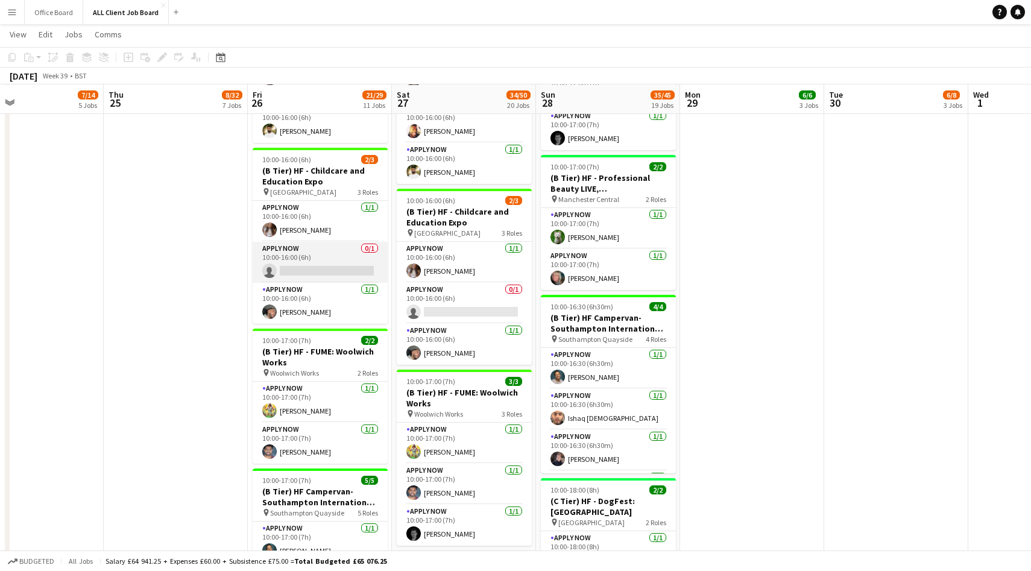
click at [354, 266] on app-card-role "APPLY NOW 0/1 10:00-16:00 (6h) single-neutral-actions" at bounding box center [320, 262] width 135 height 41
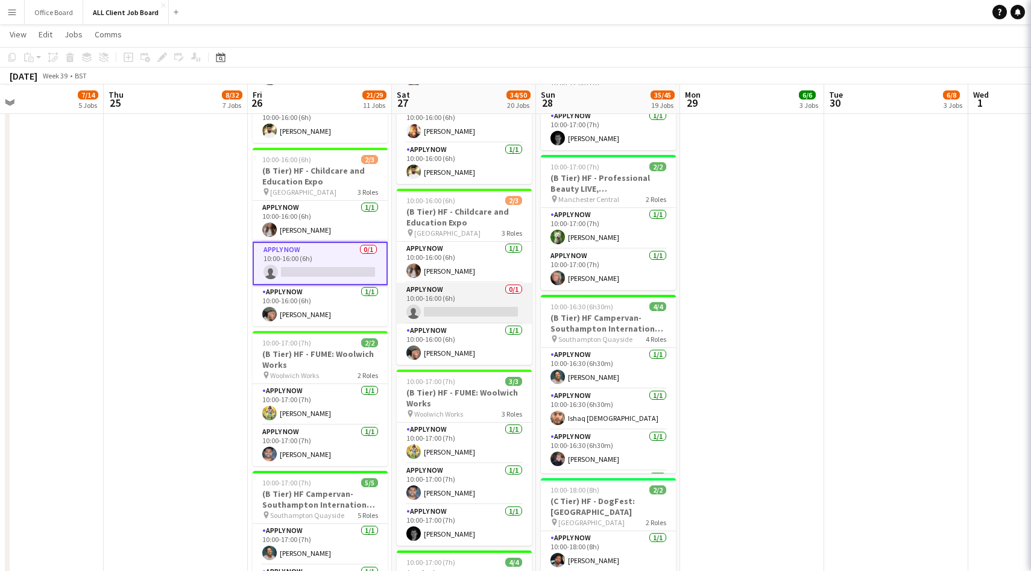
click at [463, 307] on app-card-role "APPLY NOW 0/1 10:00-16:00 (6h) single-neutral-actions" at bounding box center [464, 303] width 135 height 41
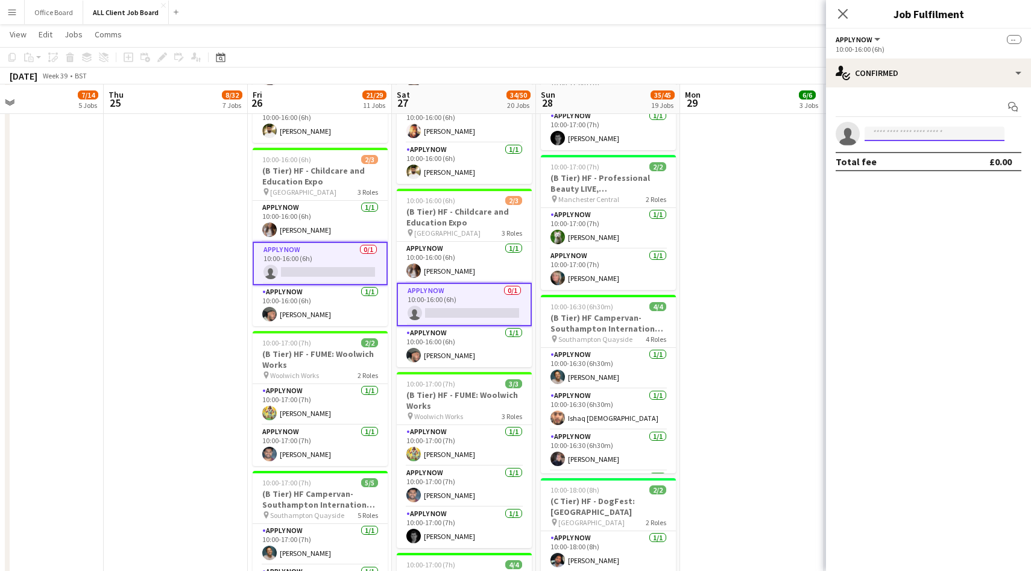
click at [947, 133] on input at bounding box center [934, 134] width 140 height 14
type input "*****"
click at [938, 163] on span "navidnasseri7@gmail.com" at bounding box center [934, 161] width 121 height 10
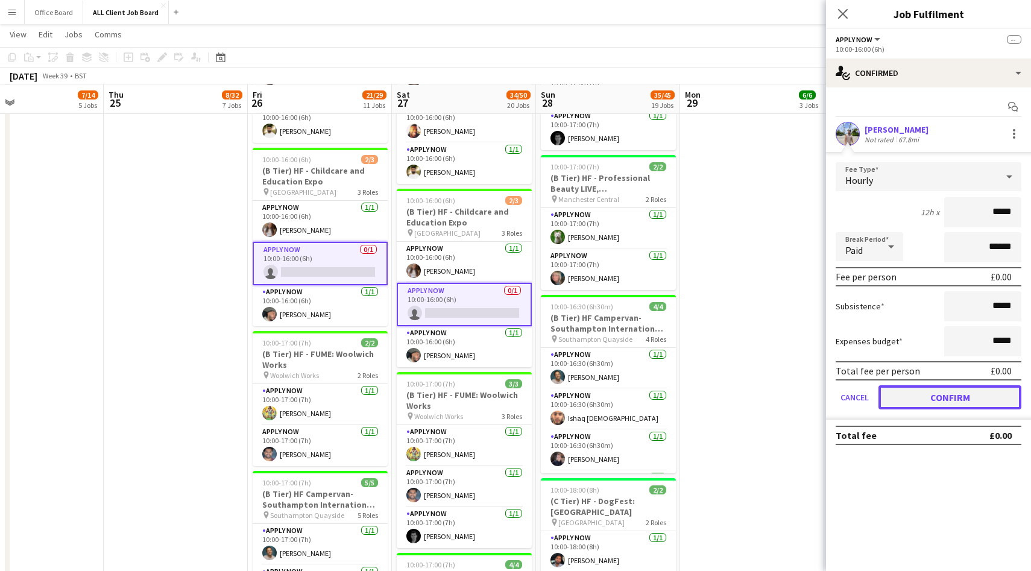
click at [938, 401] on button "Confirm" at bounding box center [949, 397] width 143 height 24
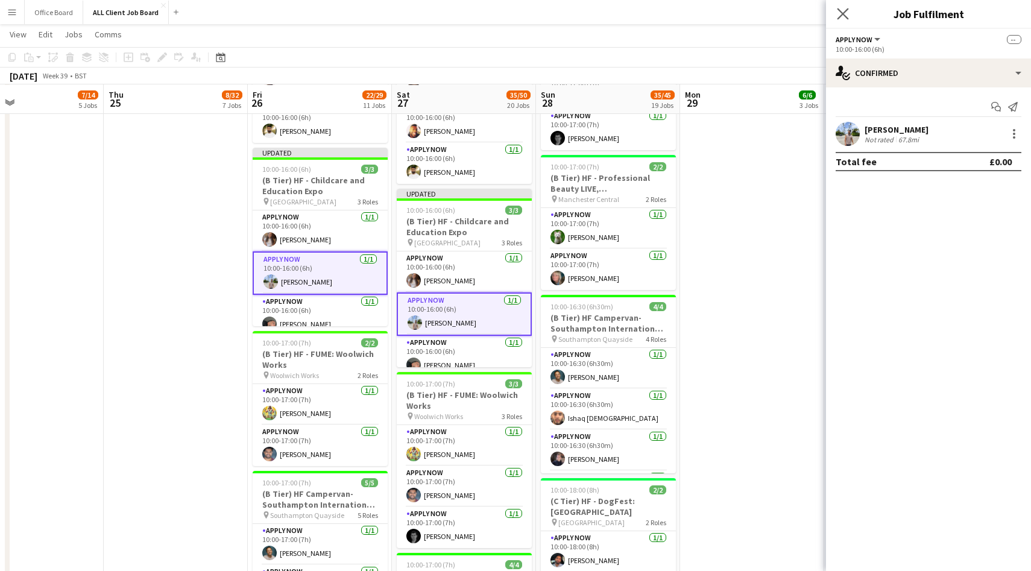
click at [834, 9] on app-icon "Close pop-in" at bounding box center [842, 13] width 17 height 17
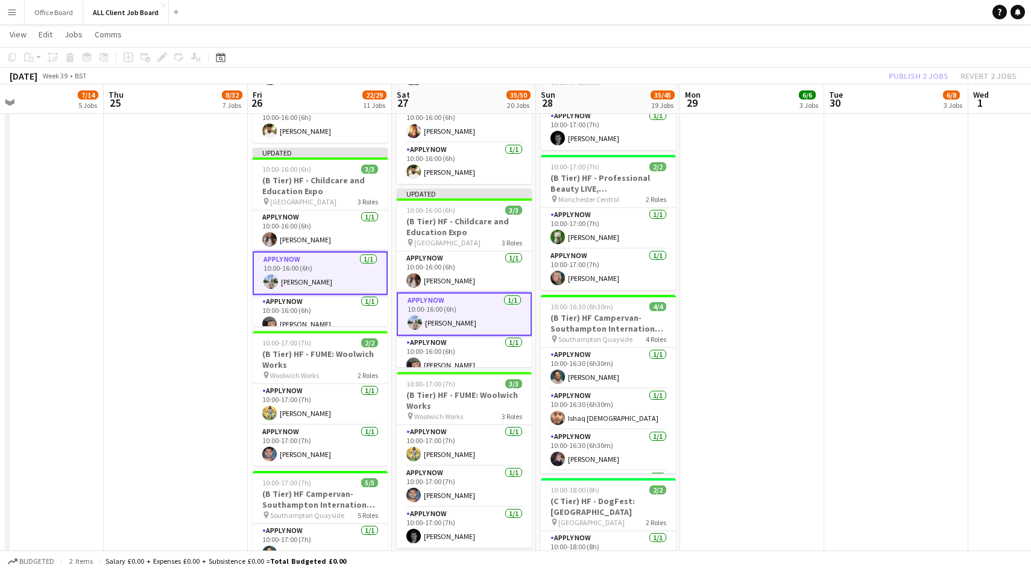
click at [915, 68] on div "Publish 2 jobs Revert 2 jobs" at bounding box center [952, 76] width 157 height 16
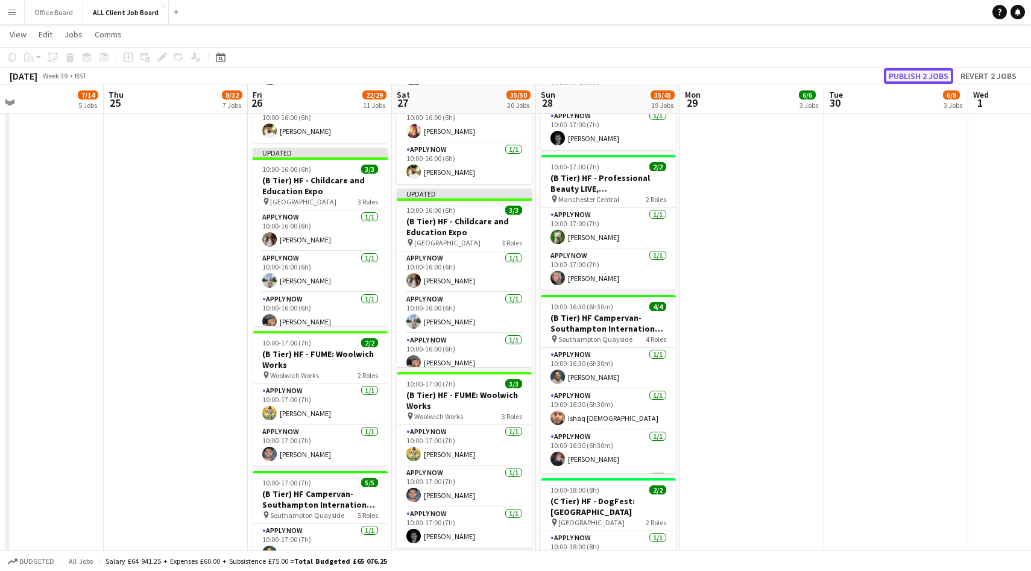
click at [914, 71] on button "Publish 2 jobs" at bounding box center [918, 76] width 69 height 16
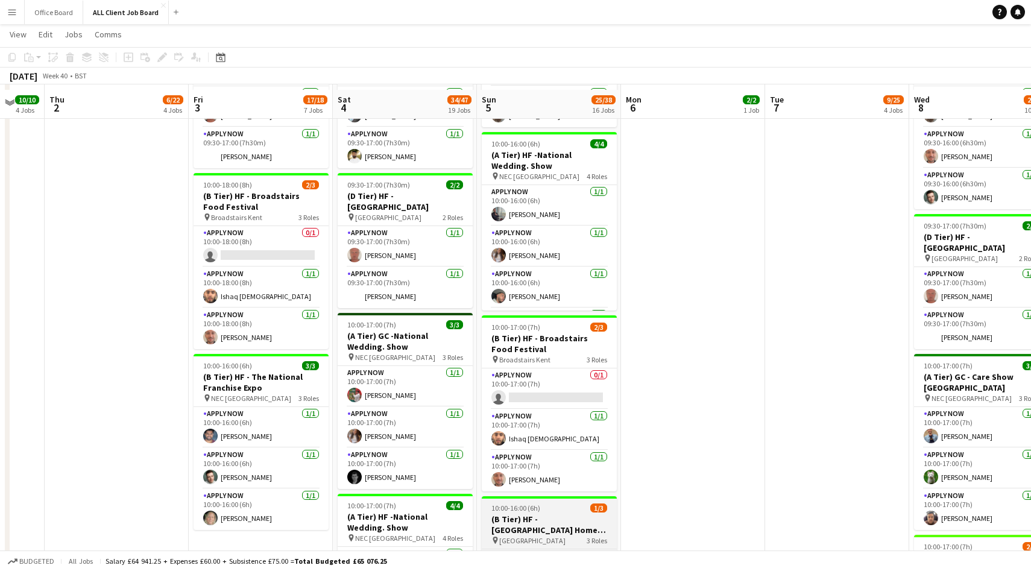
scroll to position [962, 0]
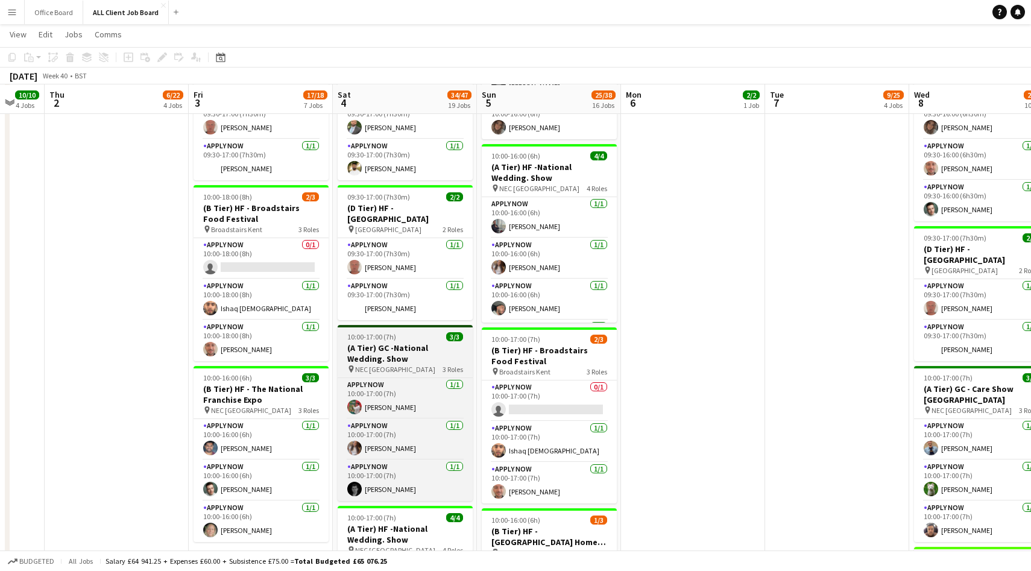
click at [407, 350] on h3 "(A Tier) GC -National Wedding. Show" at bounding box center [404, 353] width 135 height 22
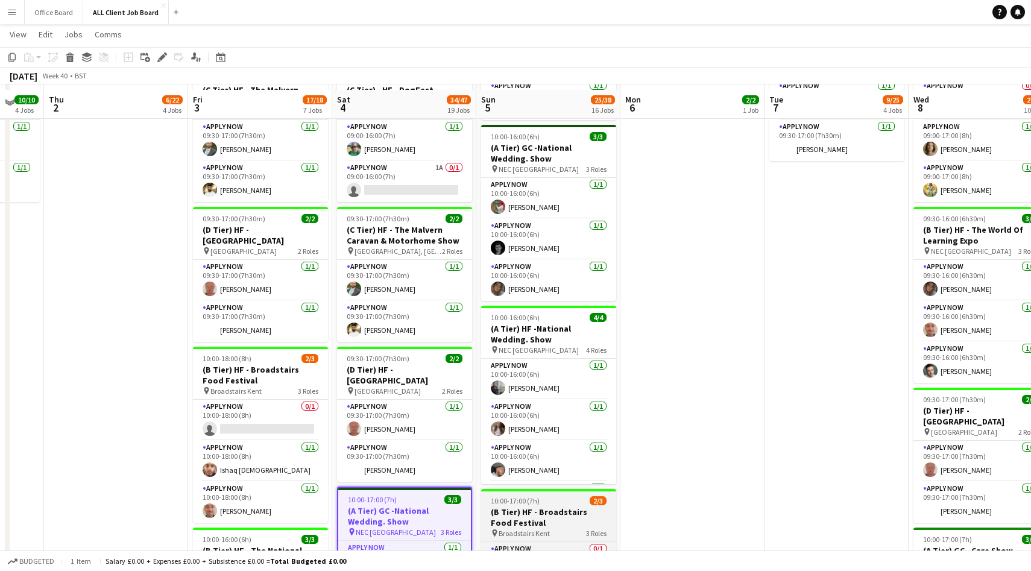
scroll to position [799, 0]
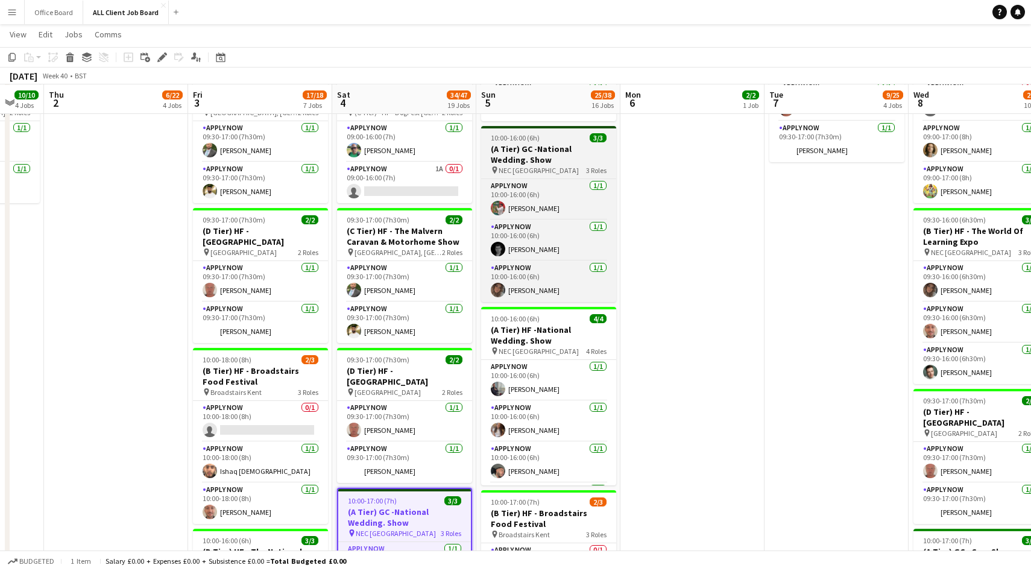
click at [557, 148] on h3 "(A Tier) GC -National Wedding. Show" at bounding box center [548, 154] width 135 height 22
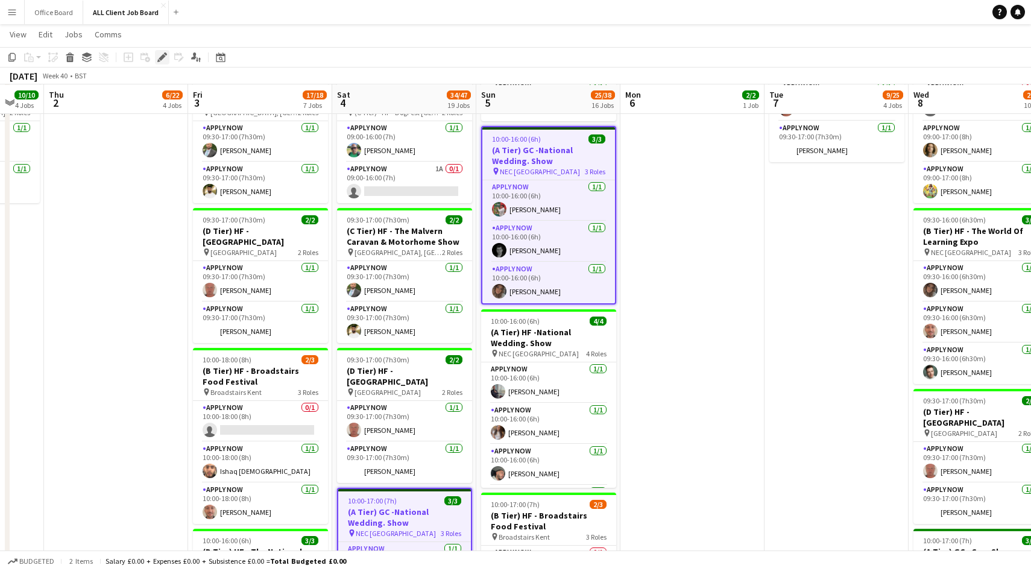
click at [160, 55] on icon "Edit" at bounding box center [162, 57] width 10 height 10
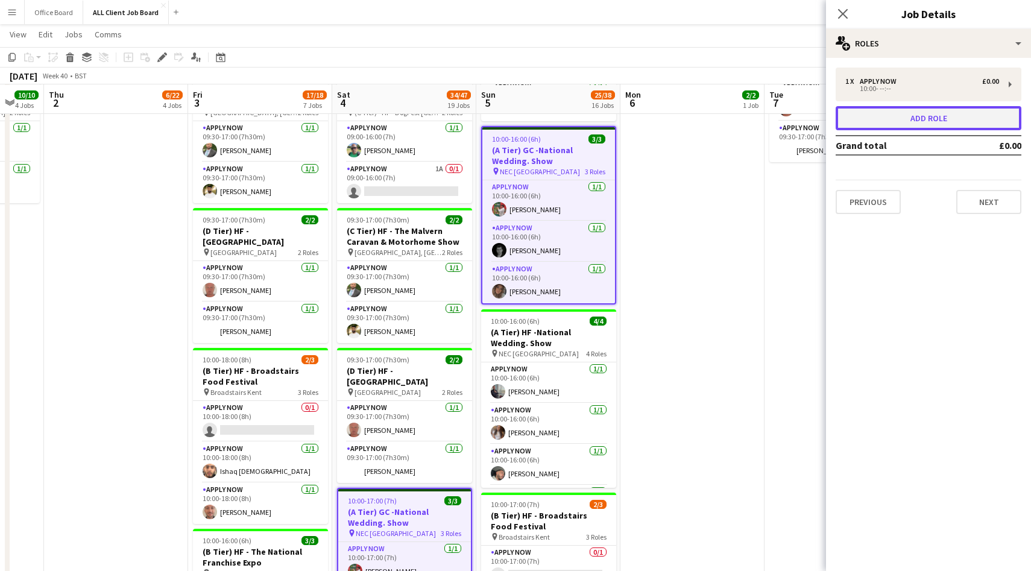
click at [893, 119] on button "Add role" at bounding box center [928, 118] width 186 height 24
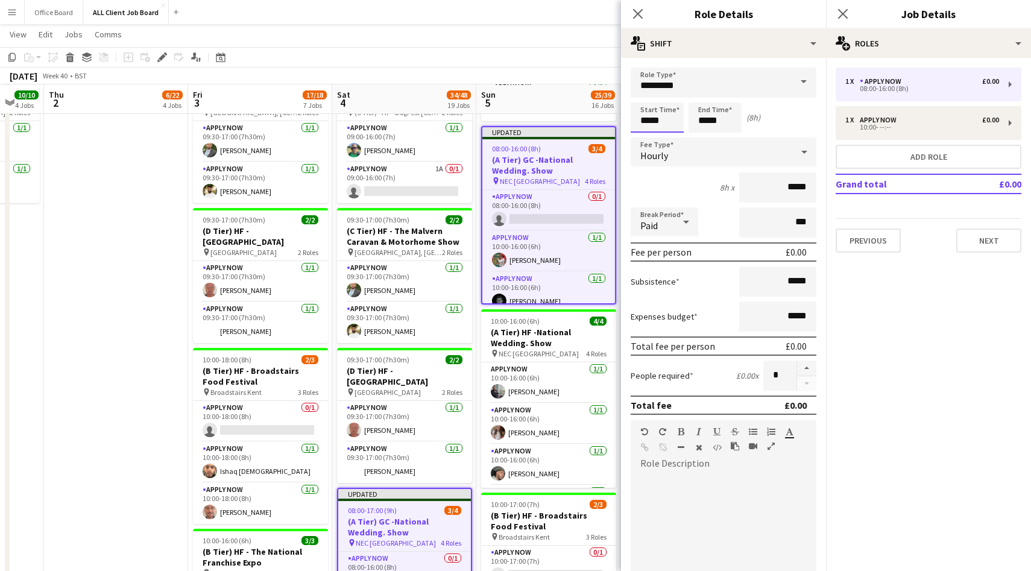
click at [671, 127] on input "*****" at bounding box center [656, 117] width 53 height 30
click at [645, 95] on div at bounding box center [645, 96] width 24 height 12
type input "*****"
click at [645, 95] on div at bounding box center [645, 96] width 24 height 12
click at [839, 13] on icon "Close pop-in" at bounding box center [841, 13] width 11 height 11
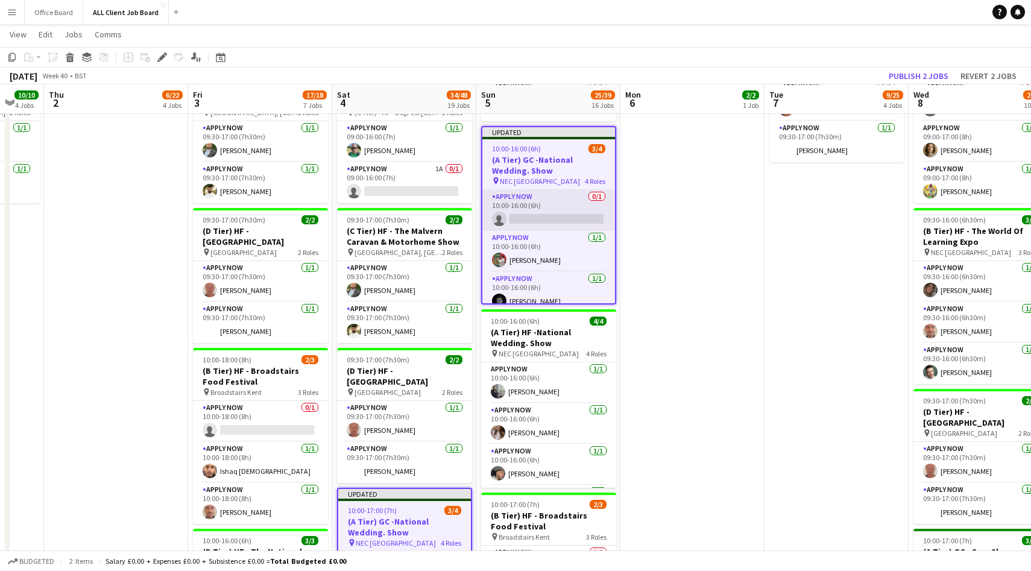
click at [544, 201] on app-card-role "APPLY NOW 0/1 10:00-16:00 (6h) single-neutral-actions" at bounding box center [548, 210] width 133 height 41
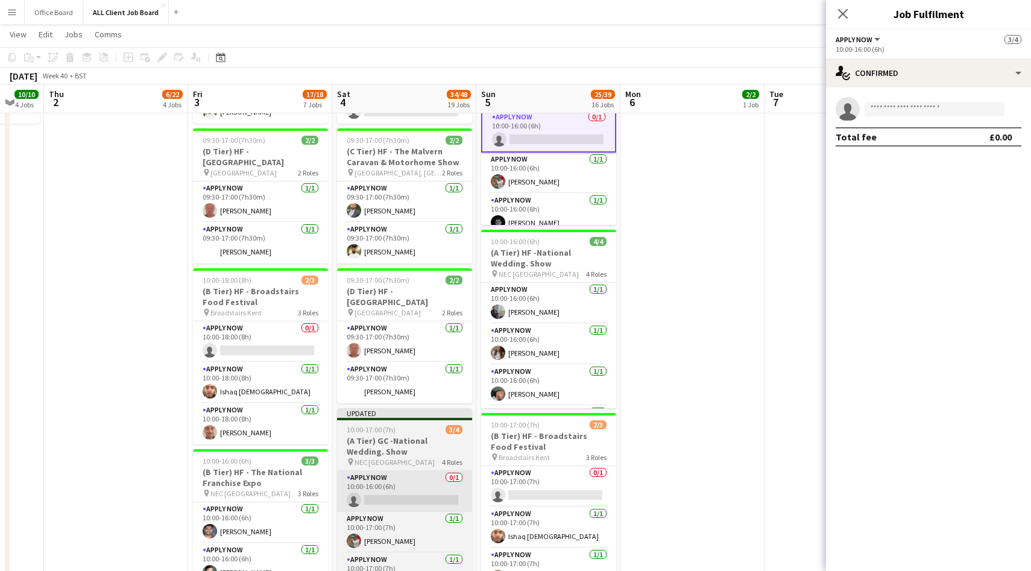
scroll to position [878, 0]
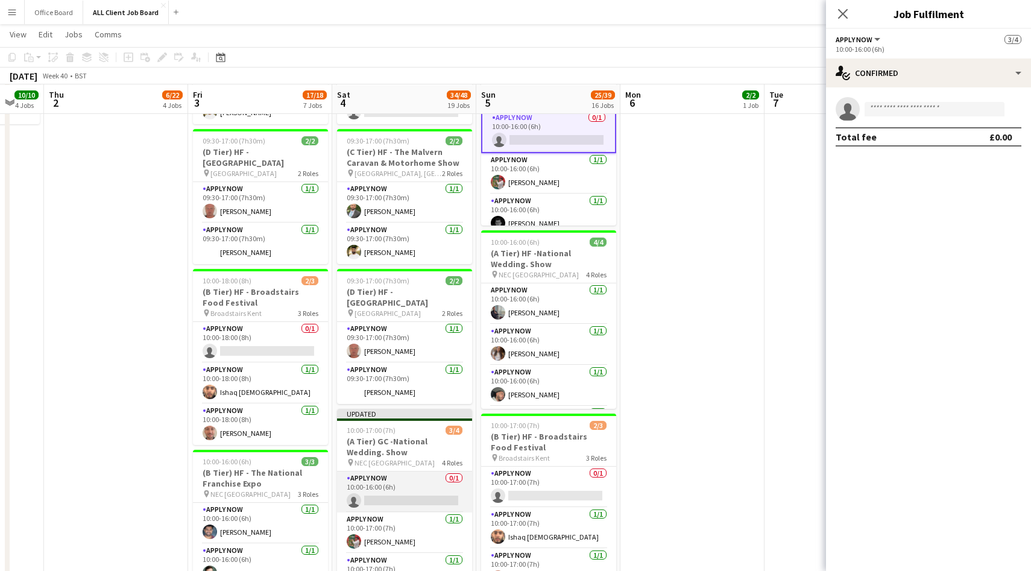
click at [407, 494] on app-card-role "APPLY NOW 0/1 10:00-16:00 (6h) single-neutral-actions" at bounding box center [404, 491] width 135 height 41
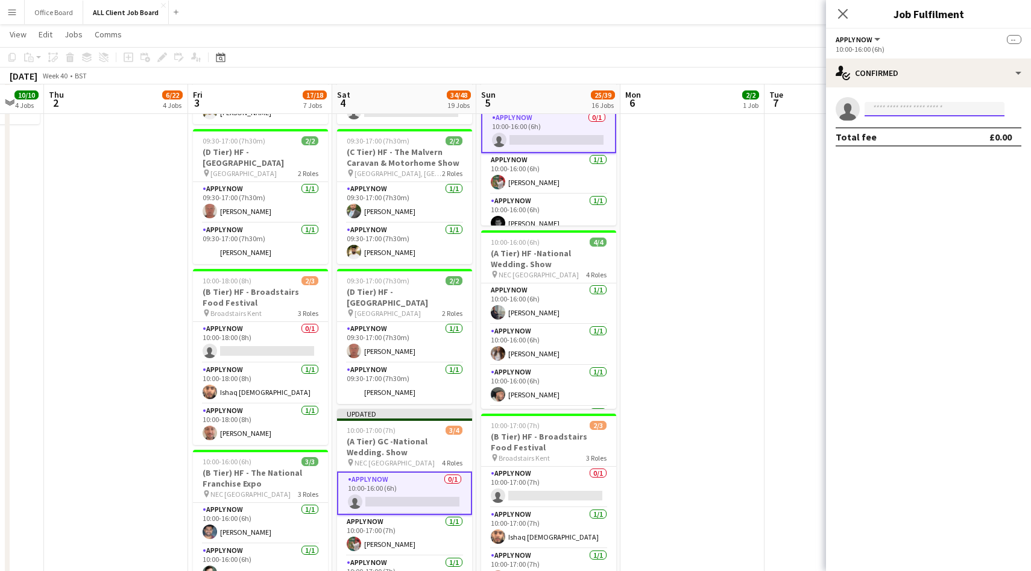
click at [891, 105] on input at bounding box center [934, 109] width 140 height 14
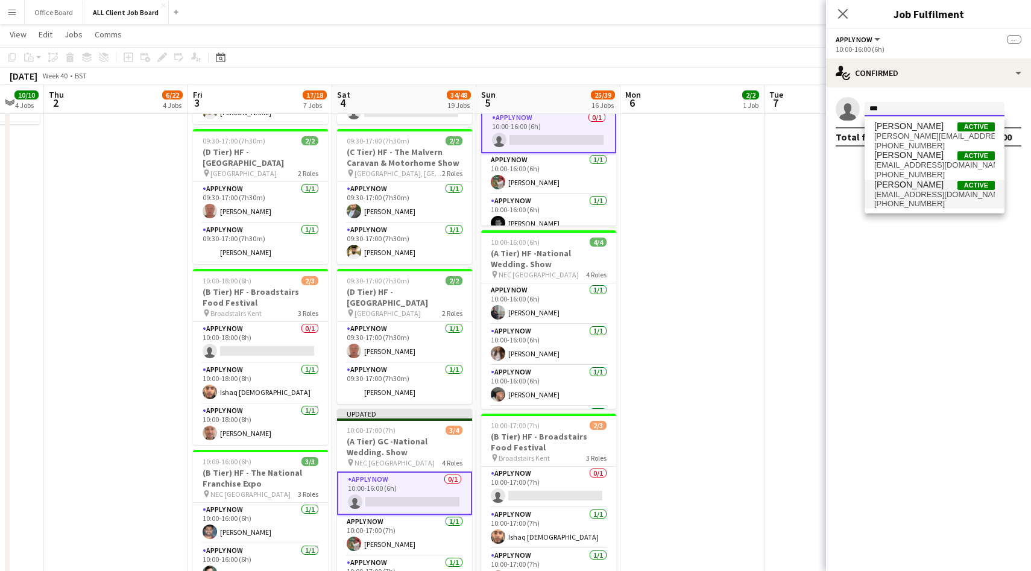
type input "***"
click at [915, 189] on span "[PERSON_NAME]" at bounding box center [908, 185] width 69 height 10
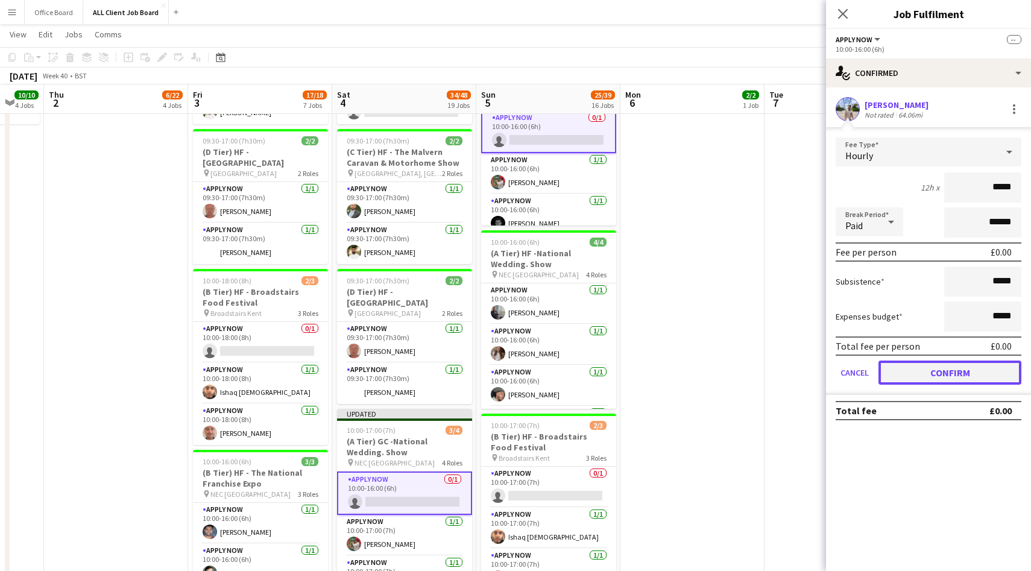
click at [941, 366] on button "Confirm" at bounding box center [949, 372] width 143 height 24
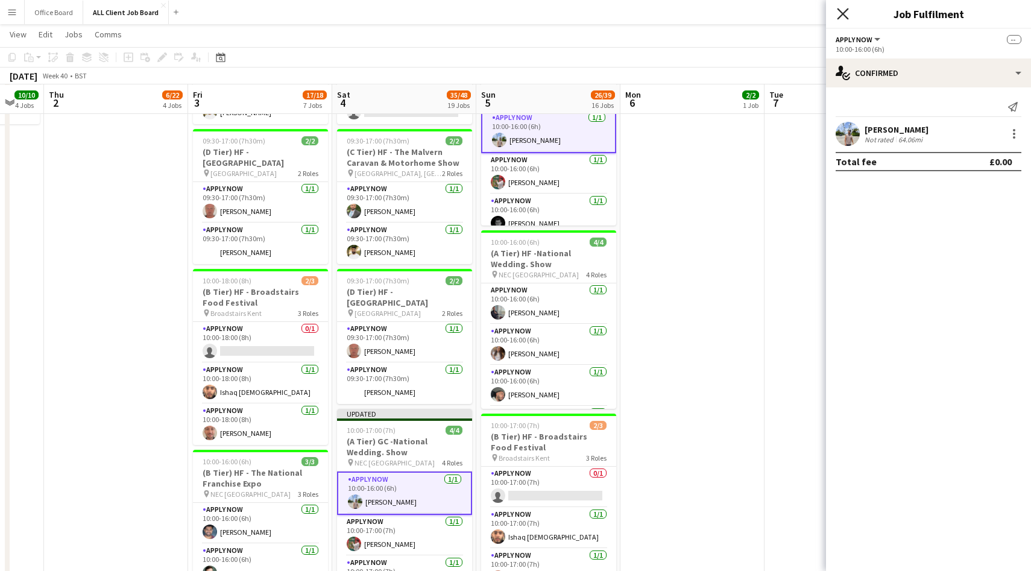
click at [840, 14] on icon "Close pop-in" at bounding box center [841, 13] width 11 height 11
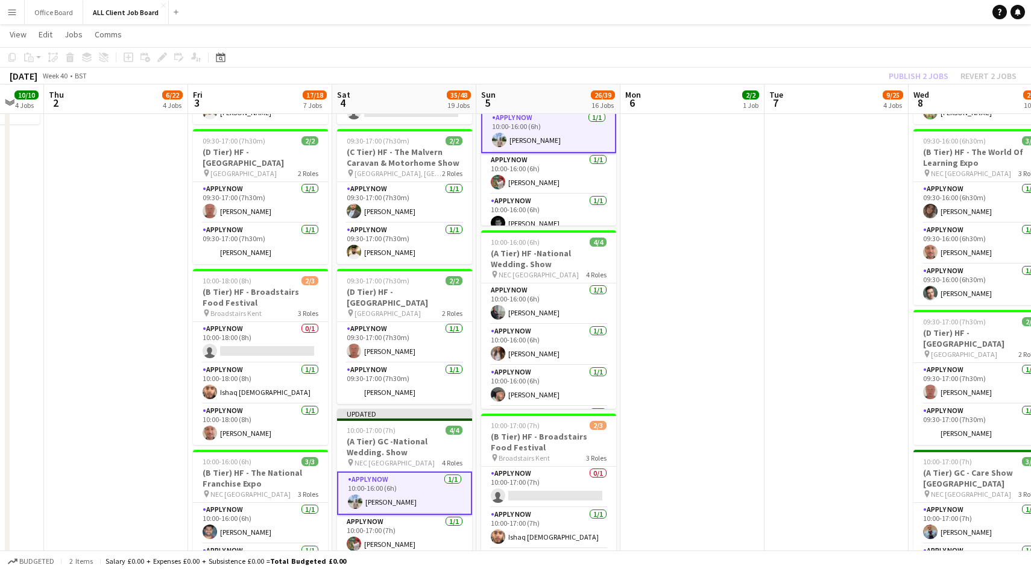
click at [911, 75] on div "Publish 2 jobs Revert 2 jobs" at bounding box center [952, 76] width 157 height 16
click at [911, 75] on button "Publish 2 jobs" at bounding box center [918, 76] width 69 height 16
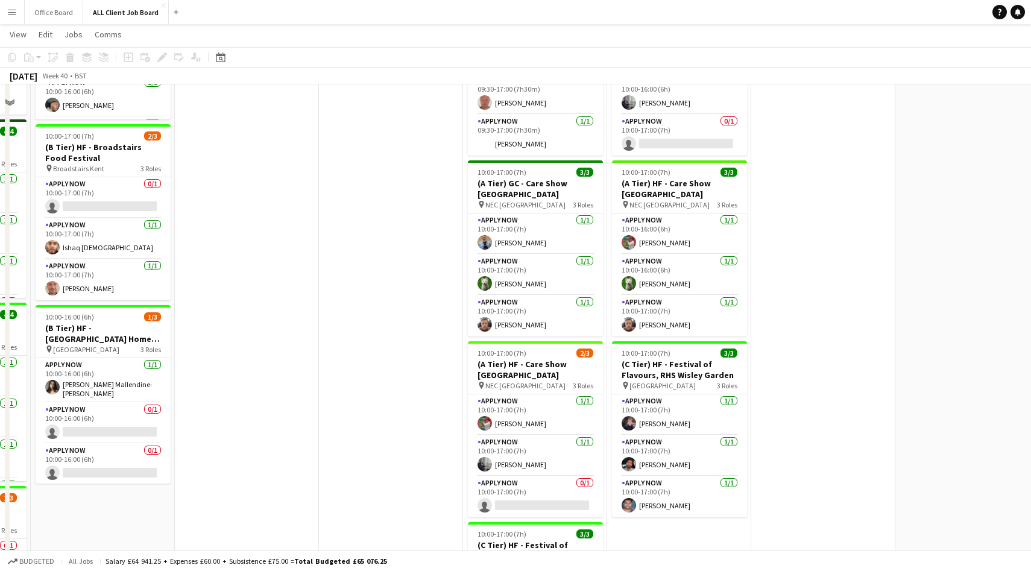
scroll to position [1190, 0]
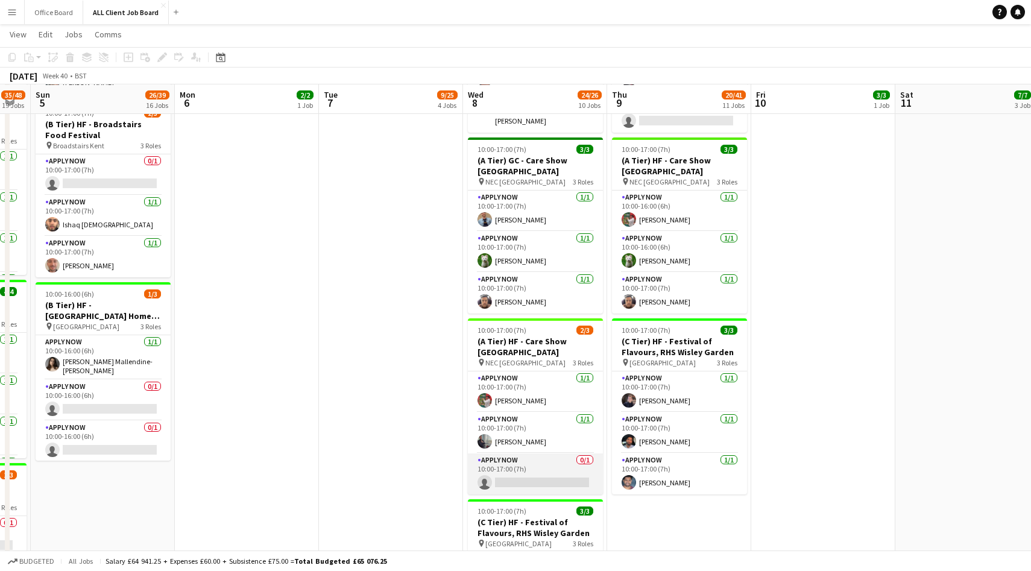
click at [540, 469] on app-card-role "APPLY NOW 0/1 10:00-17:00 (7h) single-neutral-actions" at bounding box center [535, 473] width 135 height 41
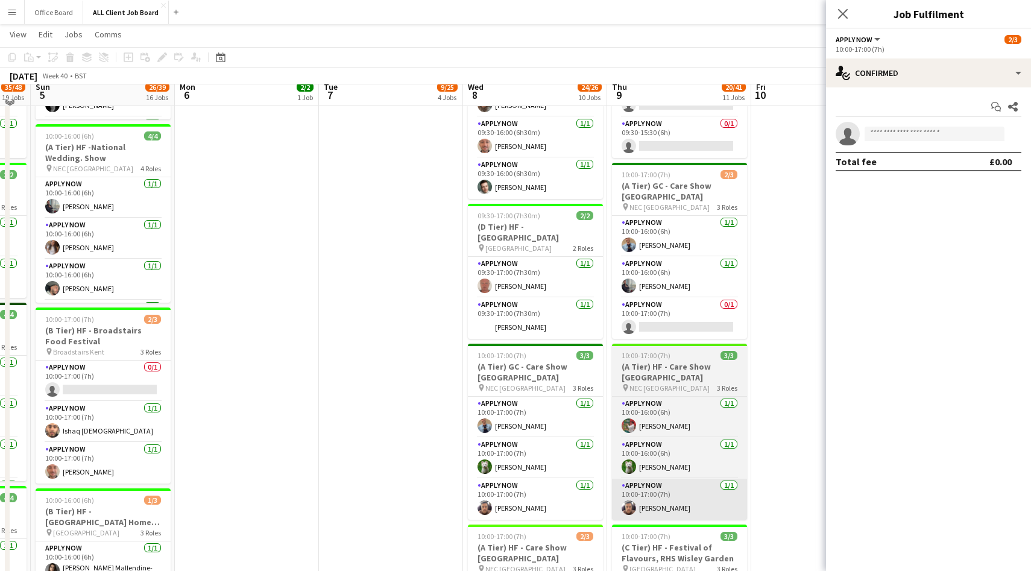
scroll to position [972, 0]
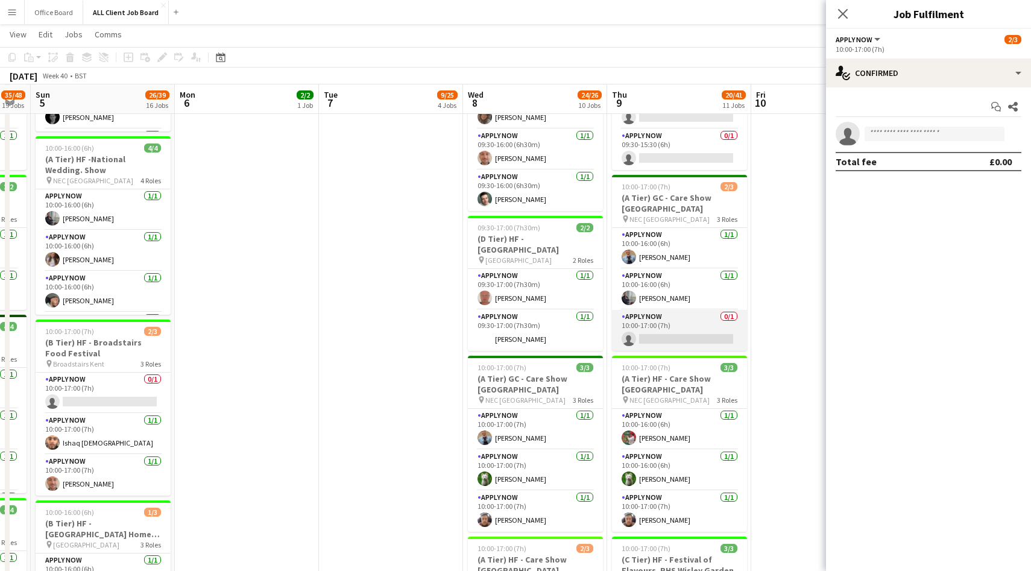
click at [680, 332] on app-card-role "APPLY NOW 0/1 10:00-17:00 (7h) single-neutral-actions" at bounding box center [679, 330] width 135 height 41
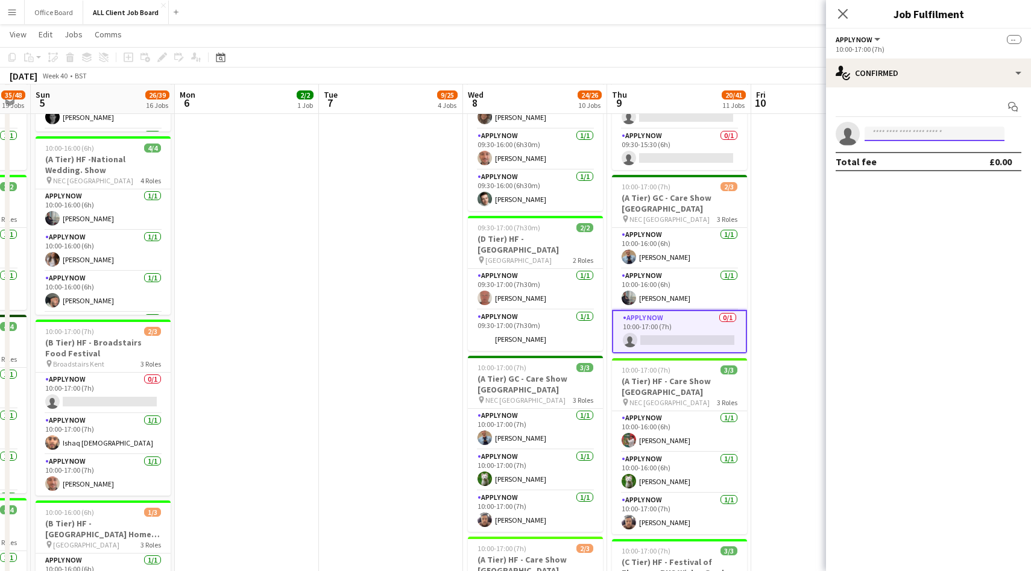
click at [904, 136] on input at bounding box center [934, 134] width 140 height 14
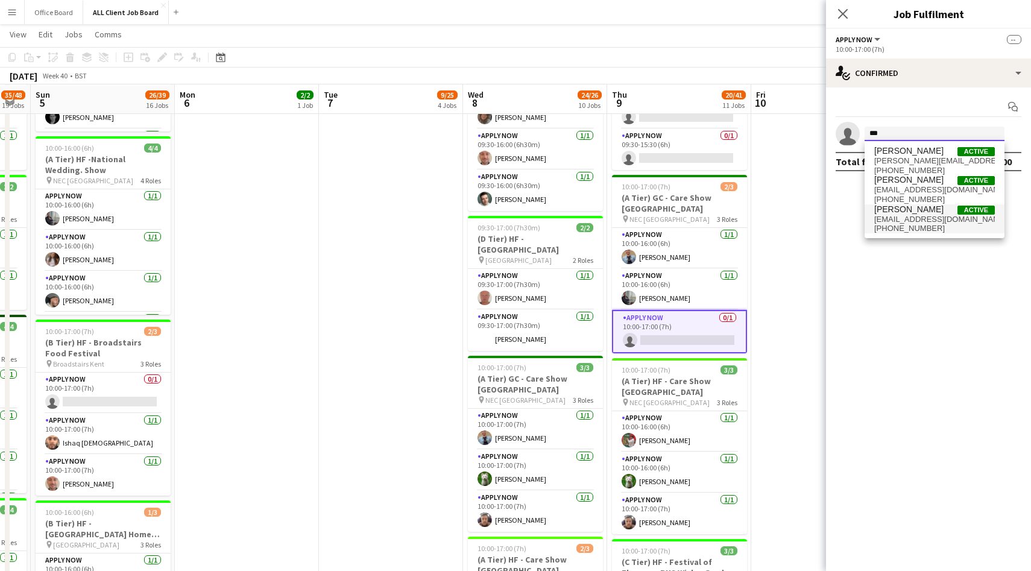
type input "***"
click at [921, 221] on span "navidnasseri7@gmail.com" at bounding box center [934, 220] width 121 height 10
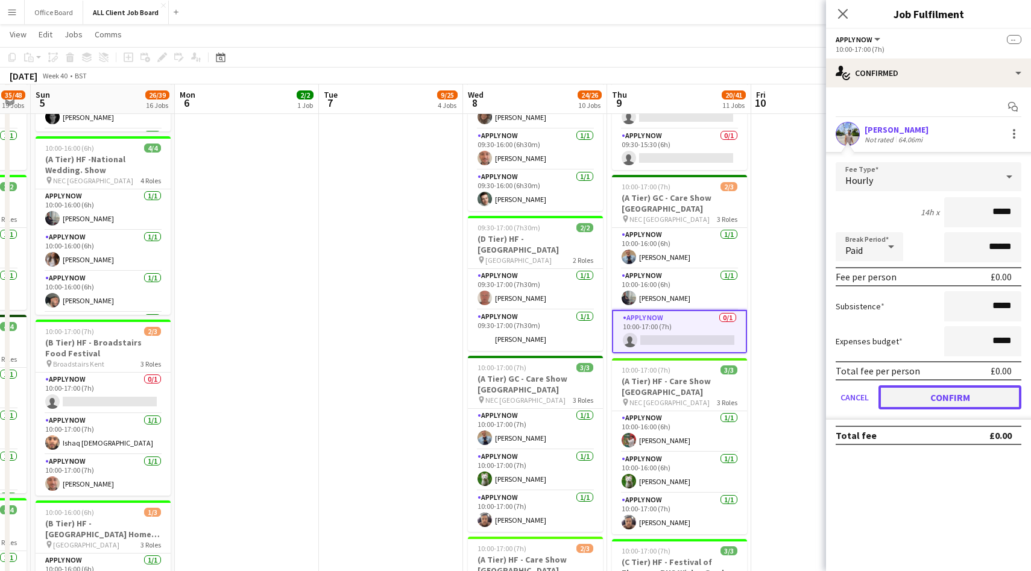
click at [926, 392] on button "Confirm" at bounding box center [949, 397] width 143 height 24
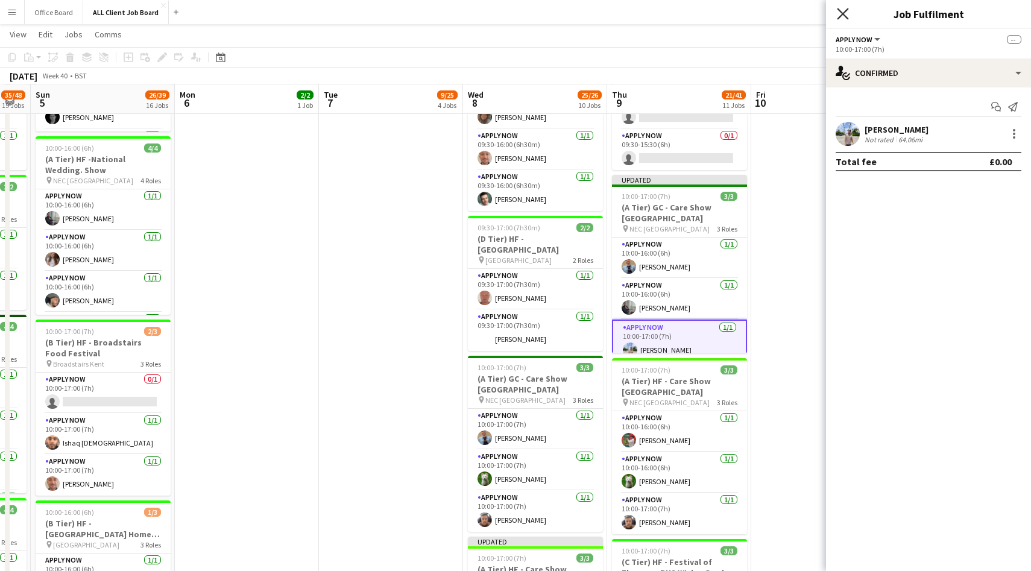
click at [846, 19] on icon "Close pop-in" at bounding box center [841, 13] width 11 height 11
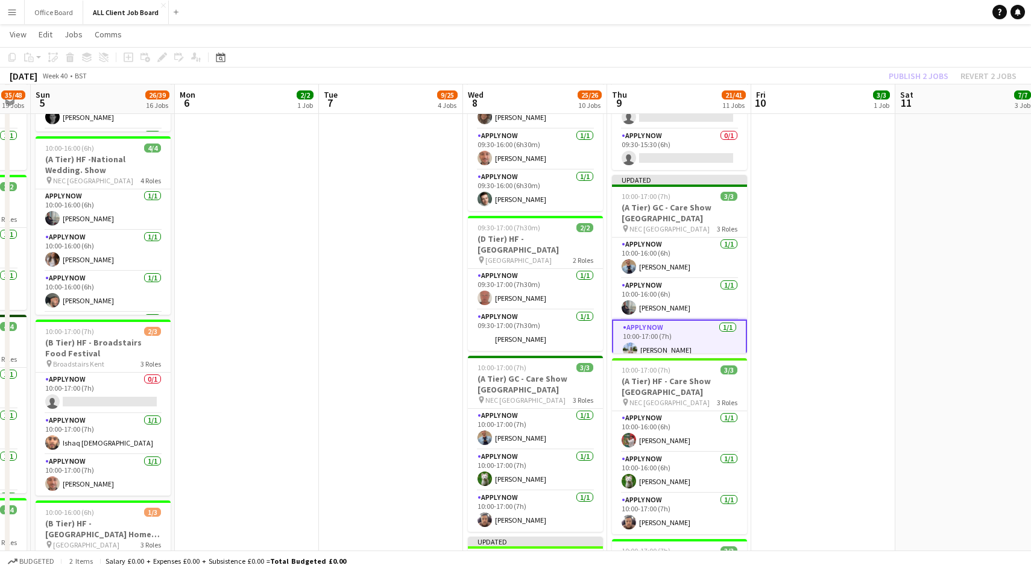
click at [929, 71] on div "Publish 2 jobs Revert 2 jobs" at bounding box center [952, 76] width 157 height 16
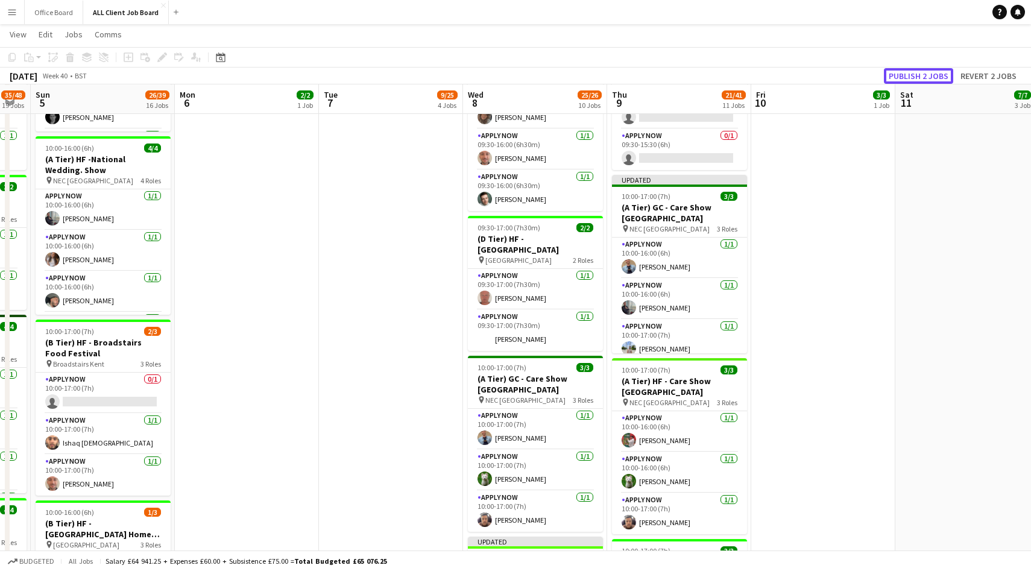
click at [929, 71] on button "Publish 2 jobs" at bounding box center [918, 76] width 69 height 16
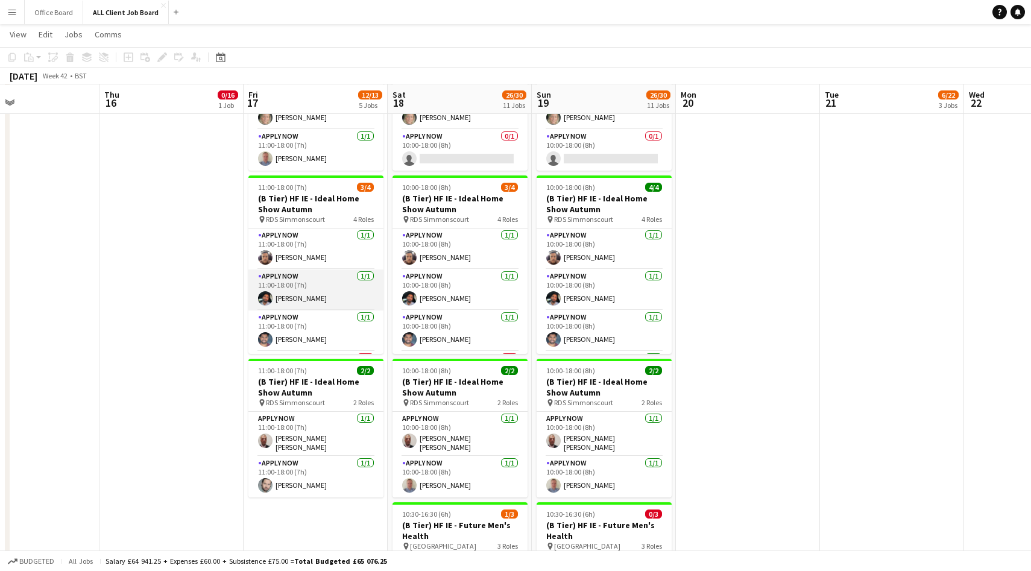
scroll to position [39, 0]
click at [315, 328] on app-card-role "APPLY NOW 0/1 11:00-18:00 (7h) single-neutral-actions" at bounding box center [315, 333] width 135 height 41
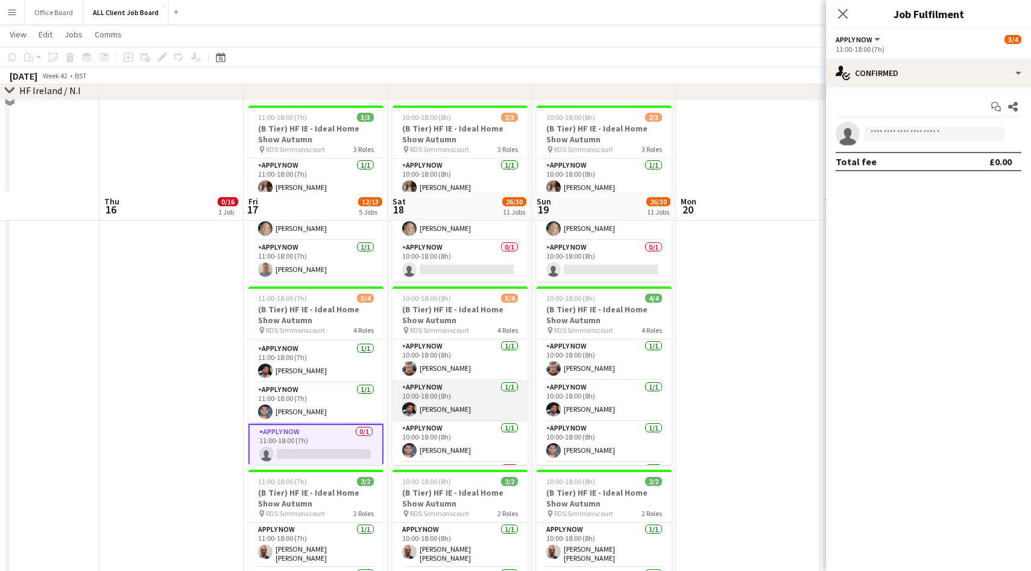
scroll to position [3711, 0]
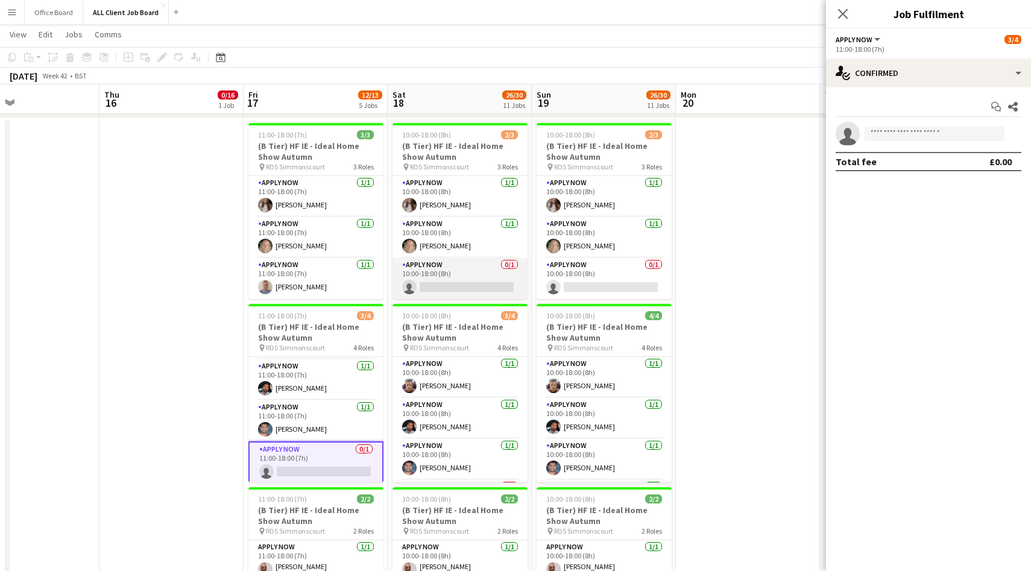
click at [461, 286] on app-card-role "APPLY NOW 0/1 10:00-18:00 (8h) single-neutral-actions" at bounding box center [459, 278] width 135 height 41
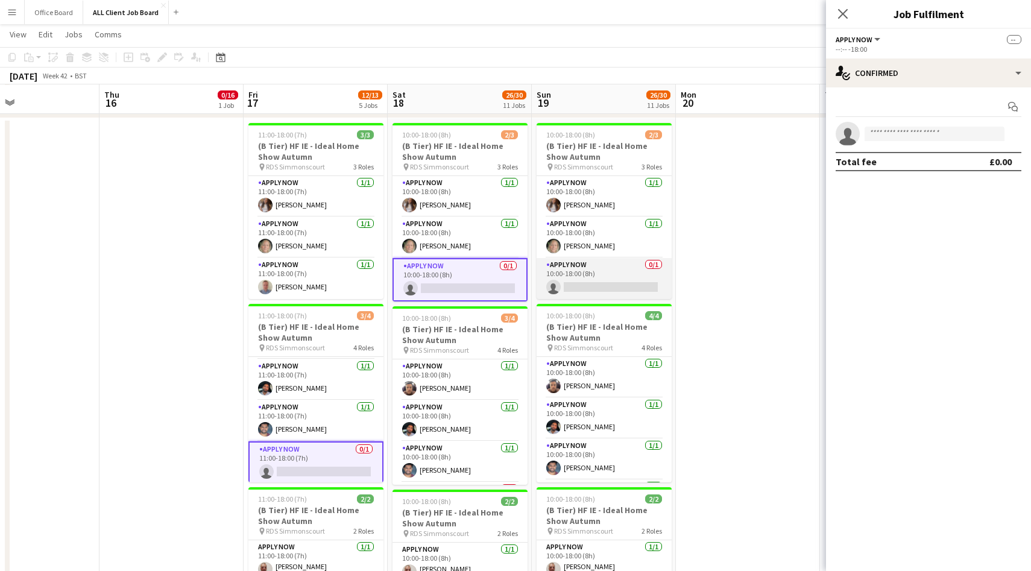
click at [627, 274] on app-card-role "APPLY NOW 0/1 10:00-18:00 (8h) single-neutral-actions" at bounding box center [603, 278] width 135 height 41
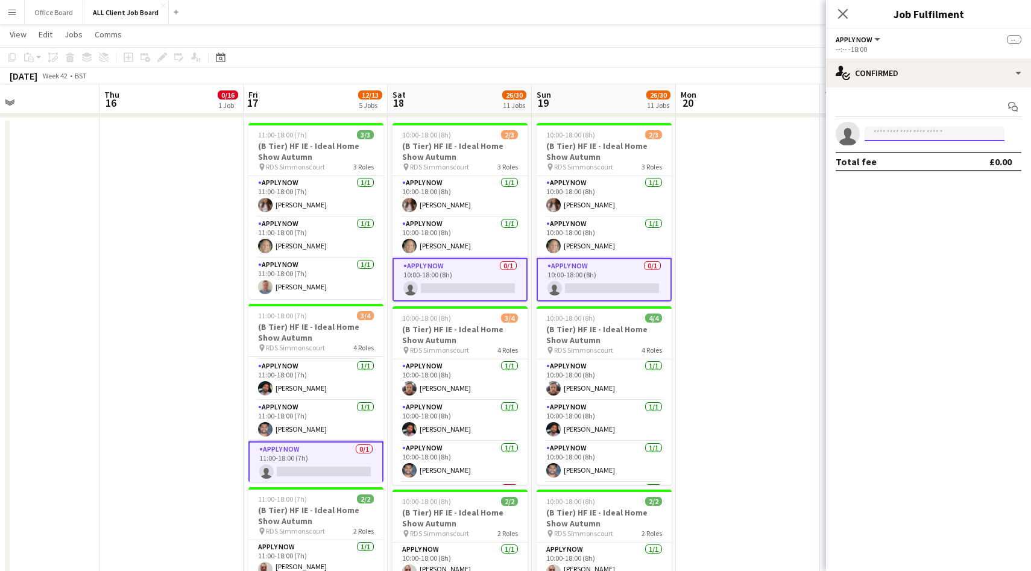
click at [949, 128] on input at bounding box center [934, 134] width 140 height 14
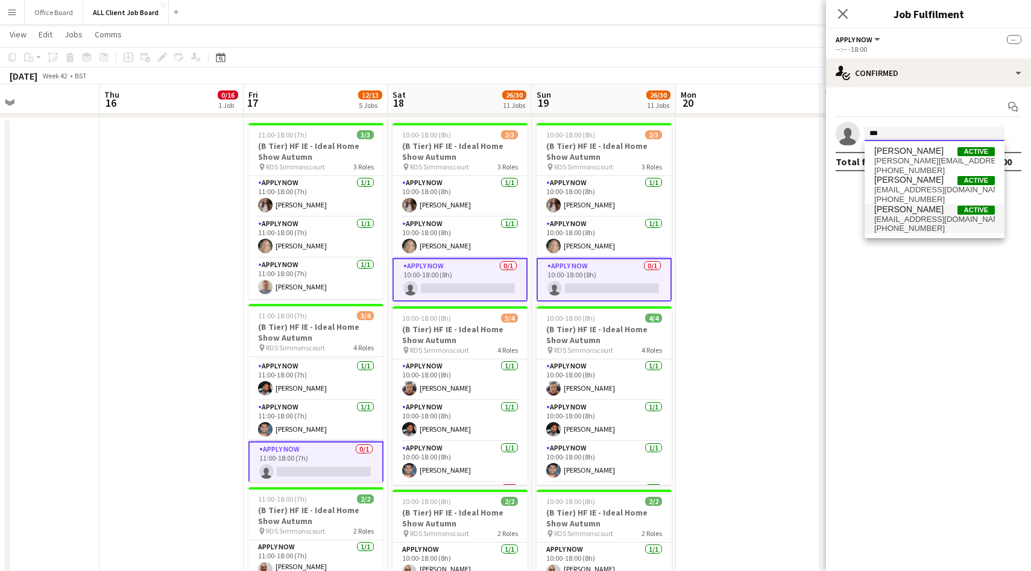
type input "***"
click at [918, 213] on span "[PERSON_NAME]" at bounding box center [908, 209] width 69 height 10
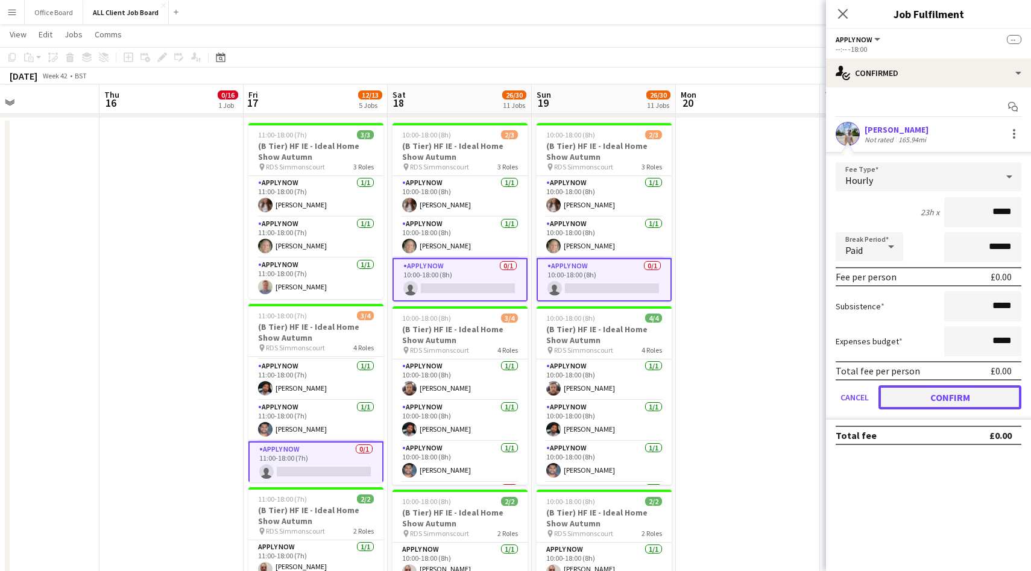
click at [952, 395] on button "Confirm" at bounding box center [949, 397] width 143 height 24
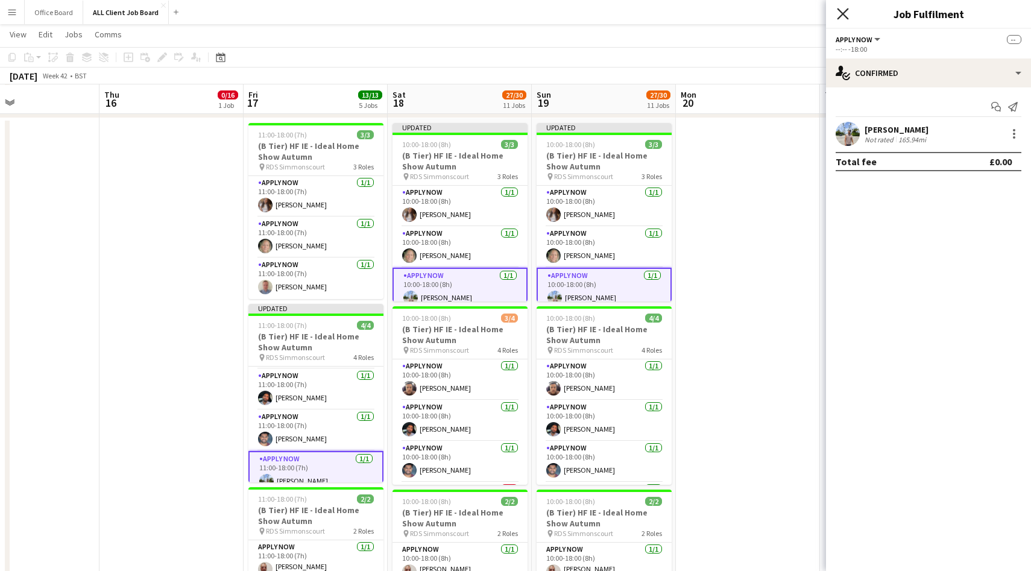
click at [842, 12] on icon "Close pop-in" at bounding box center [841, 13] width 11 height 11
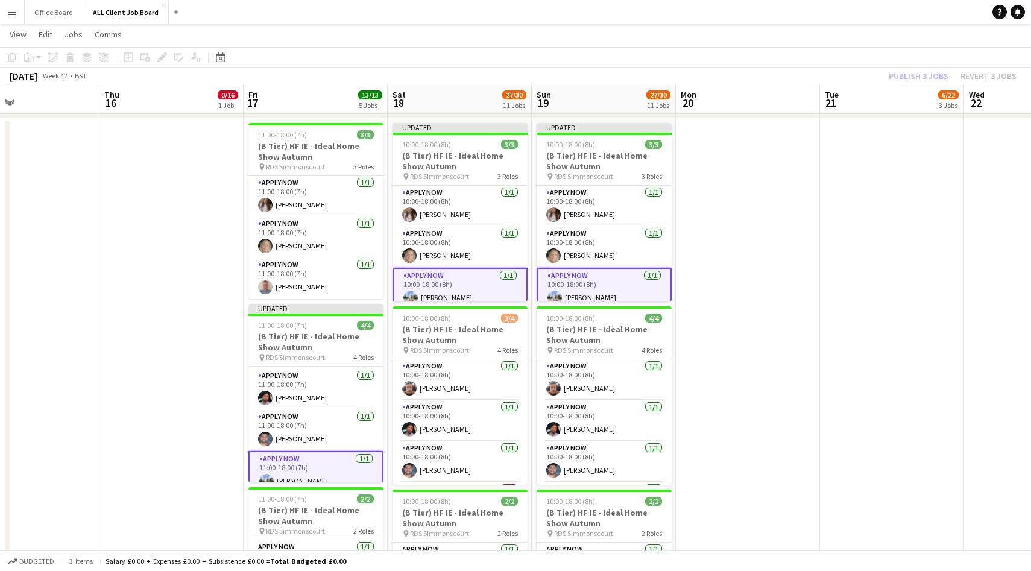
click at [906, 74] on div "Publish 3 jobs Revert 3 jobs" at bounding box center [952, 76] width 157 height 16
click at [906, 74] on button "Publish 3 jobs" at bounding box center [918, 76] width 69 height 16
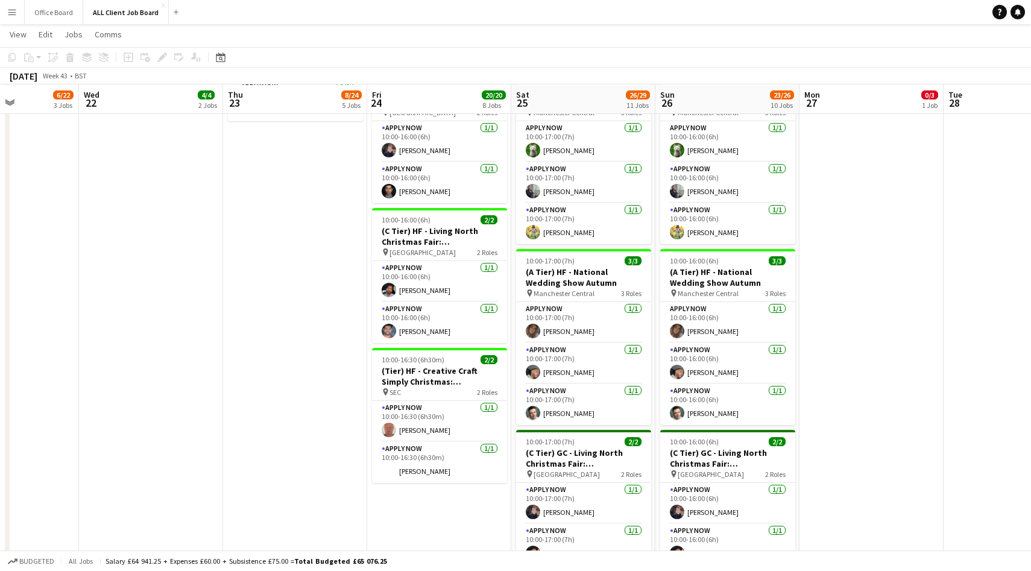
scroll to position [0, 354]
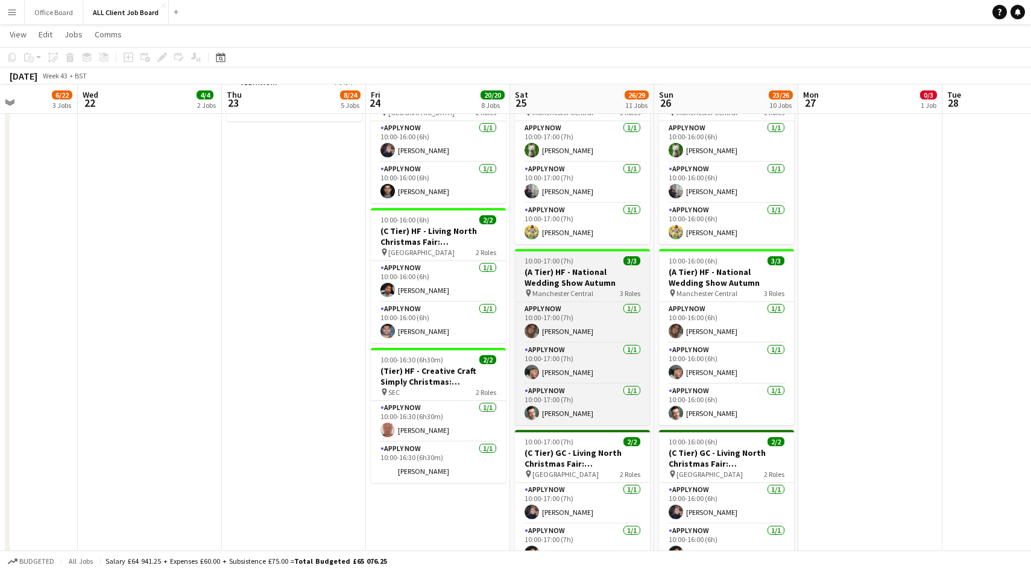
click at [607, 266] on h3 "(A Tier) HF - National Wedding Show Autumn" at bounding box center [582, 277] width 135 height 22
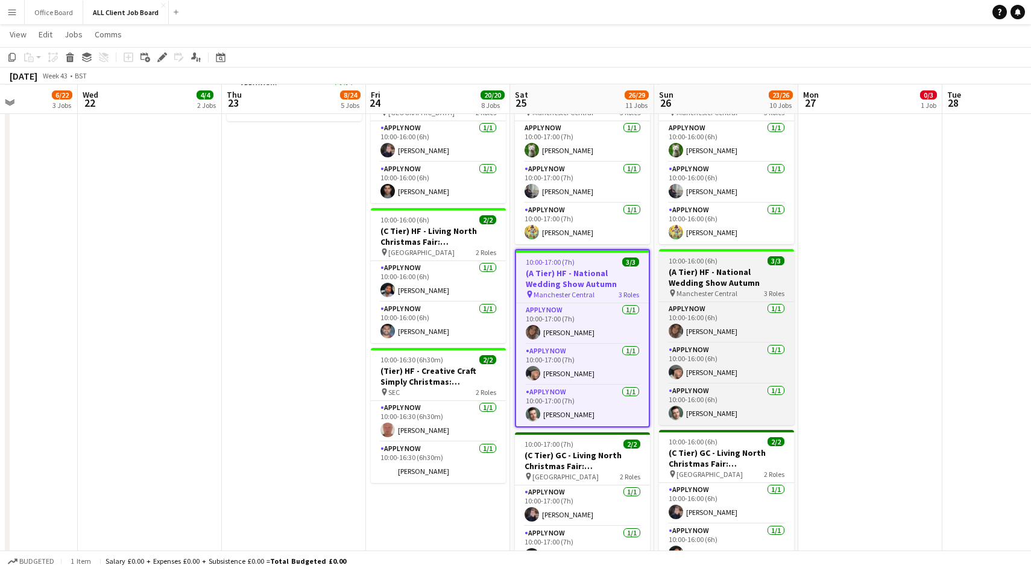
click at [711, 266] on h3 "(A Tier) HF - National Wedding Show Autumn" at bounding box center [726, 277] width 135 height 22
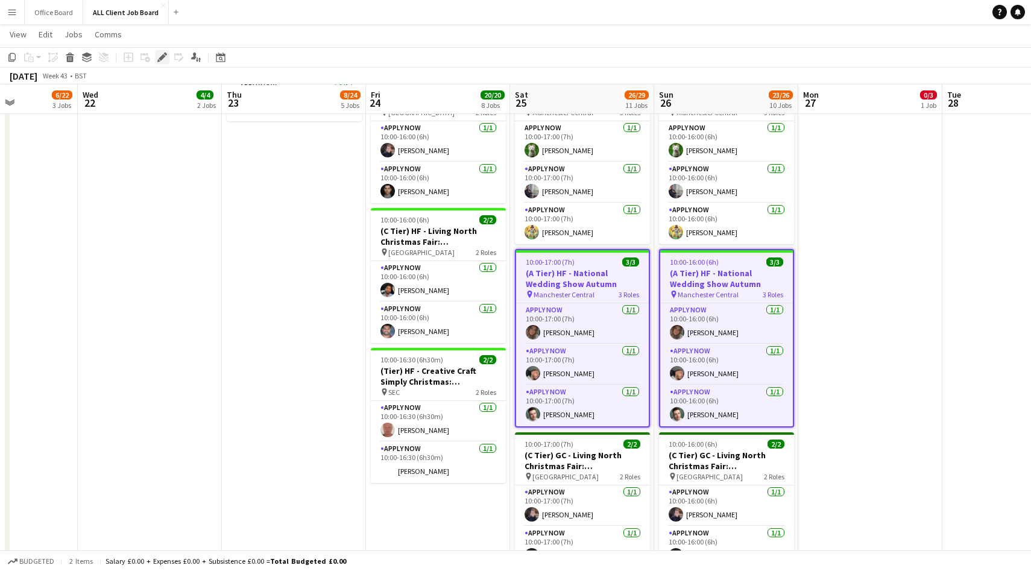
click at [161, 60] on icon at bounding box center [162, 57] width 7 height 7
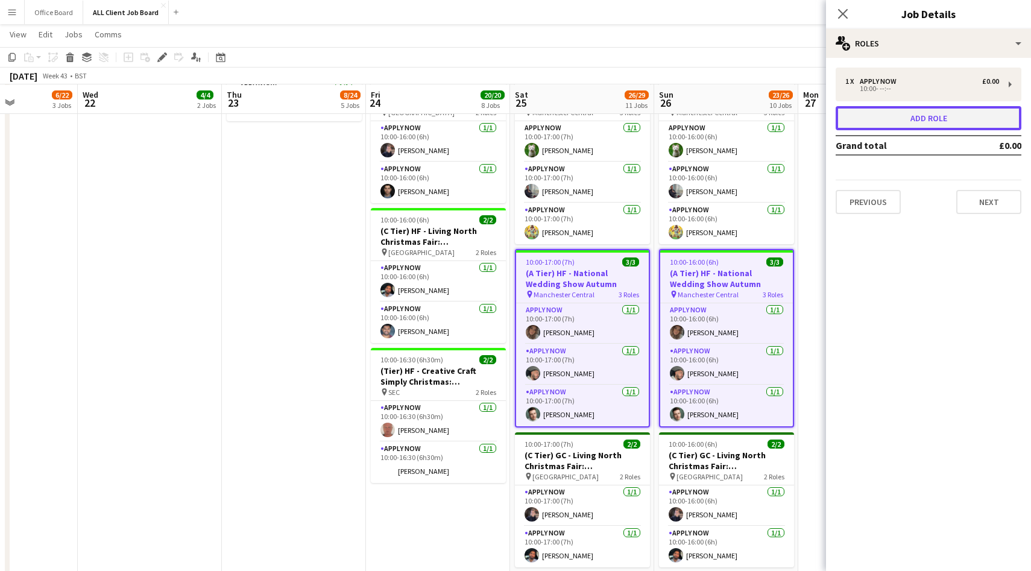
click at [897, 115] on button "Add role" at bounding box center [928, 118] width 186 height 24
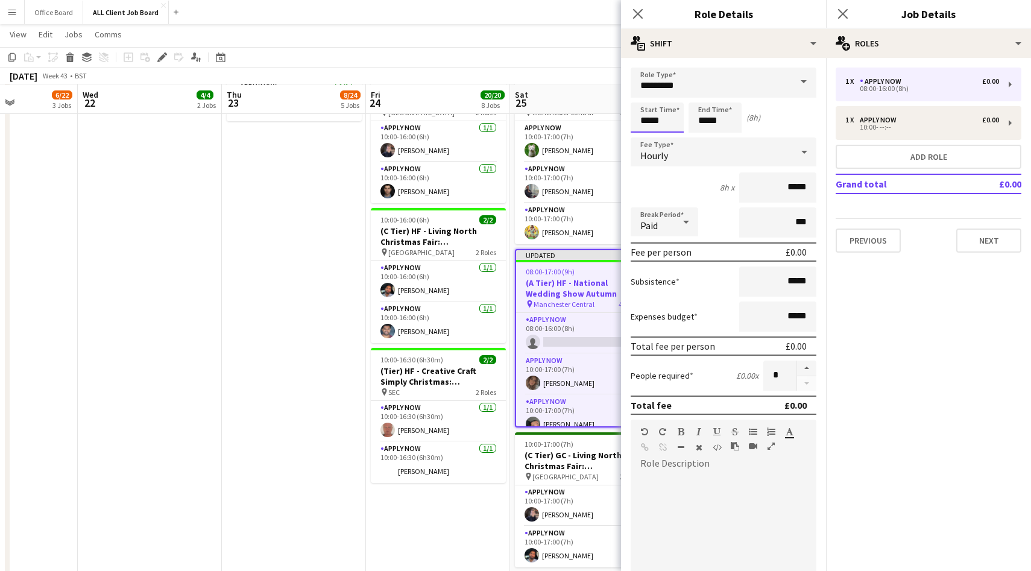
click at [639, 123] on input "*****" at bounding box center [656, 117] width 53 height 30
click at [646, 98] on div at bounding box center [645, 96] width 24 height 12
type input "*****"
click at [646, 98] on div at bounding box center [645, 96] width 24 height 12
click at [721, 118] on input "*****" at bounding box center [714, 117] width 53 height 30
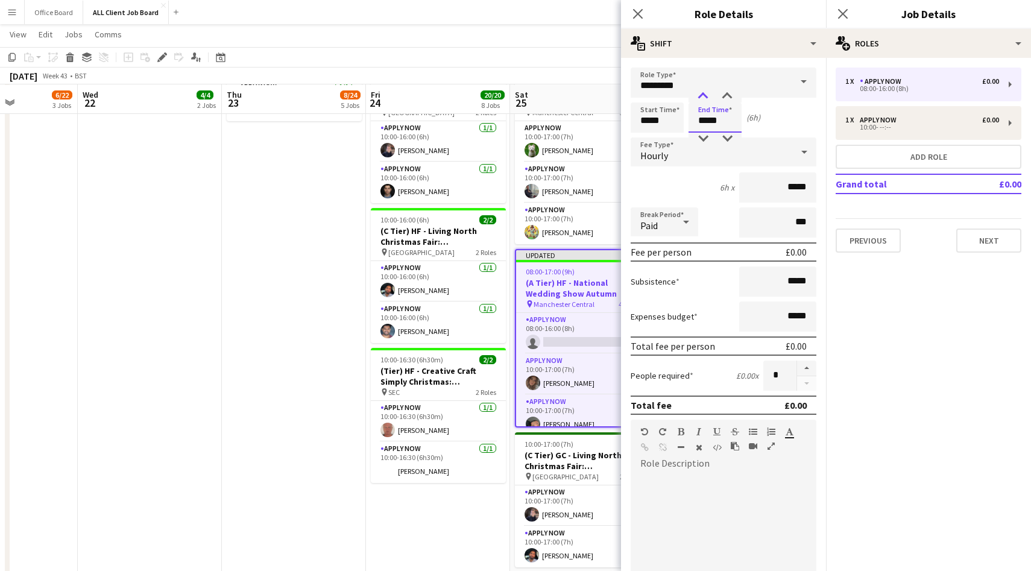
type input "*****"
click at [704, 96] on div at bounding box center [703, 96] width 24 height 12
click at [840, 11] on icon at bounding box center [841, 13] width 11 height 11
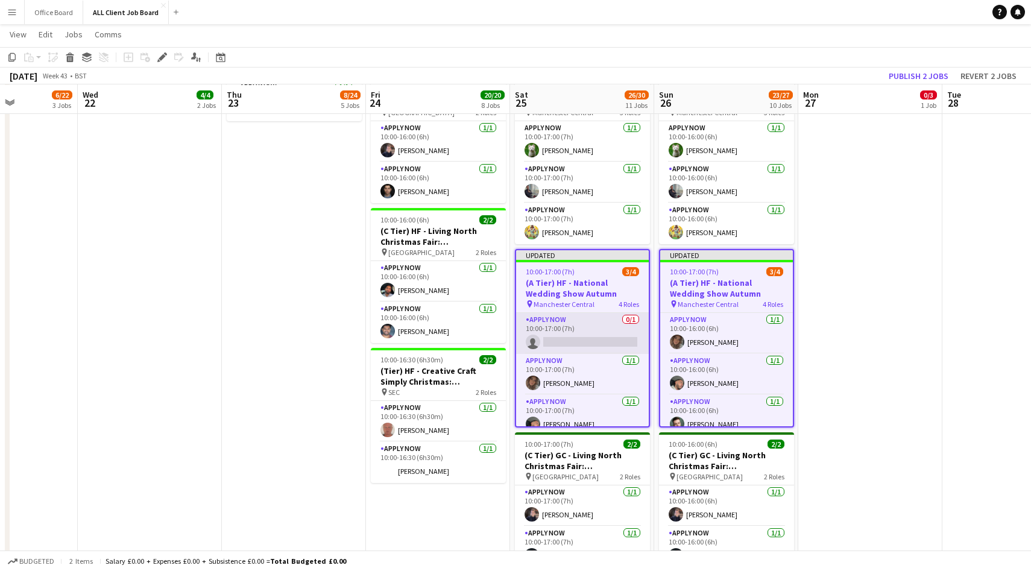
click at [593, 326] on app-card-role "APPLY NOW 0/1 10:00-17:00 (7h) single-neutral-actions" at bounding box center [582, 333] width 133 height 41
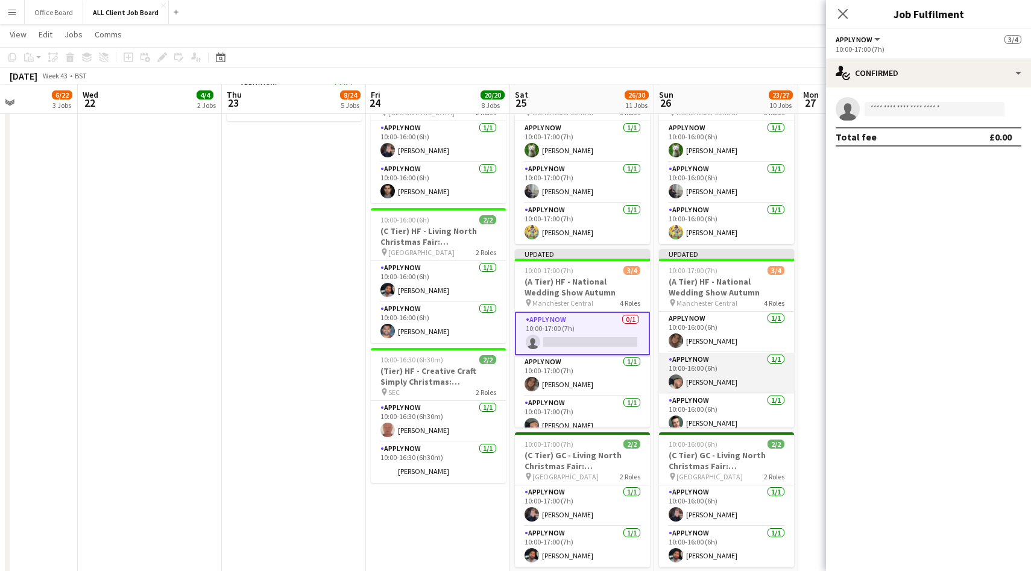
scroll to position [48, 0]
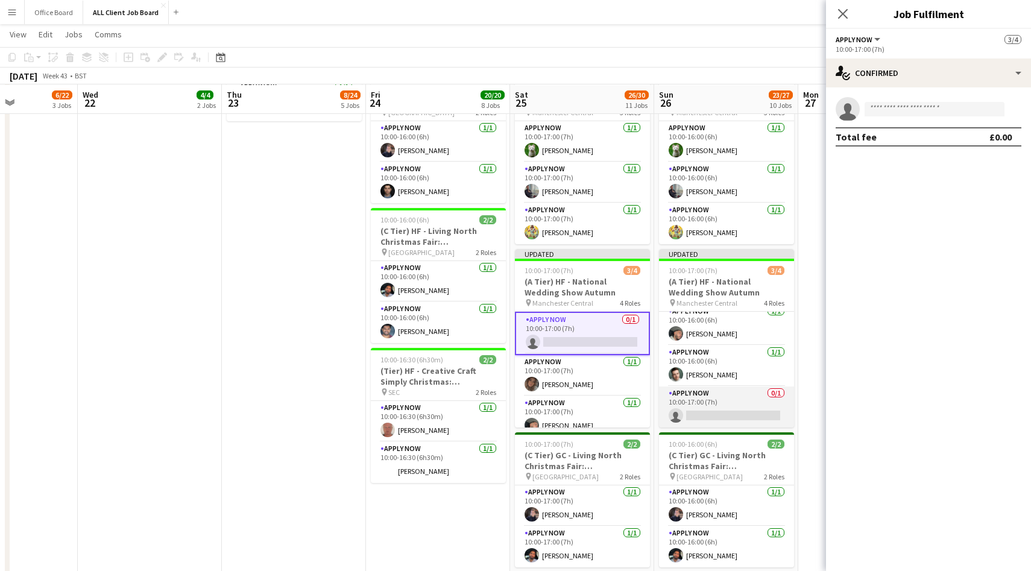
click at [730, 397] on app-card-role "APPLY NOW 0/1 10:00-17:00 (7h) single-neutral-actions" at bounding box center [726, 406] width 135 height 41
click at [917, 107] on input at bounding box center [934, 109] width 140 height 14
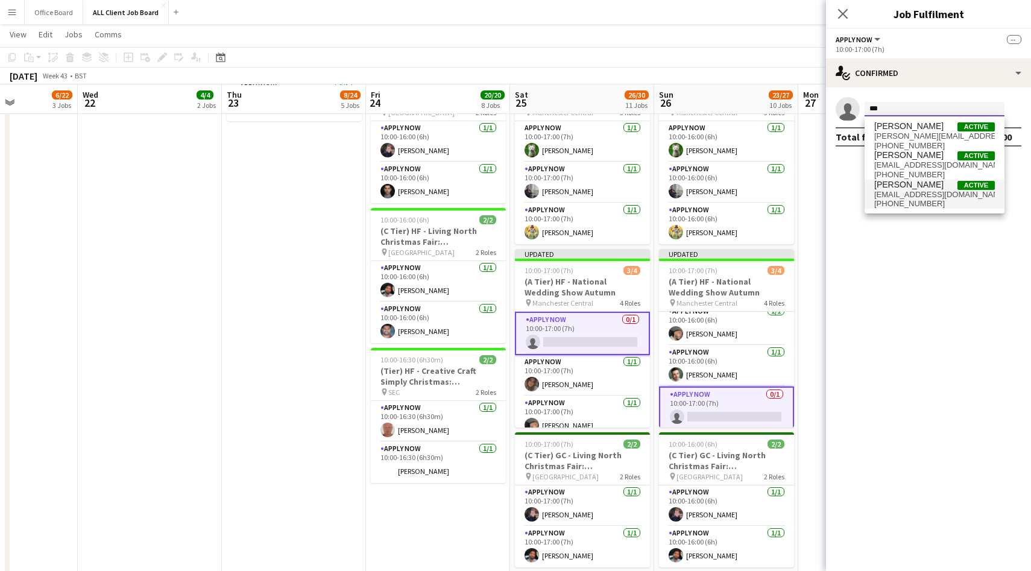
type input "***"
click at [924, 189] on span "Navid Nasseri Active navidnasseri7@gmail.com +447729771378" at bounding box center [934, 194] width 121 height 29
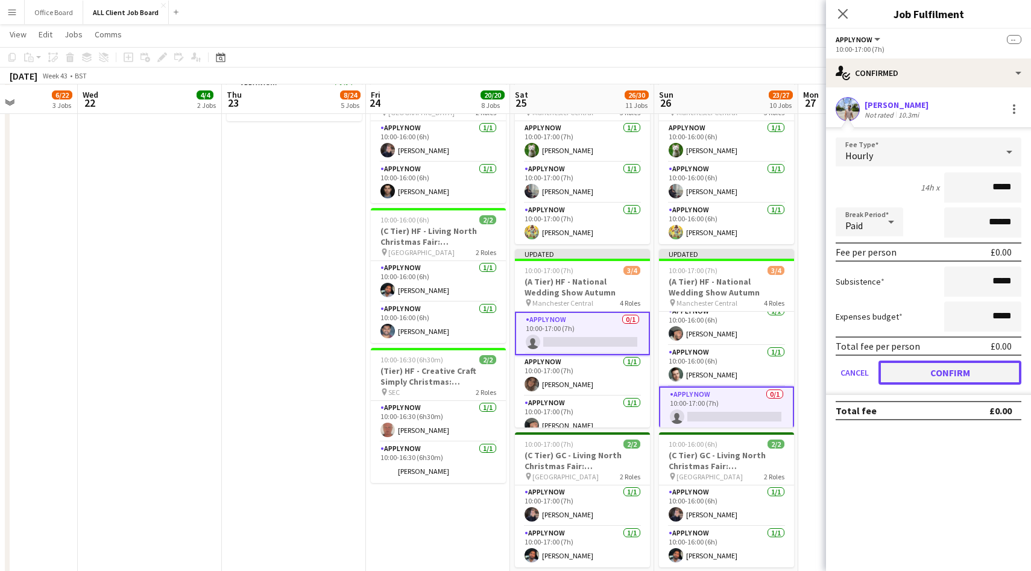
click at [929, 378] on button "Confirm" at bounding box center [949, 372] width 143 height 24
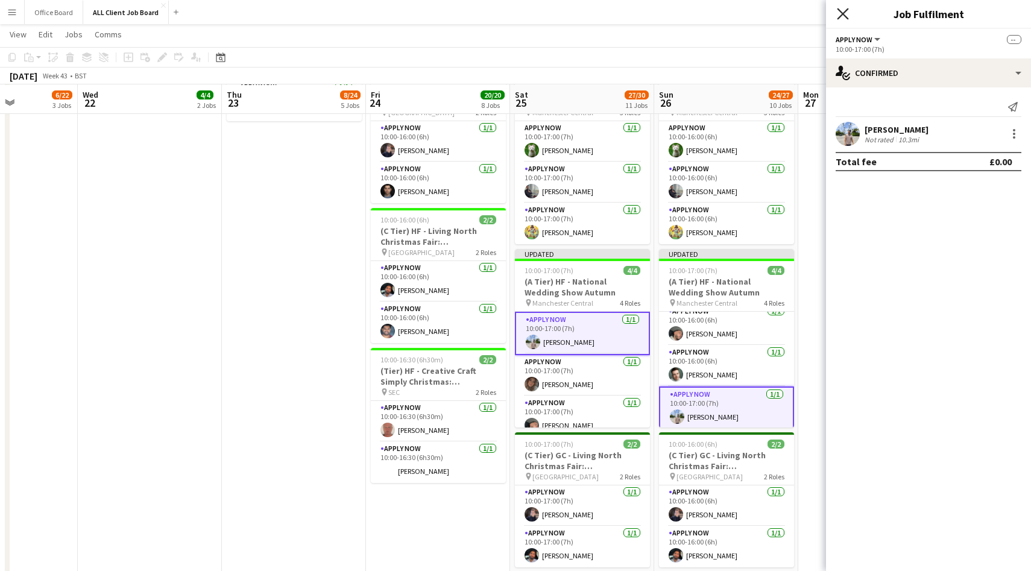
click at [846, 13] on icon "Close pop-in" at bounding box center [841, 13] width 11 height 11
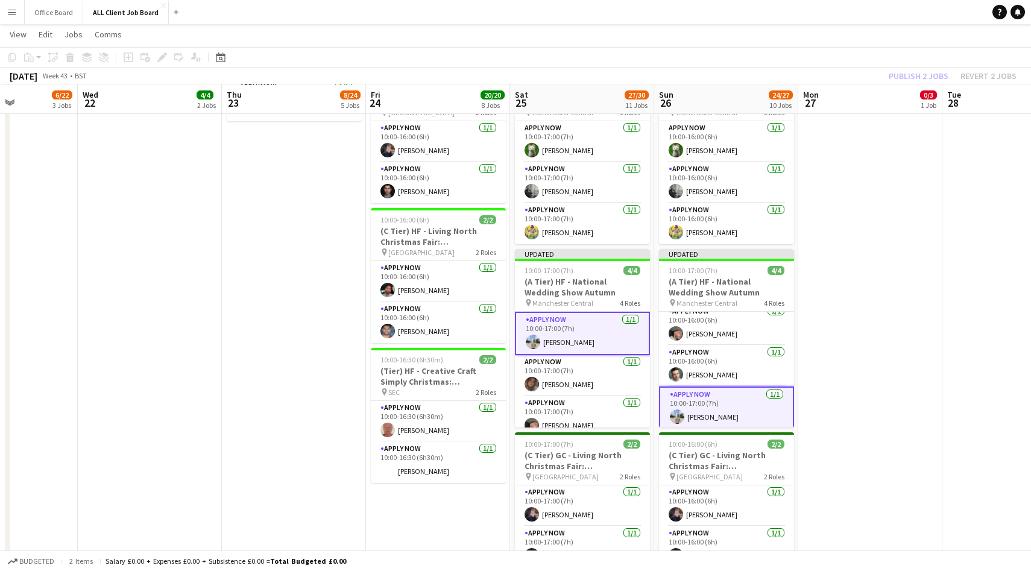
click at [902, 77] on div "Publish 2 jobs Revert 2 jobs" at bounding box center [952, 76] width 157 height 16
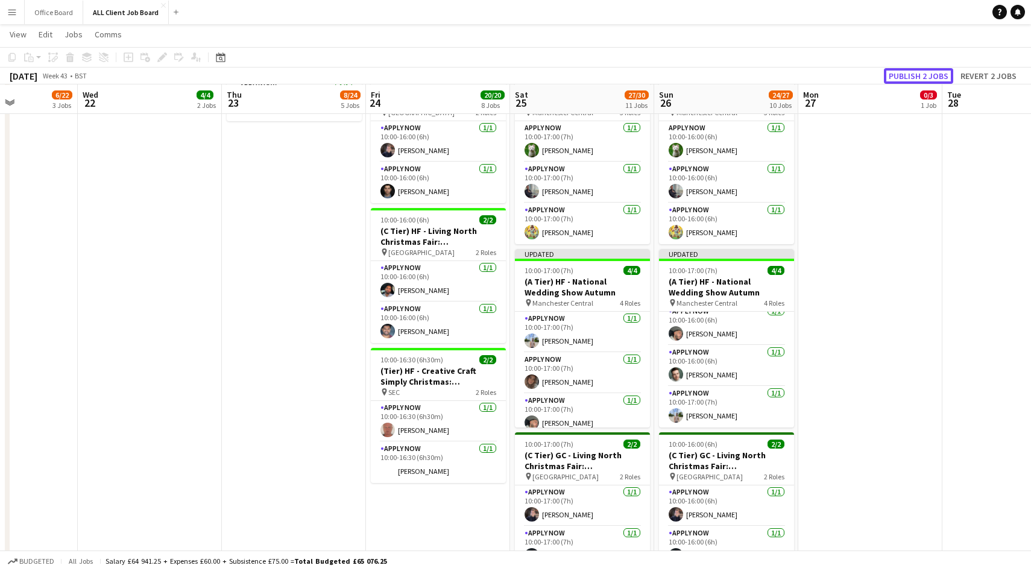
click at [902, 77] on button "Publish 2 jobs" at bounding box center [918, 76] width 69 height 16
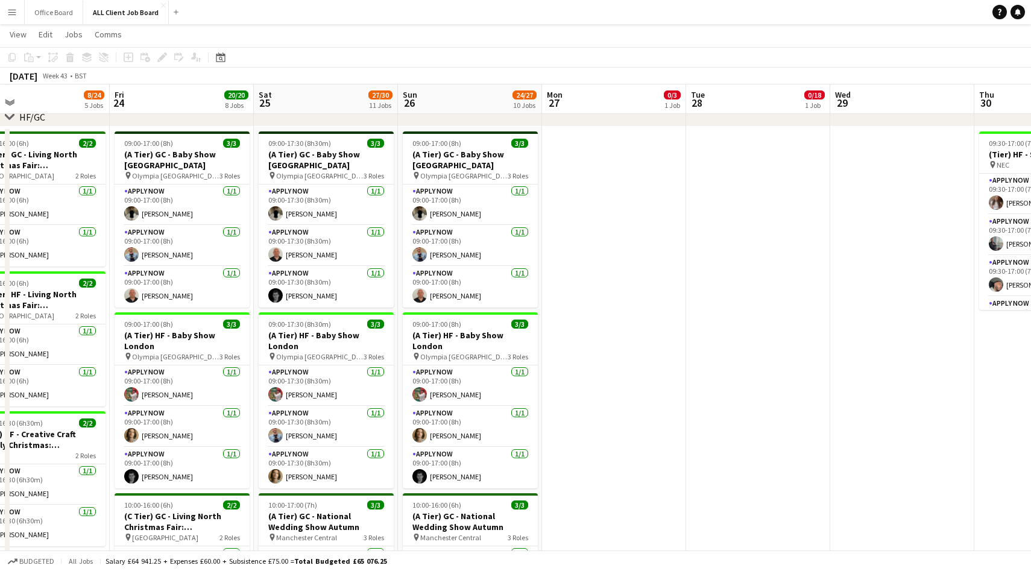
scroll to position [0, 268]
